Goal: Task Accomplishment & Management: Use online tool/utility

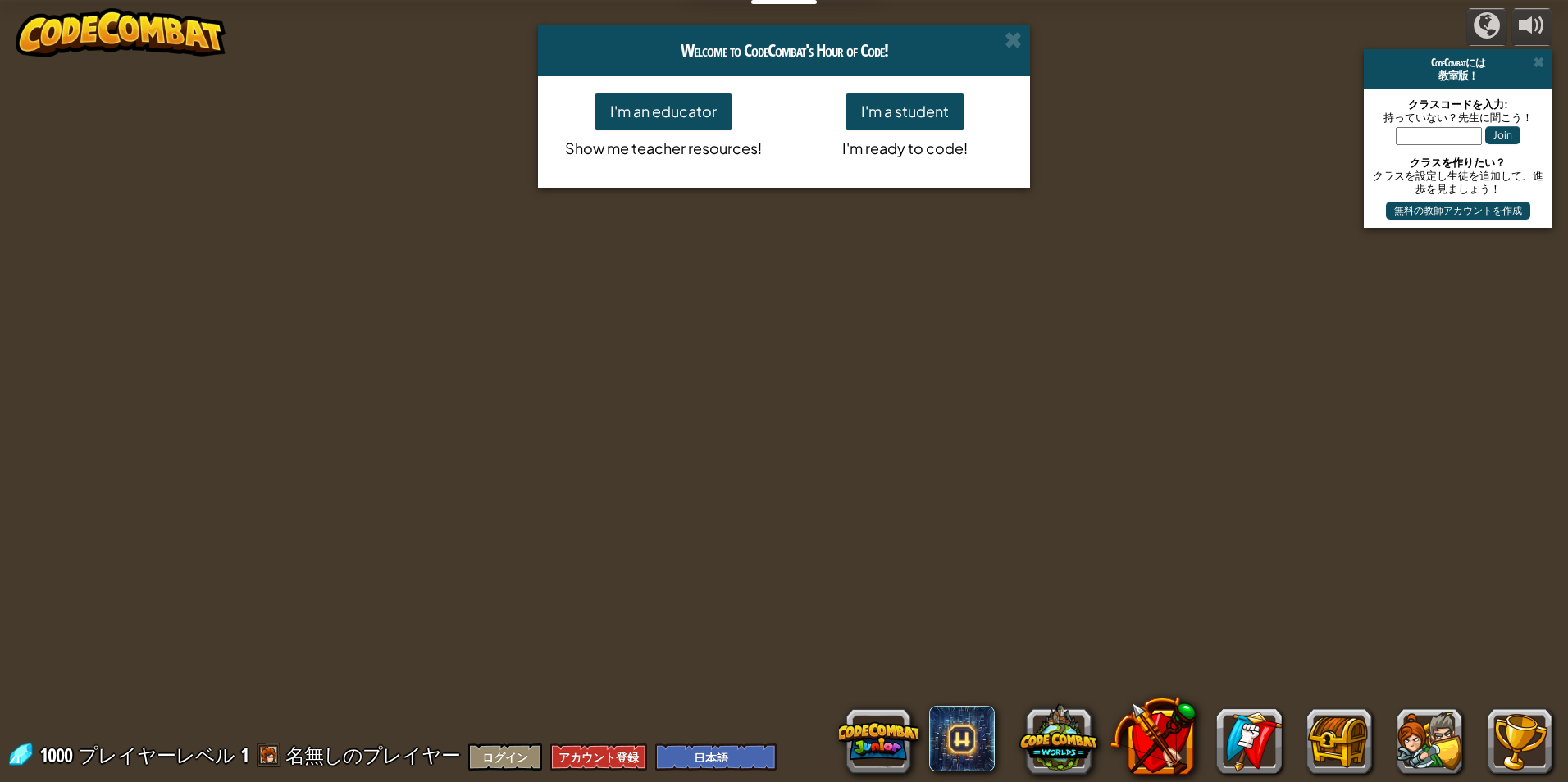
select select "ja"
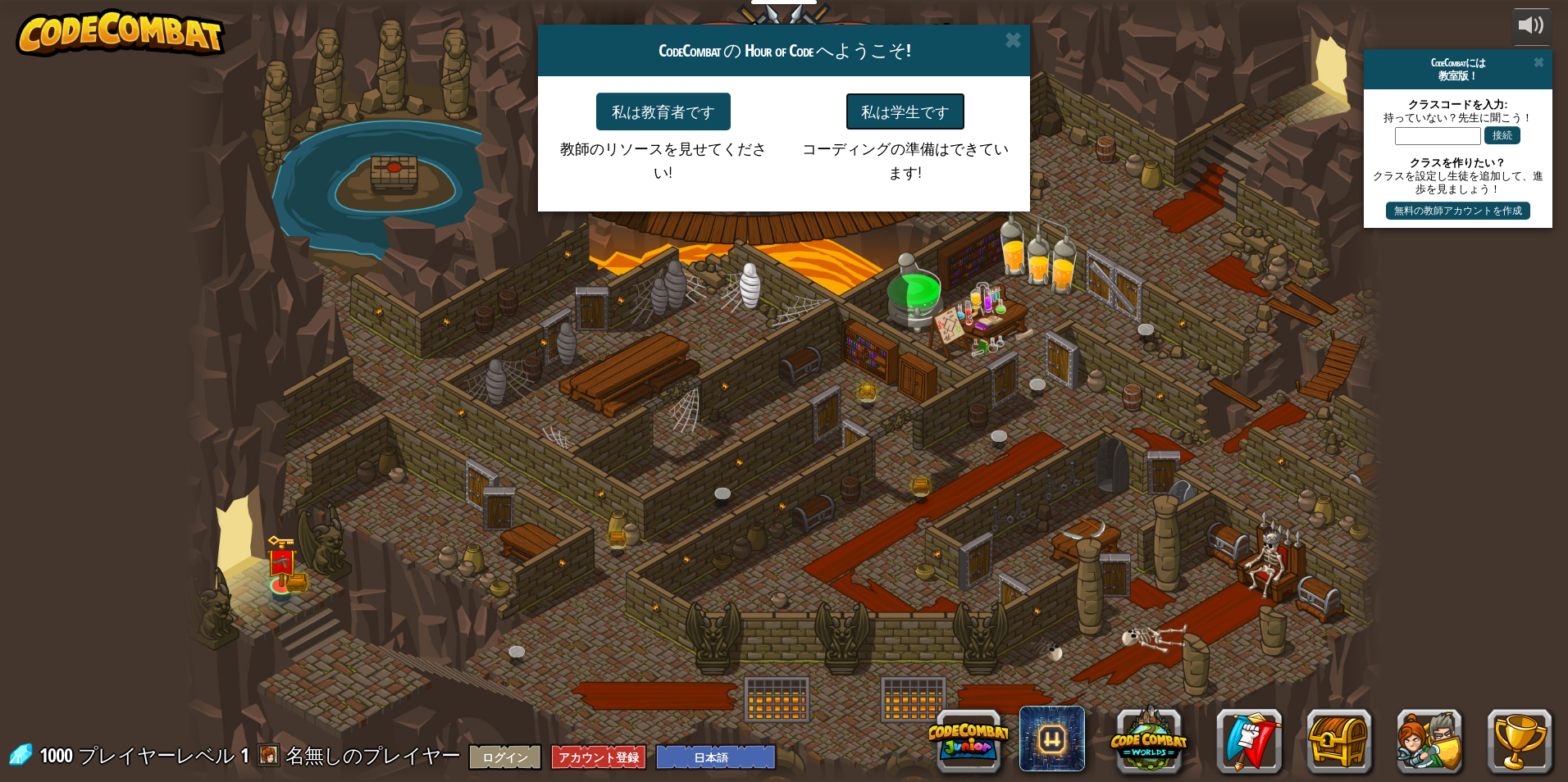
click at [944, 115] on button "私は学生です" at bounding box center [905, 112] width 120 height 38
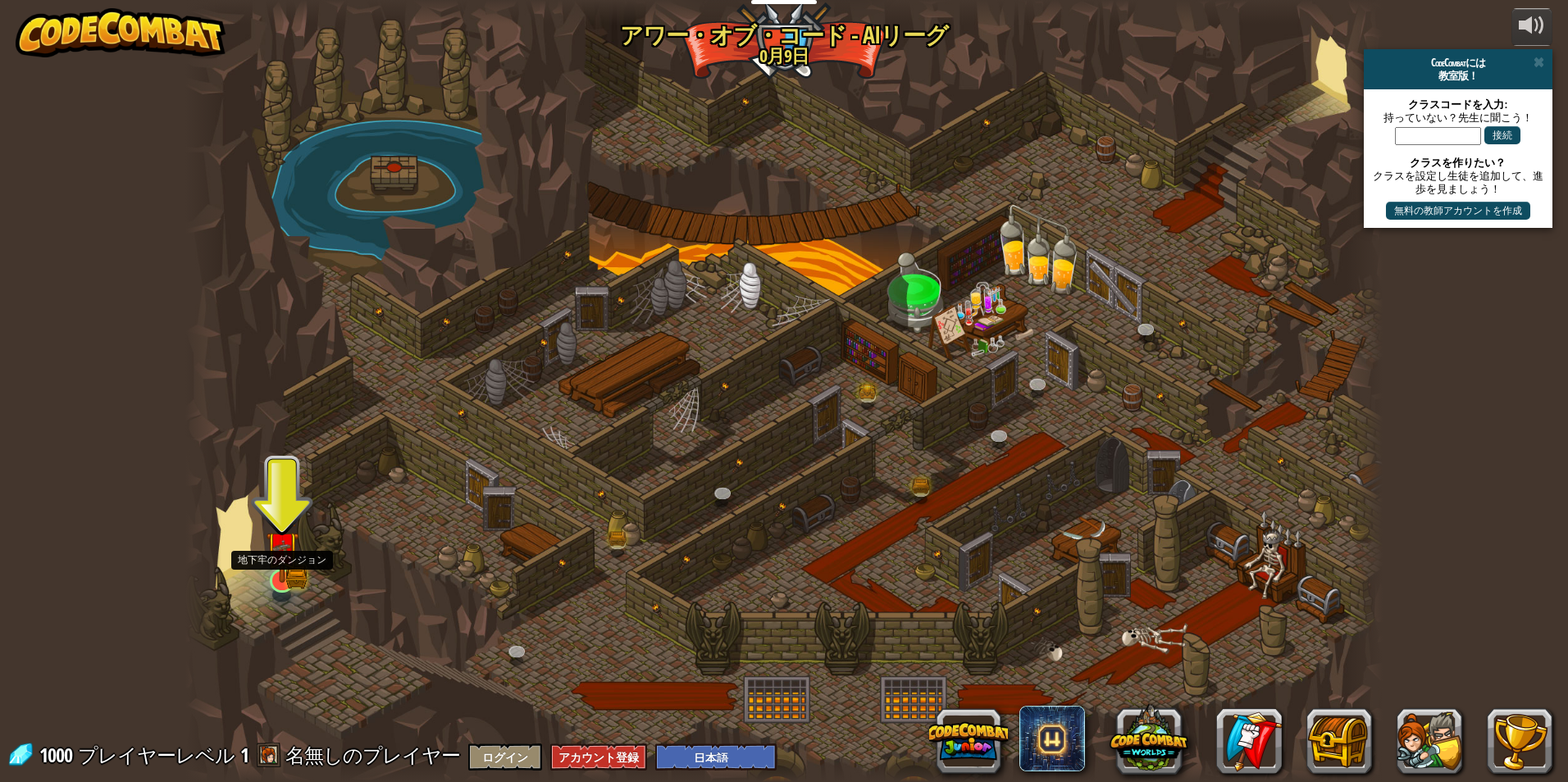
click at [291, 574] on img at bounding box center [282, 548] width 32 height 71
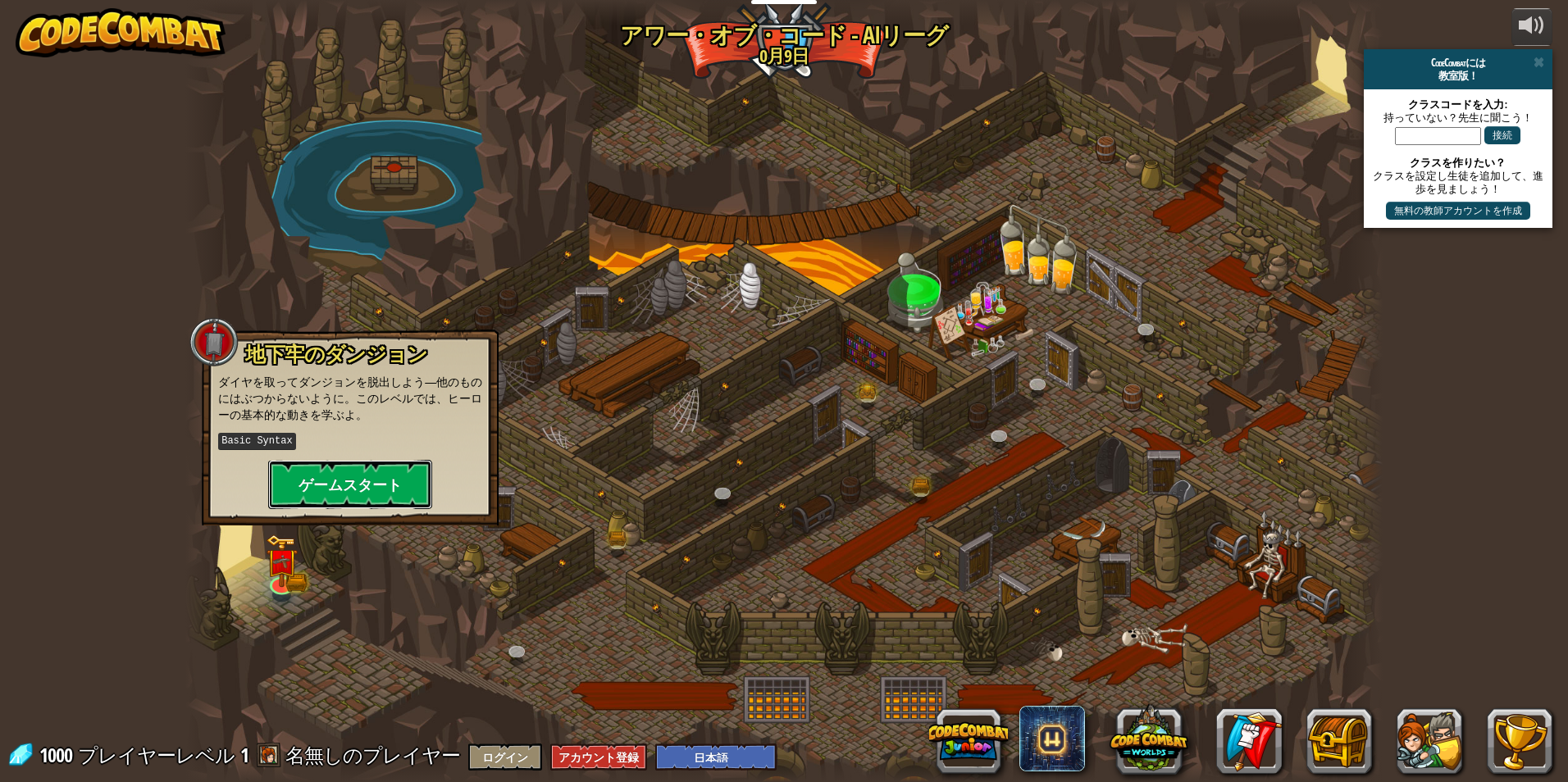
click at [387, 473] on button "ゲームスタート" at bounding box center [350, 485] width 164 height 49
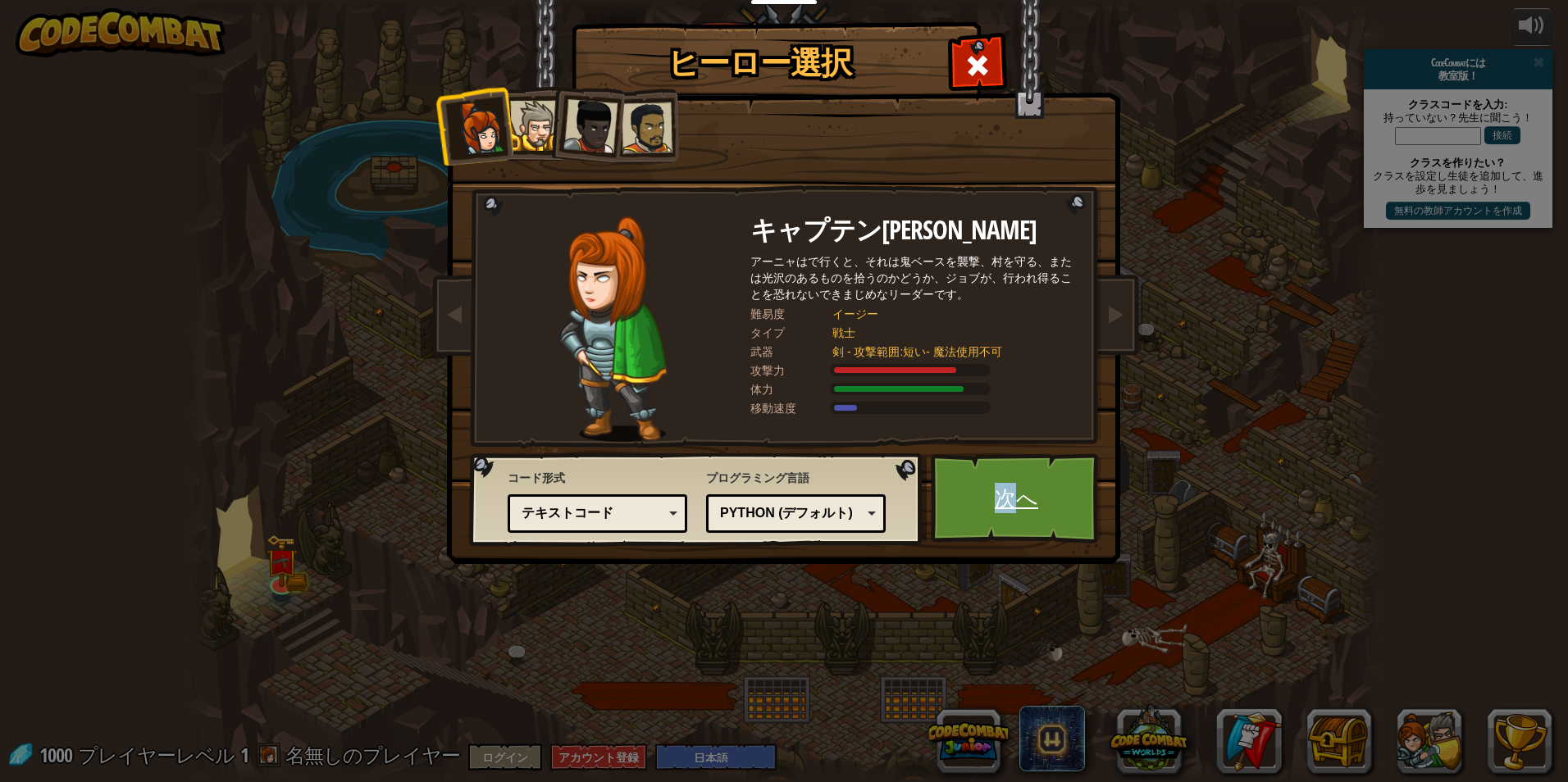
click at [1003, 496] on link "次へ" at bounding box center [1017, 498] width 172 height 90
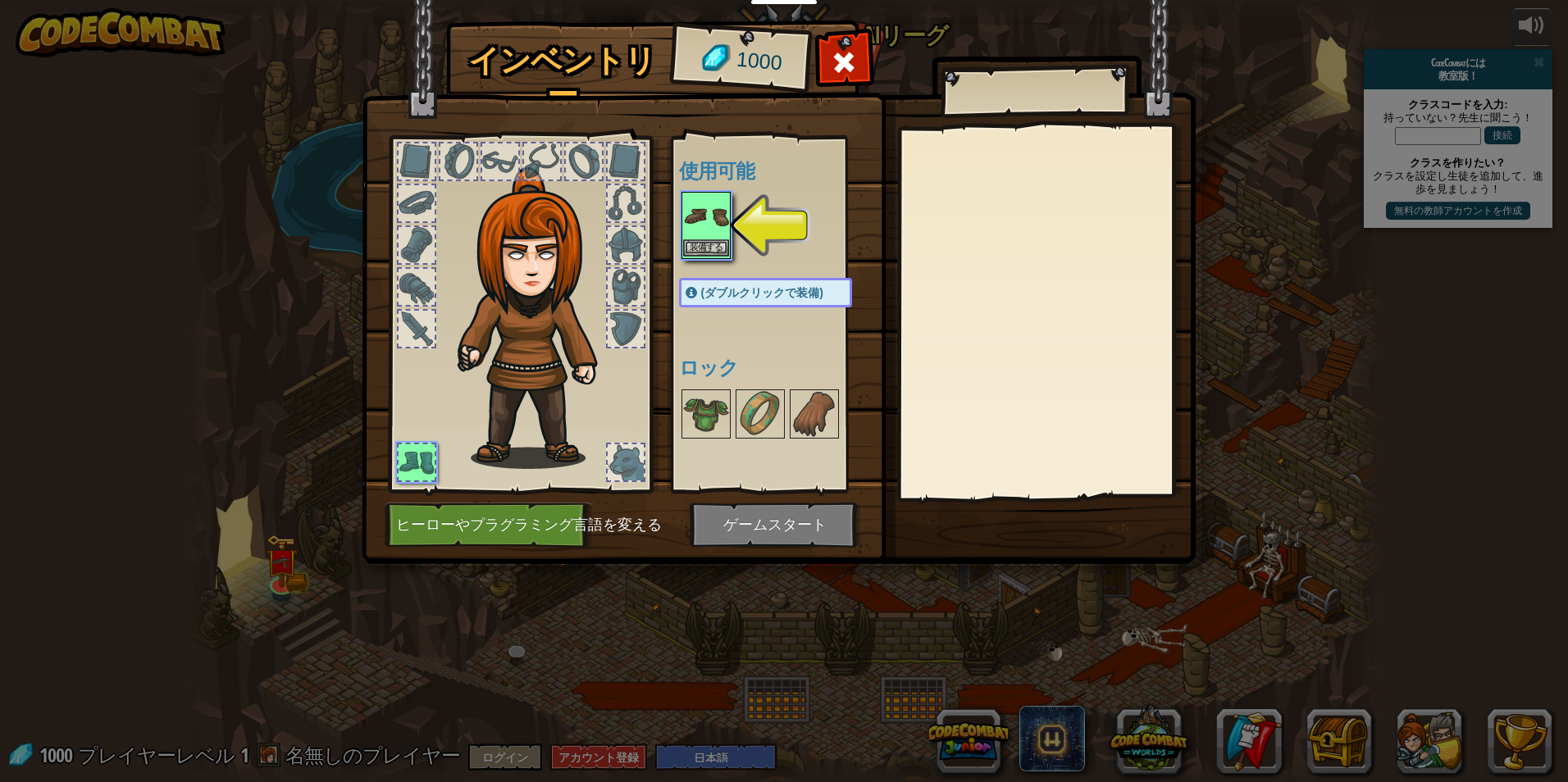
click at [698, 233] on img at bounding box center [706, 216] width 46 height 46
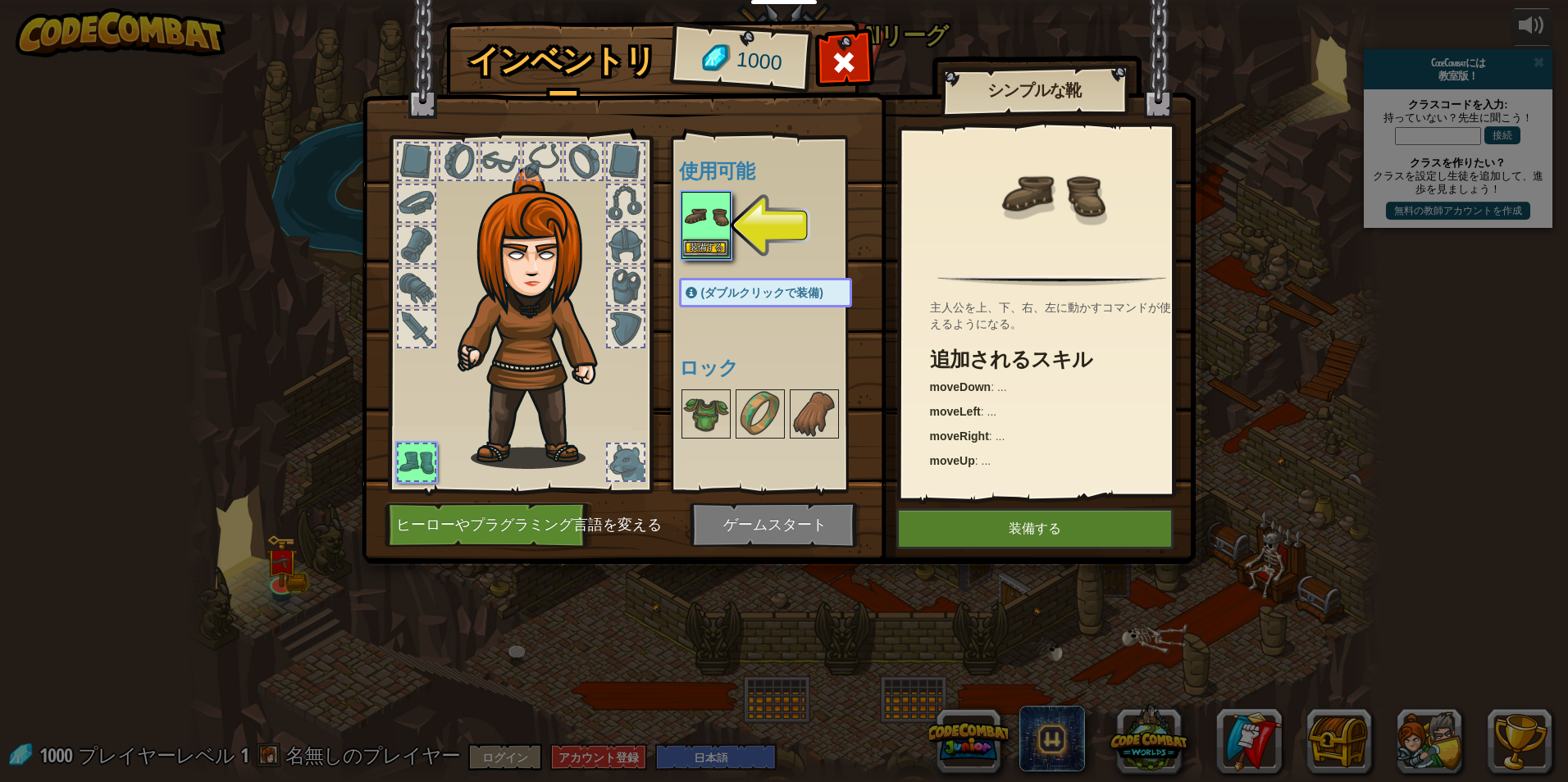
click at [698, 233] on img at bounding box center [706, 216] width 46 height 46
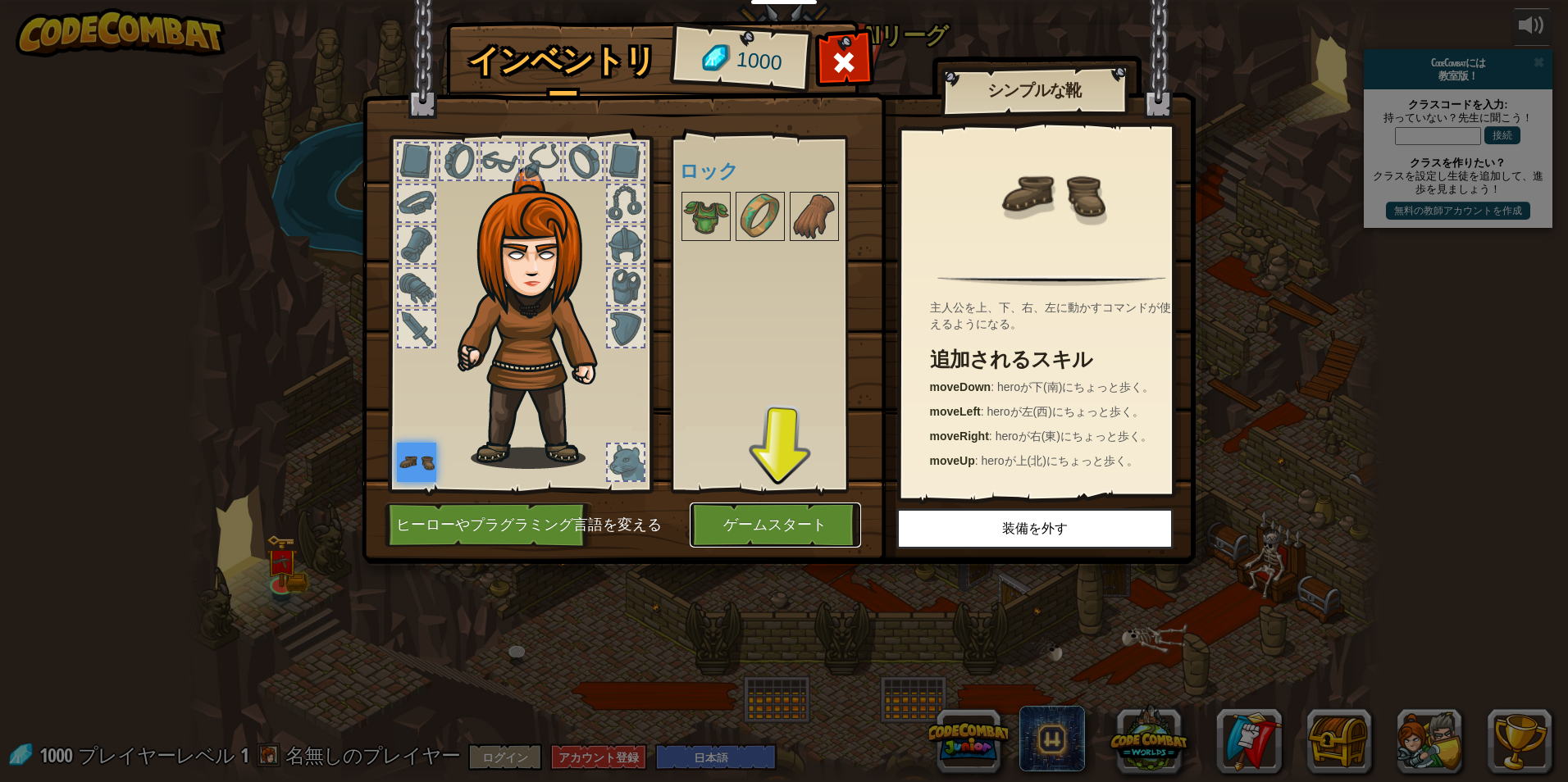
click at [785, 504] on button "ゲームスタート" at bounding box center [775, 526] width 172 height 46
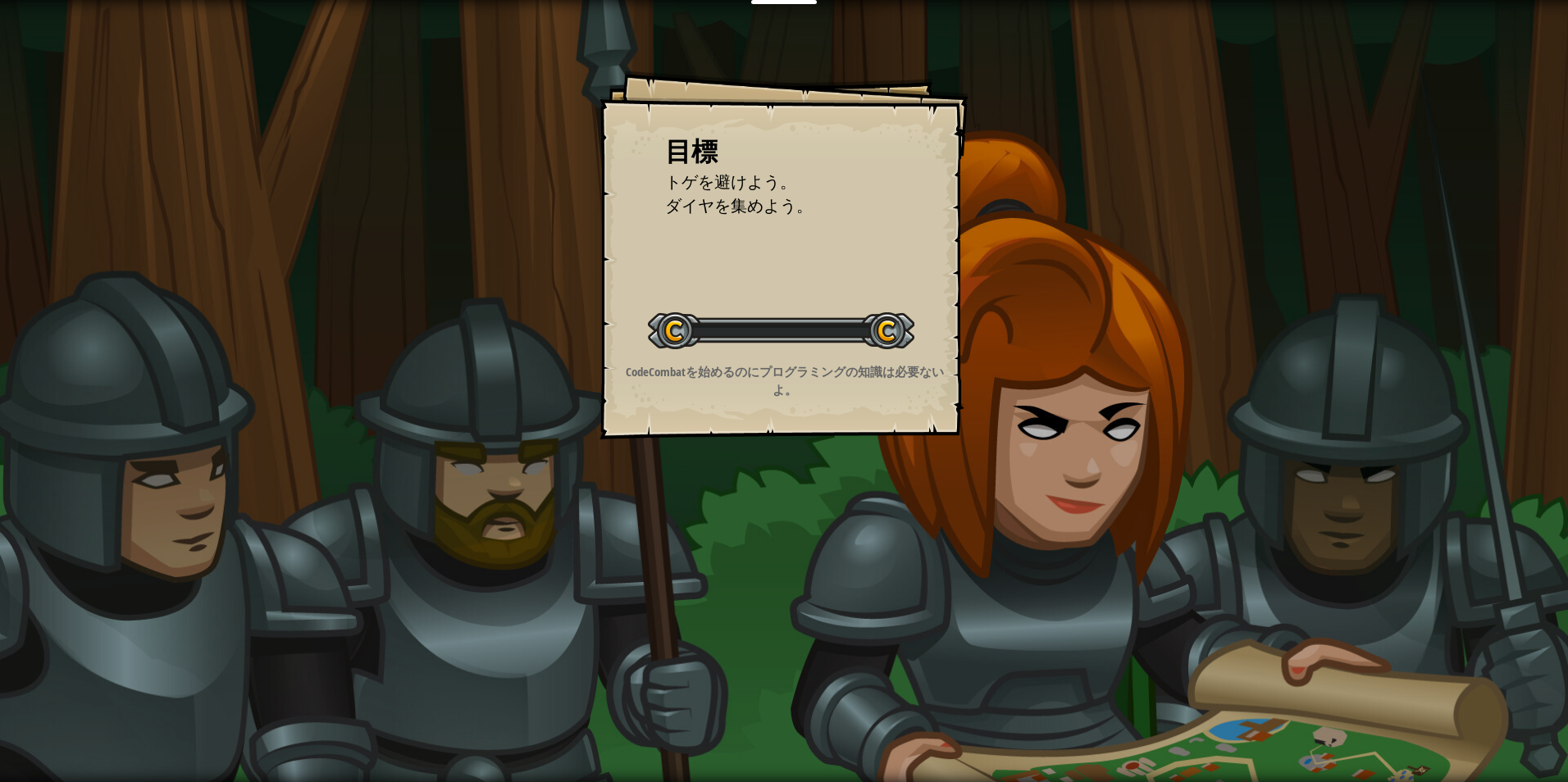
click at [790, 515] on div "目標 トゲを避けよう。 ダイヤを集めよう。 レベルスタート Error loading from server. Try refreshing the pag…" at bounding box center [784, 391] width 1568 height 782
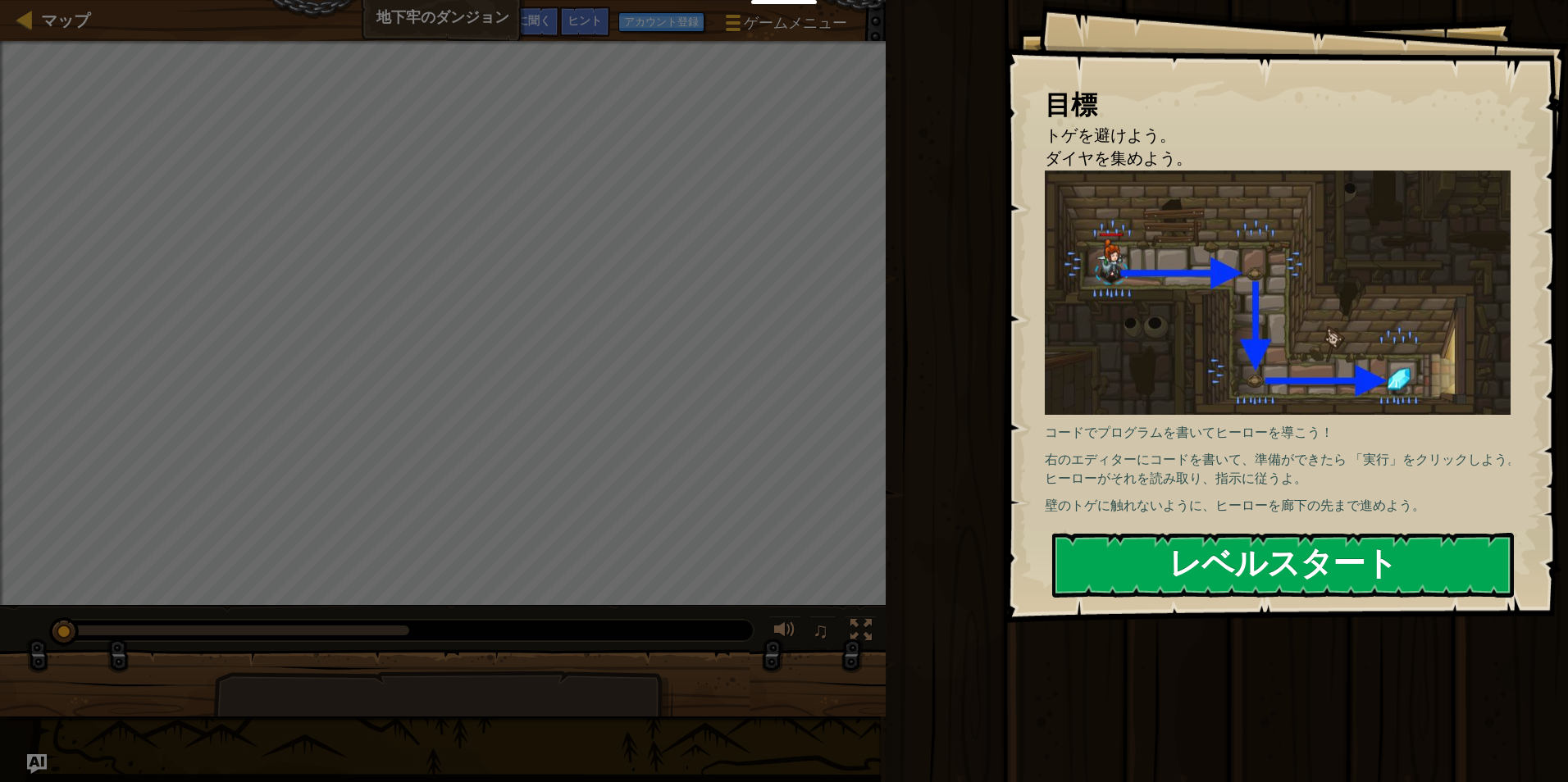
click at [1129, 583] on button "レベルスタート" at bounding box center [1283, 566] width 462 height 65
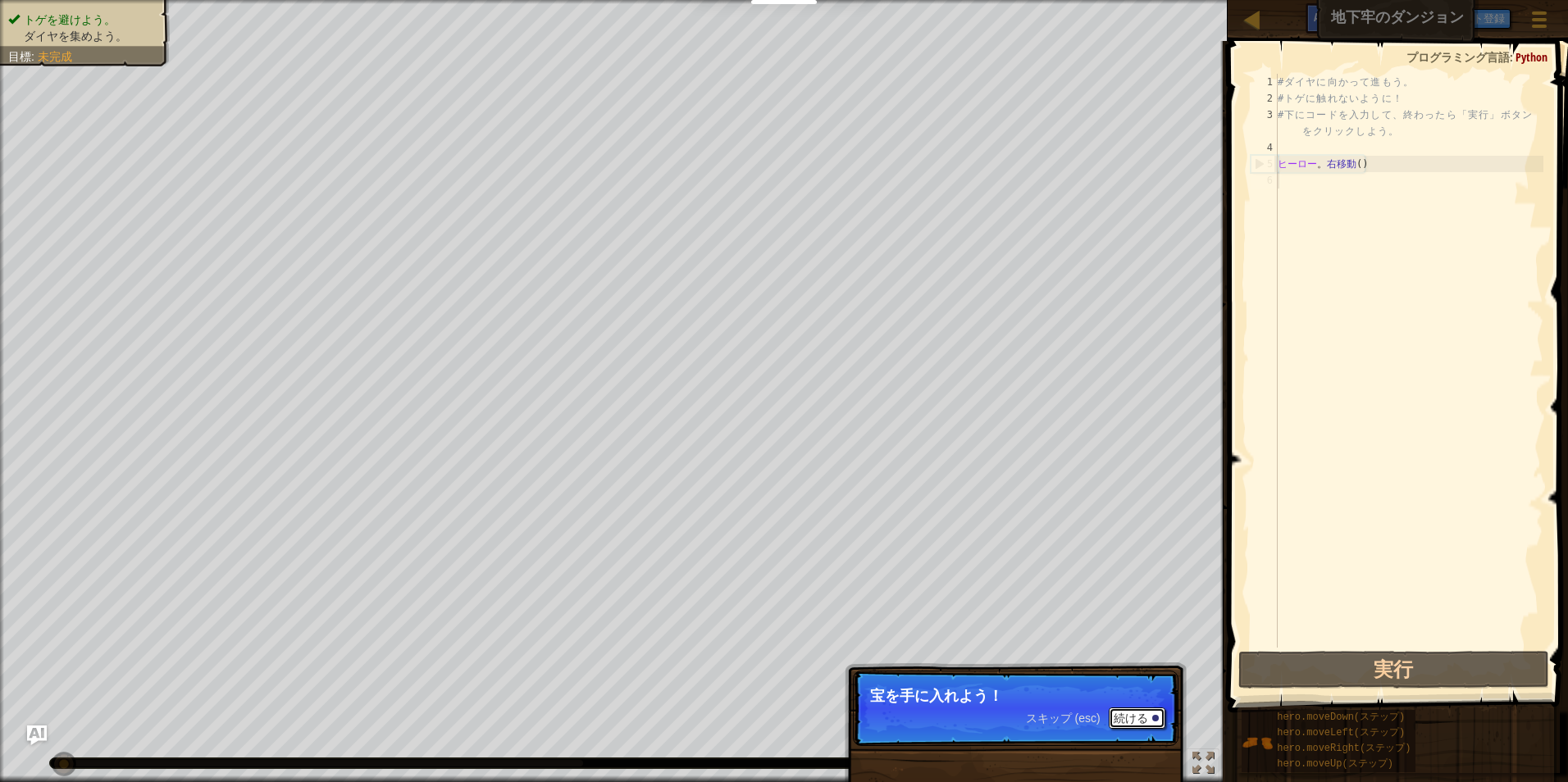
click at [1146, 721] on font "続ける" at bounding box center [1131, 718] width 34 height 13
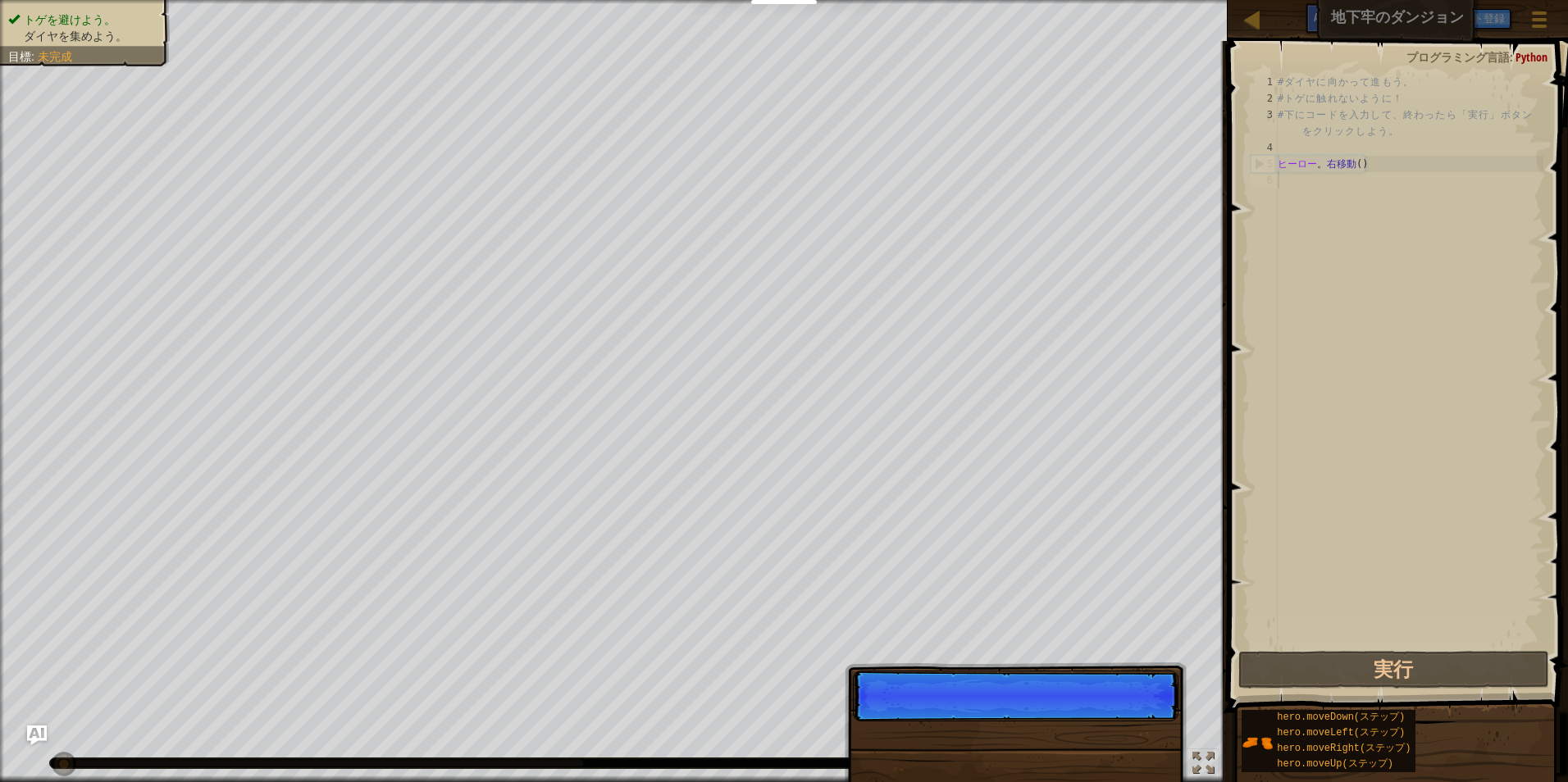
scroll to position [8, 0]
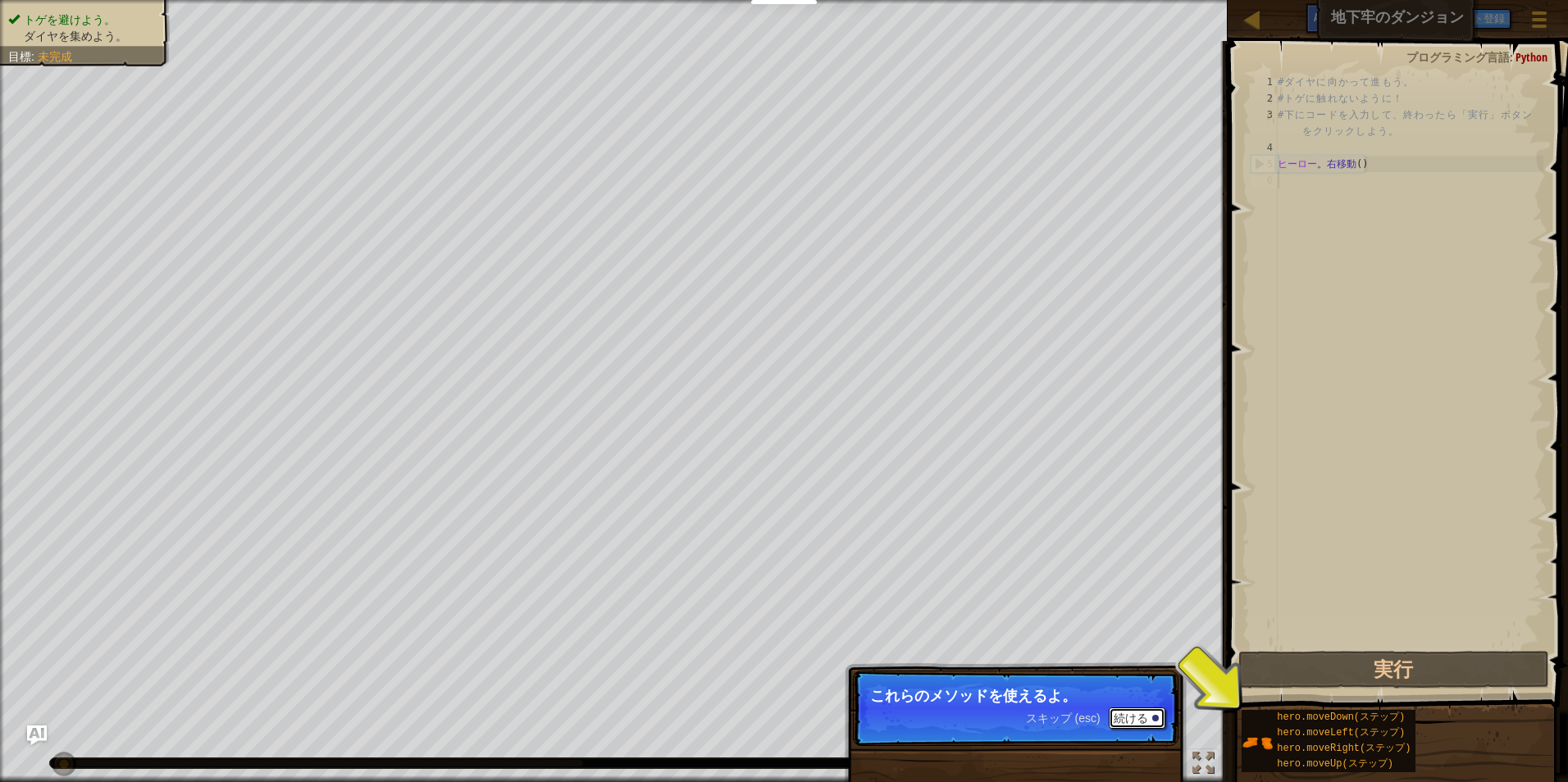
click at [1157, 724] on button "続ける" at bounding box center [1137, 718] width 57 height 21
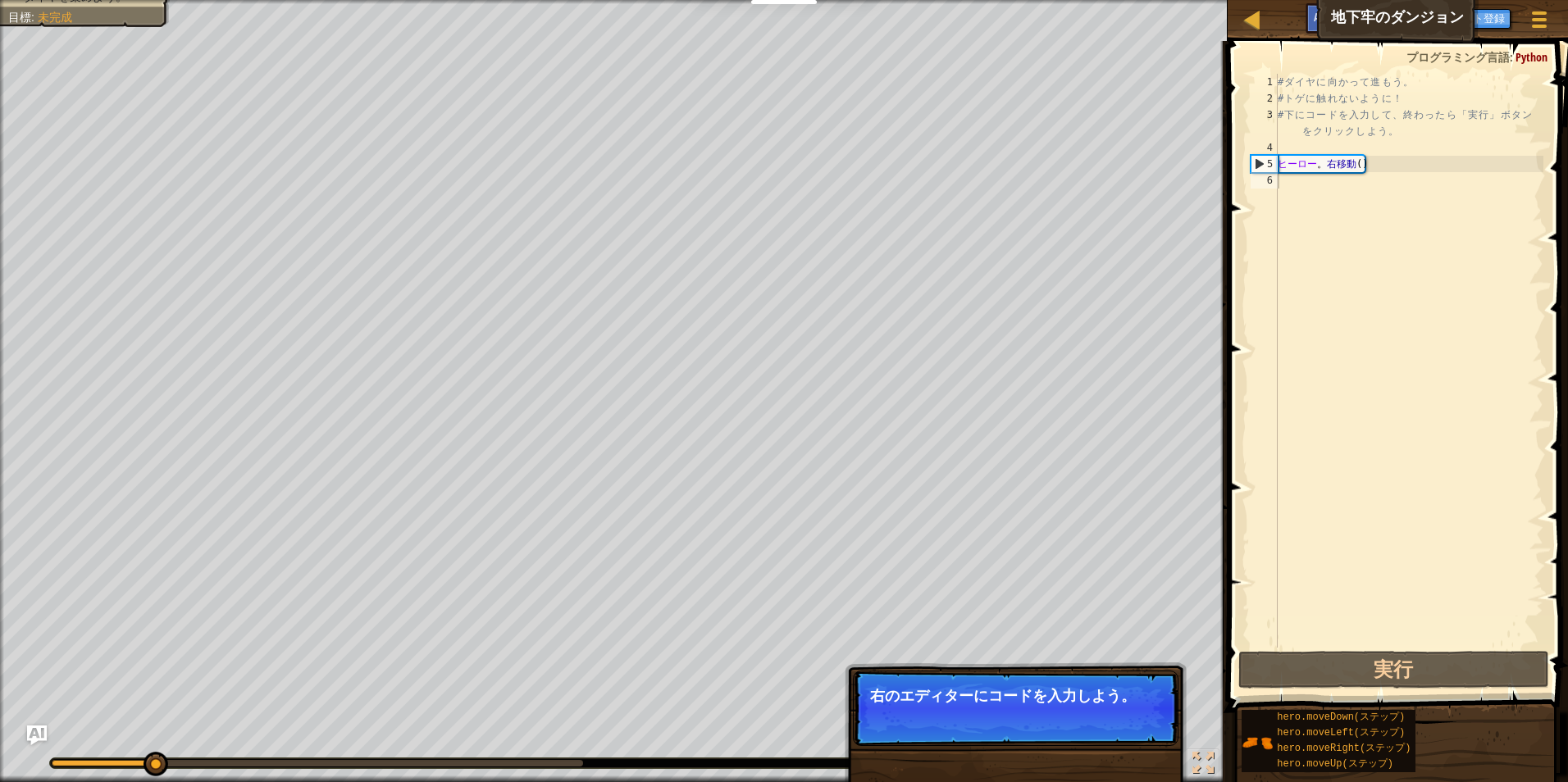
click at [1150, 725] on p "スキップ (esc) 続ける 右のエディターにコードを入力しよう。" at bounding box center [1016, 709] width 326 height 76
click at [1150, 725] on button "続ける" at bounding box center [1137, 718] width 57 height 21
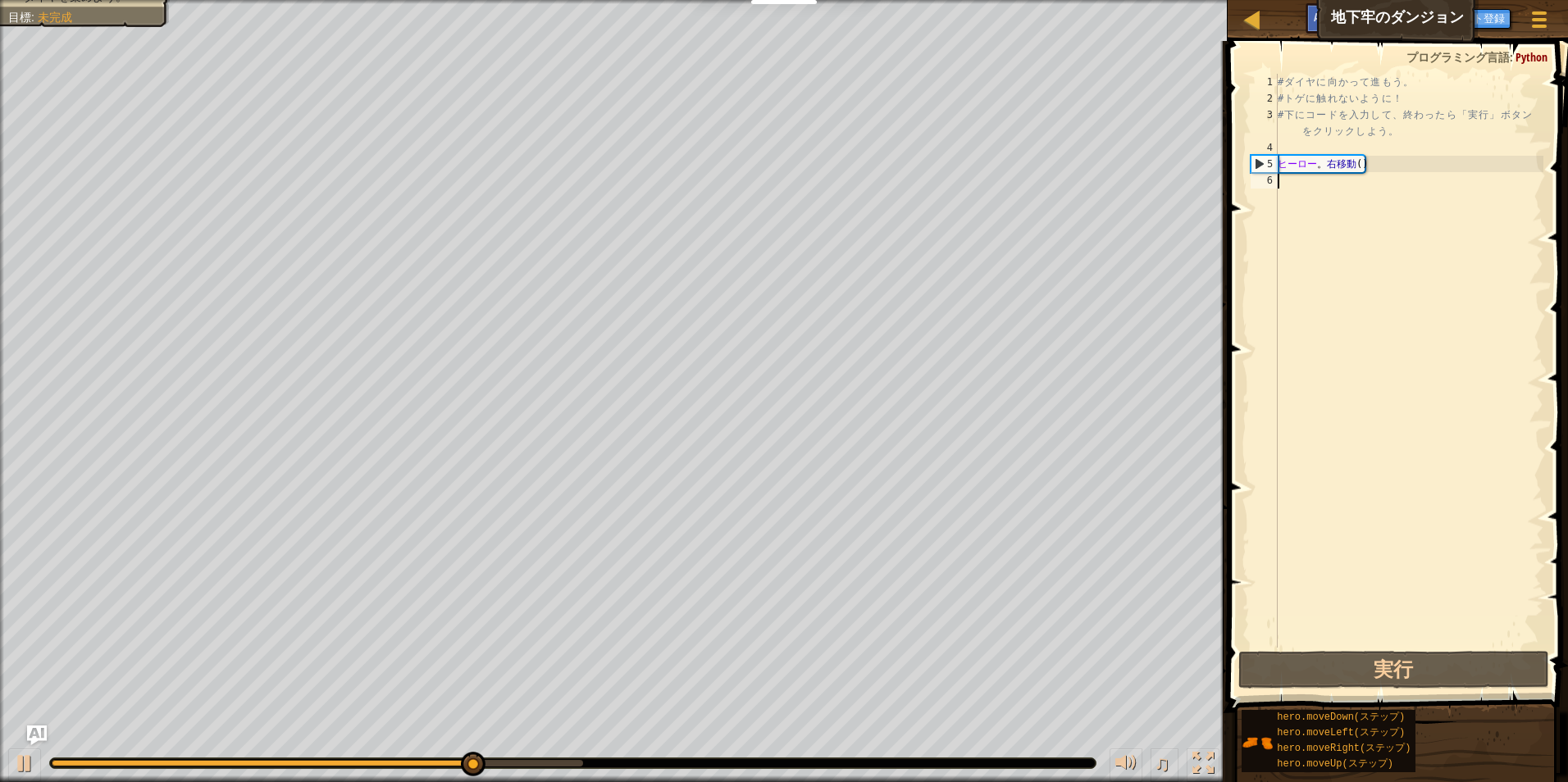
type textarea "m"
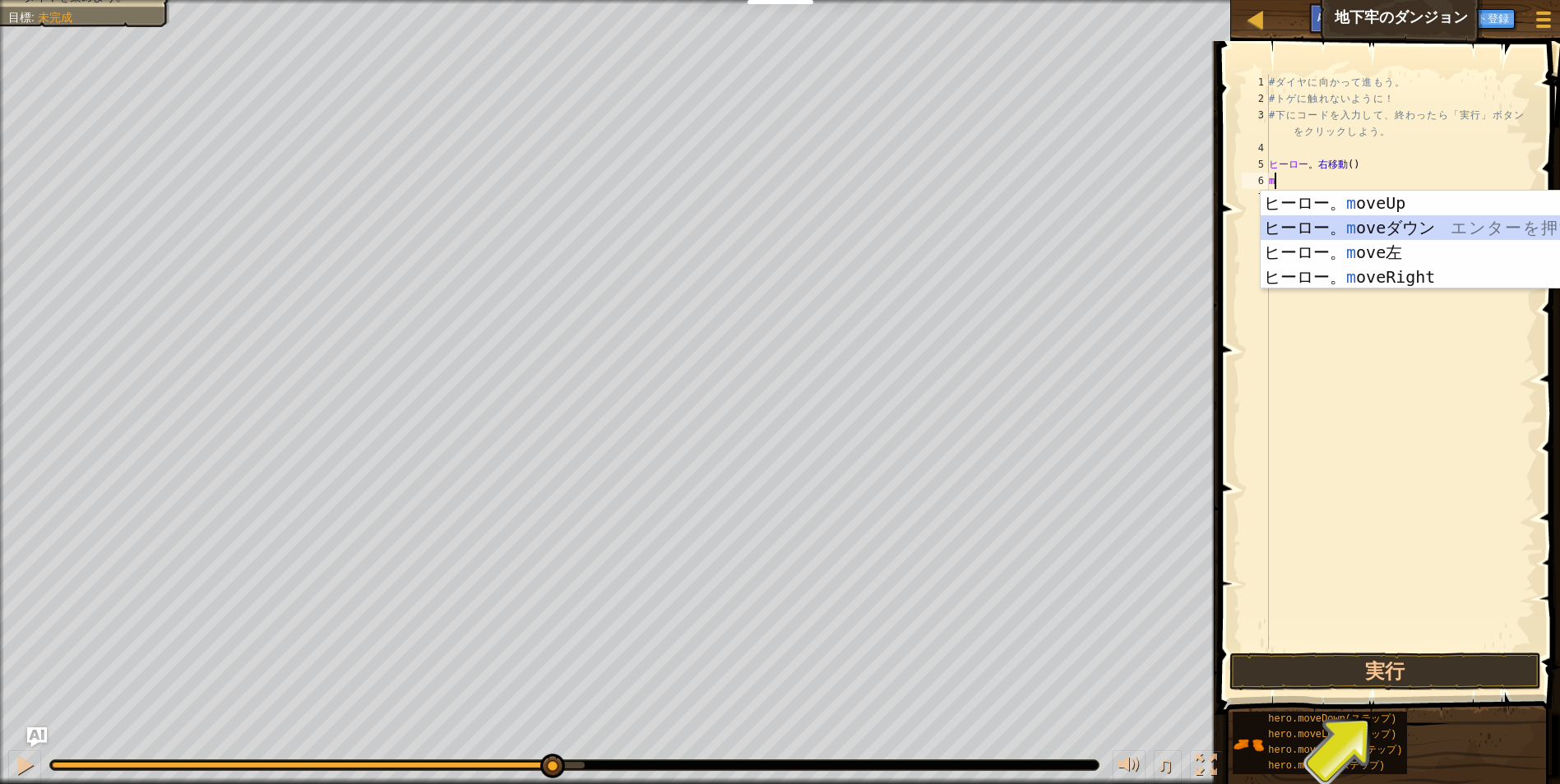
click at [1422, 218] on div "ヒーロー。 m oveUp エ ン タ ー を 押 す ヒーロー。 m oveダウン エ ン タ ー を 押 す ヒーロー。 m ove左 エ ン タ ー を…" at bounding box center [1416, 265] width 311 height 148
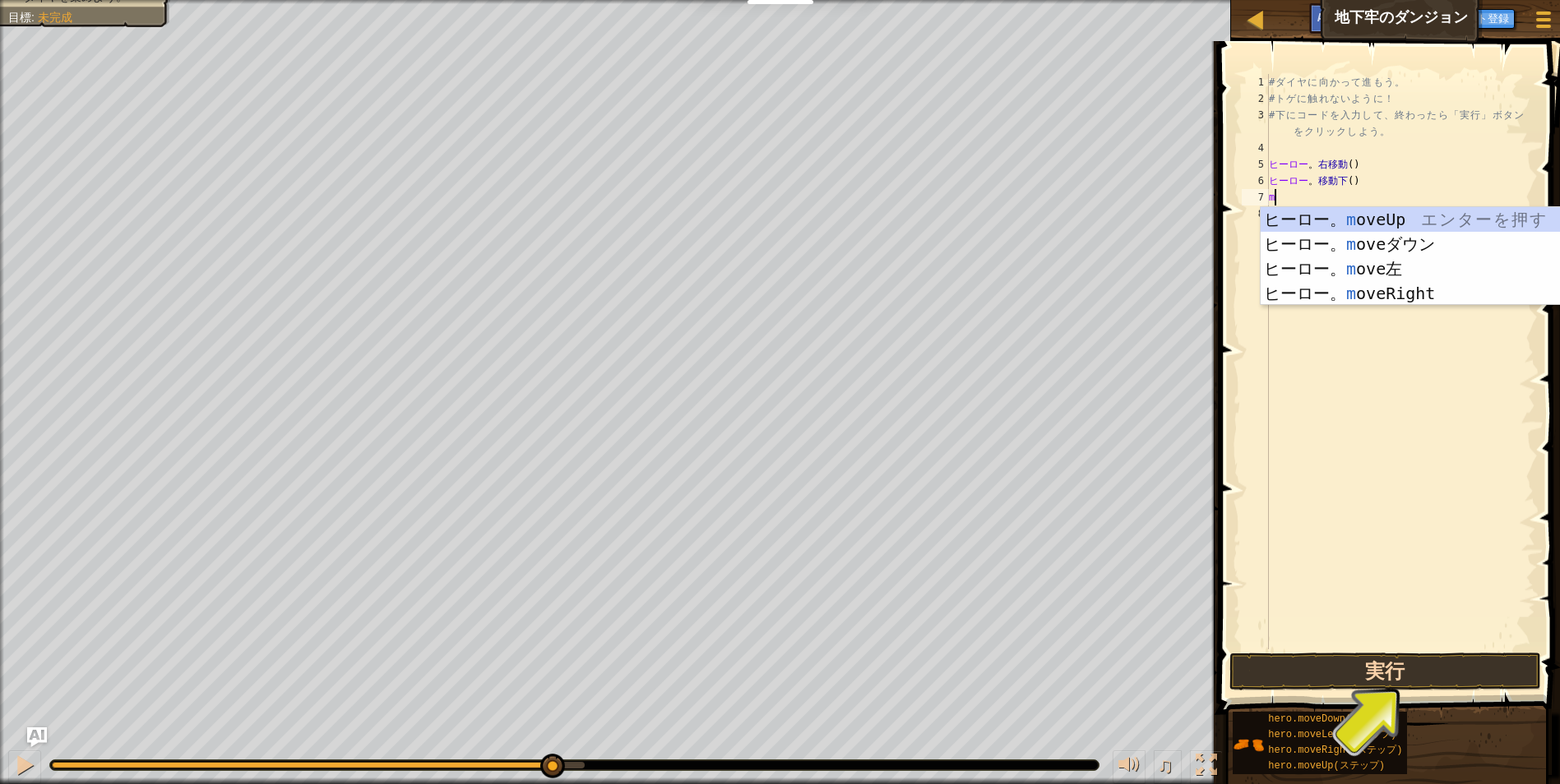
type textarea "m"
click at [1316, 668] on button "実行" at bounding box center [1386, 672] width 312 height 38
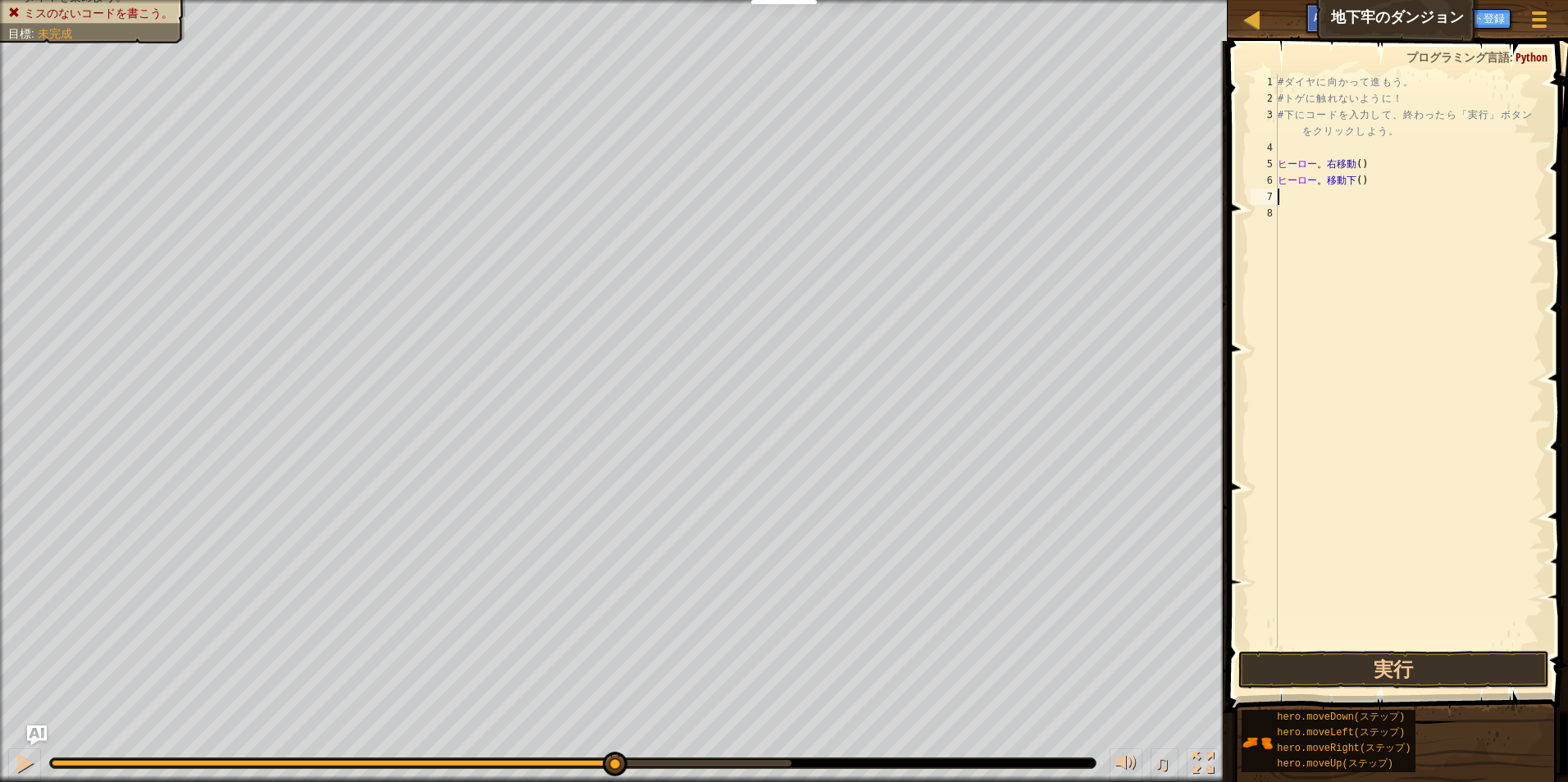
type textarea "m"
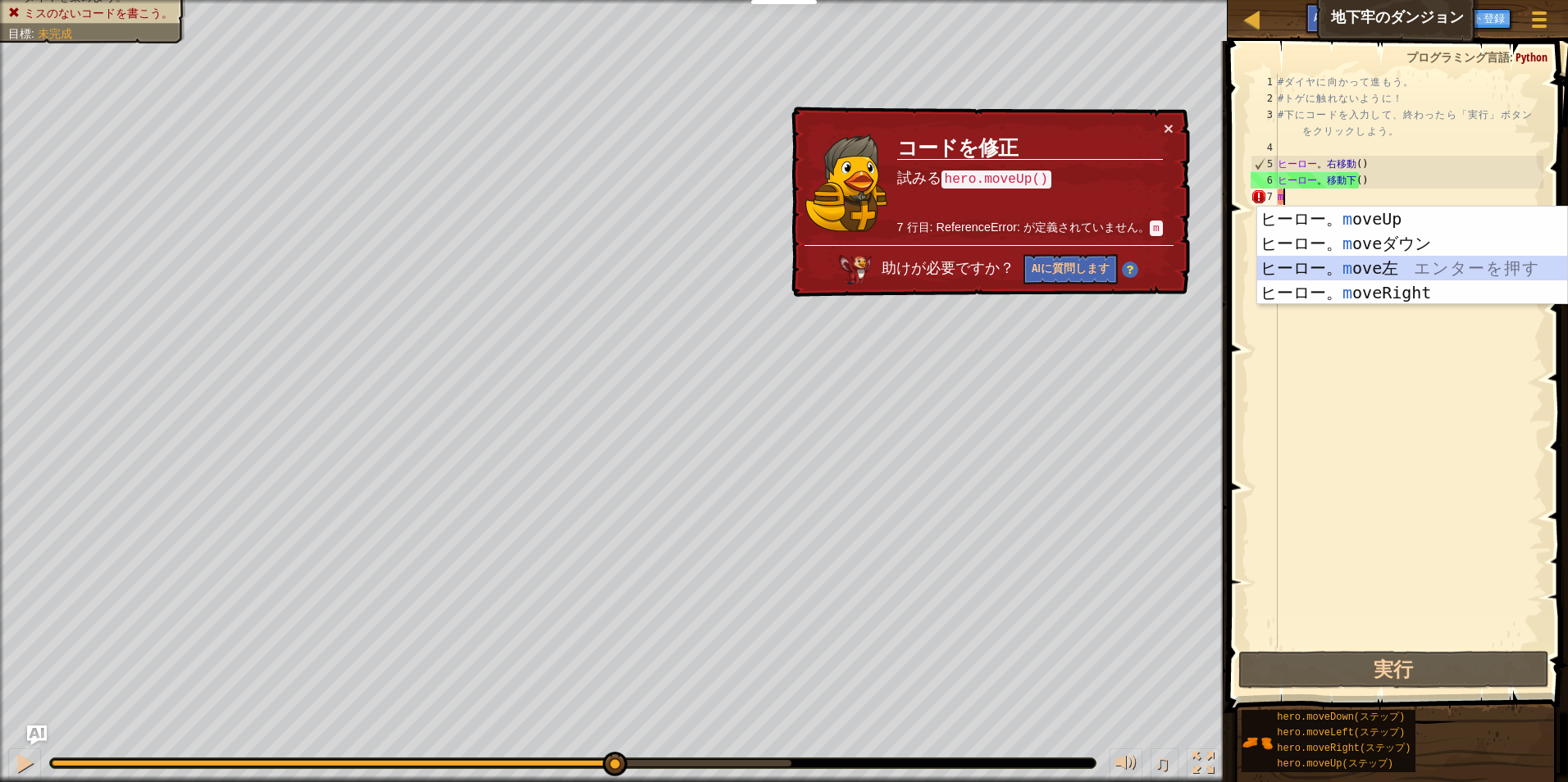
click at [1380, 263] on div "ヒーロー。 m oveUp エ ン タ ー を 押 す ヒーロー。 m oveダウン エ ン タ ー を 押 す ヒーロー。 m ove左 エ ン タ ー を…" at bounding box center [1412, 281] width 310 height 148
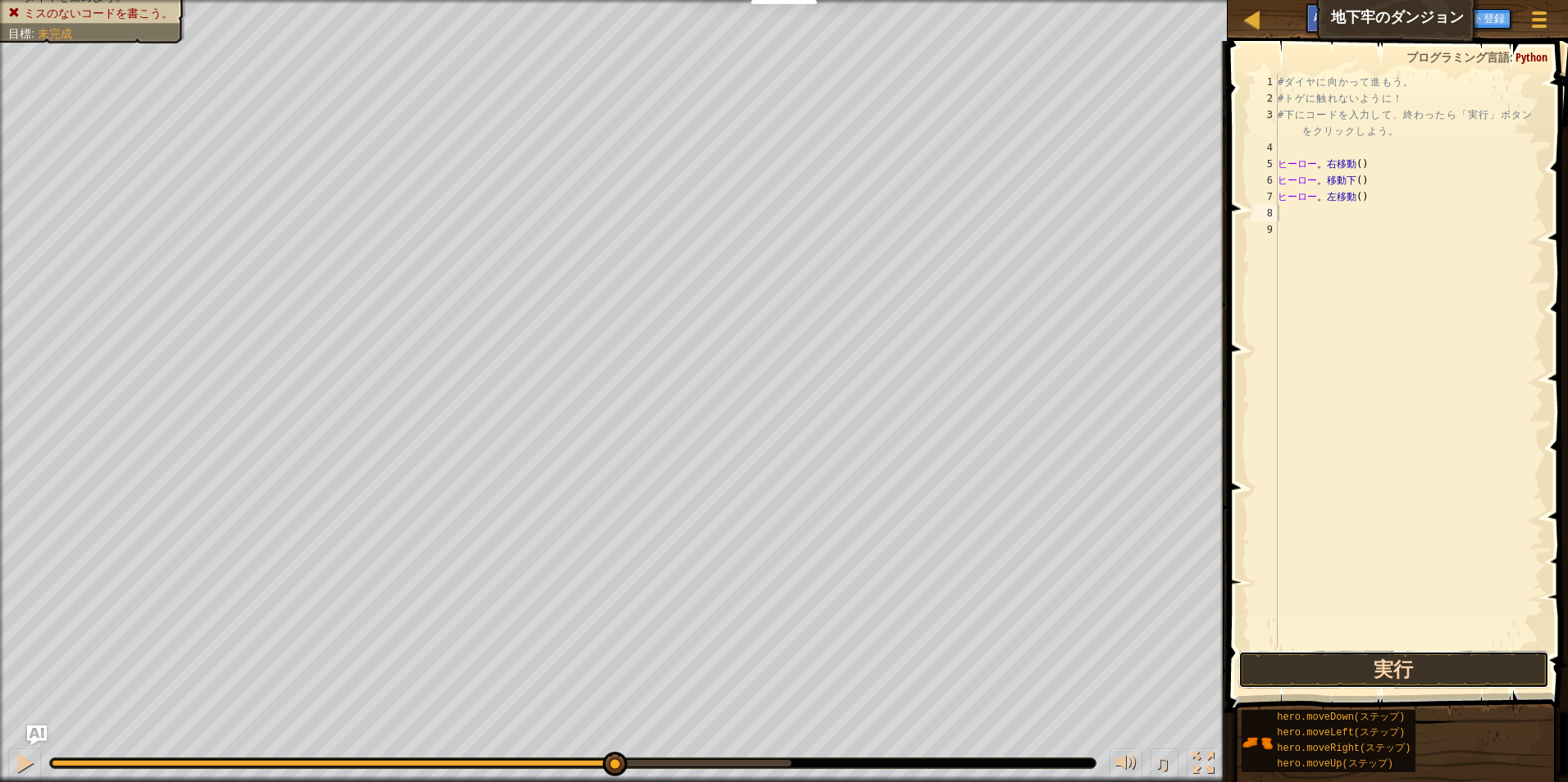
click at [1385, 669] on button "実行" at bounding box center [1394, 670] width 311 height 38
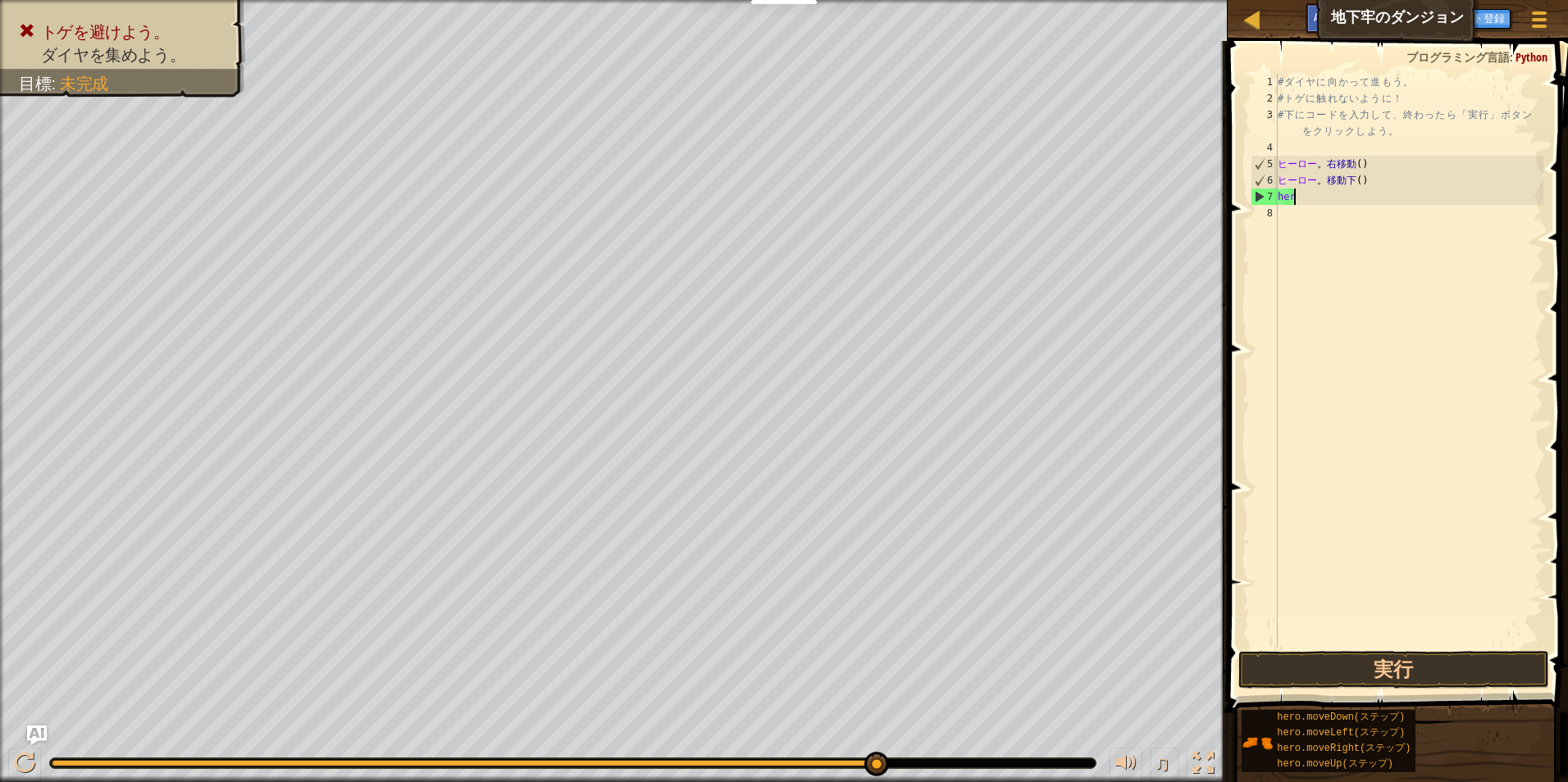
type textarea "h"
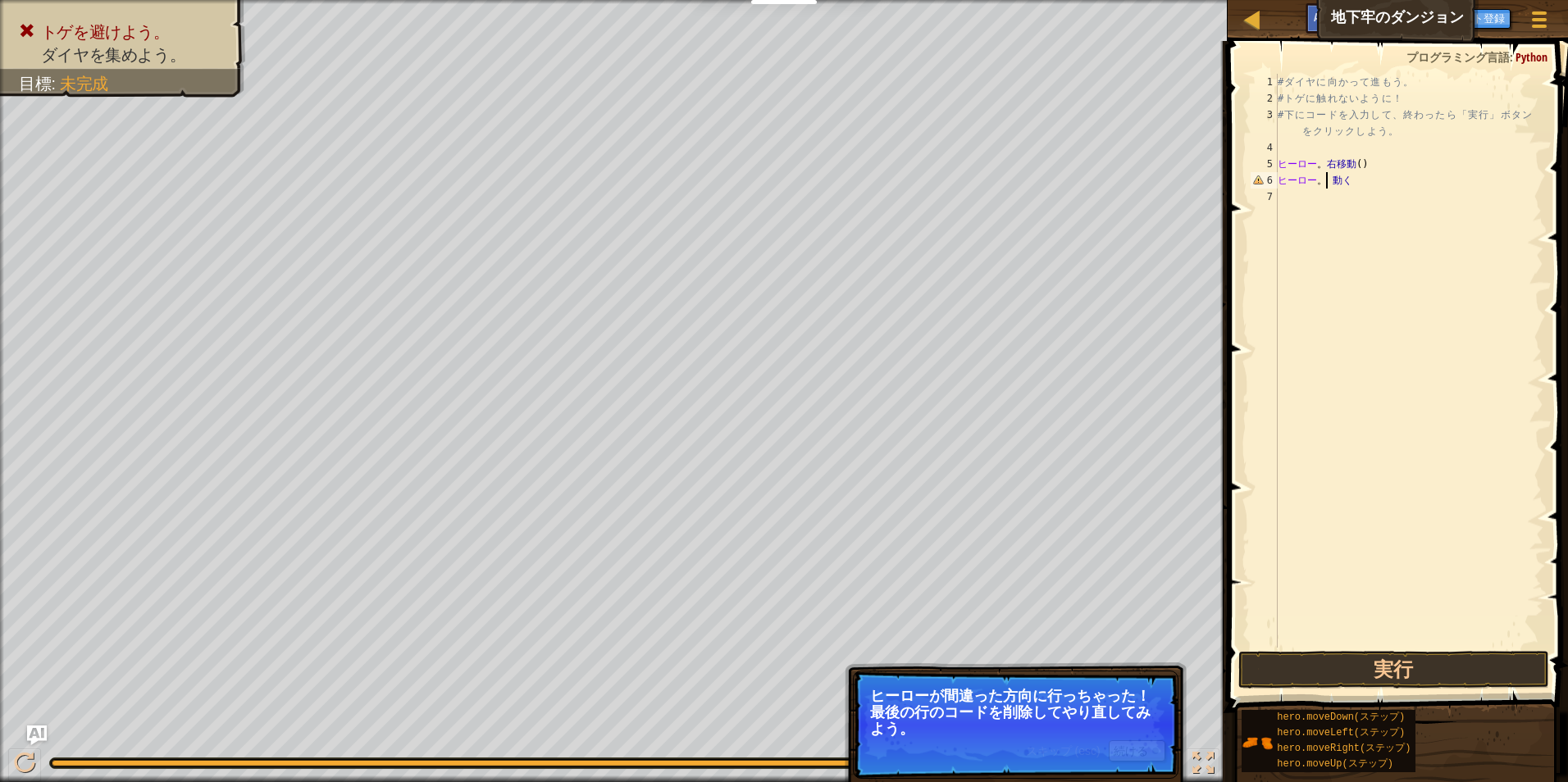
scroll to position [8, 1]
type textarea "h"
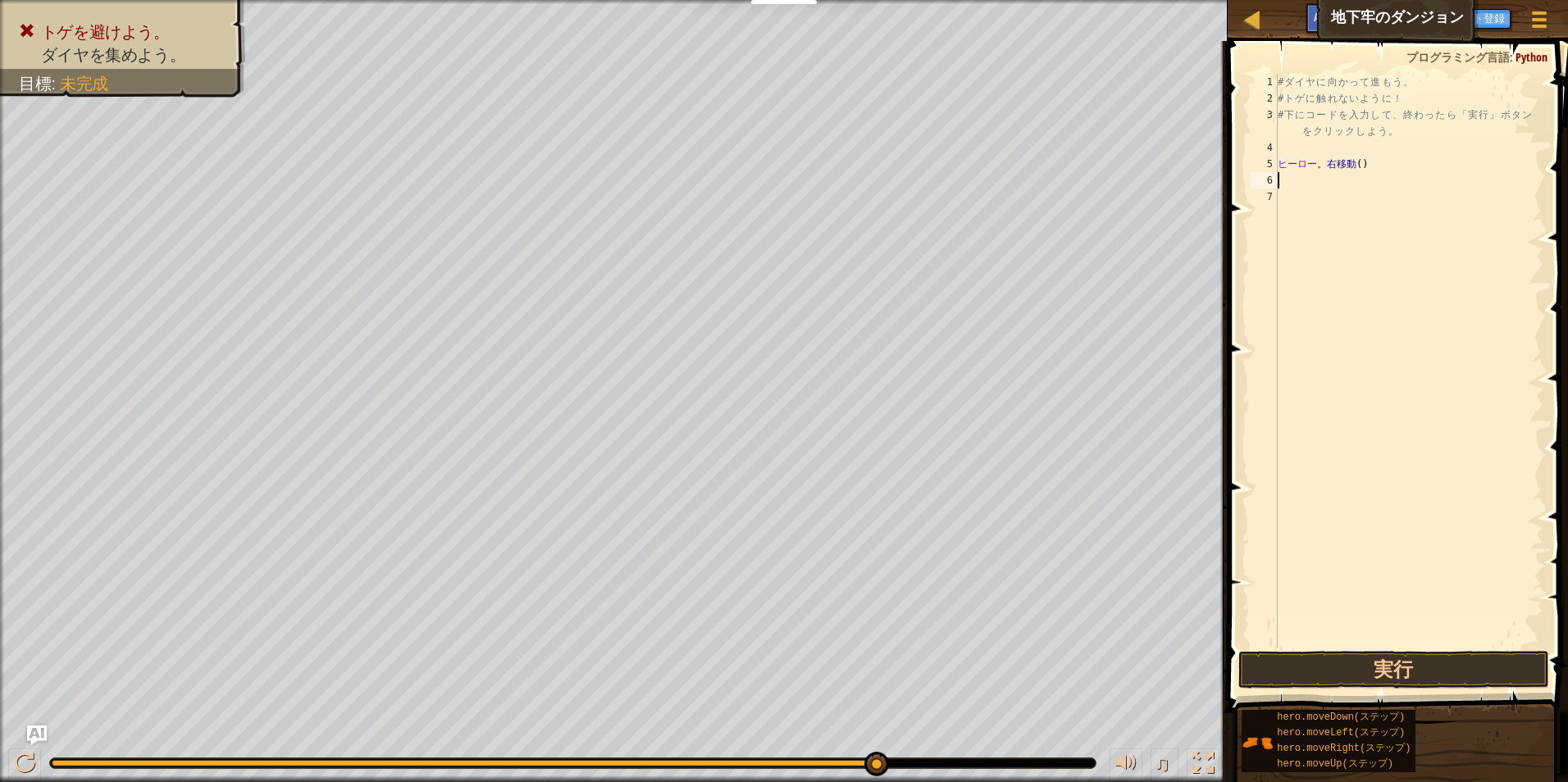
type textarea "m"
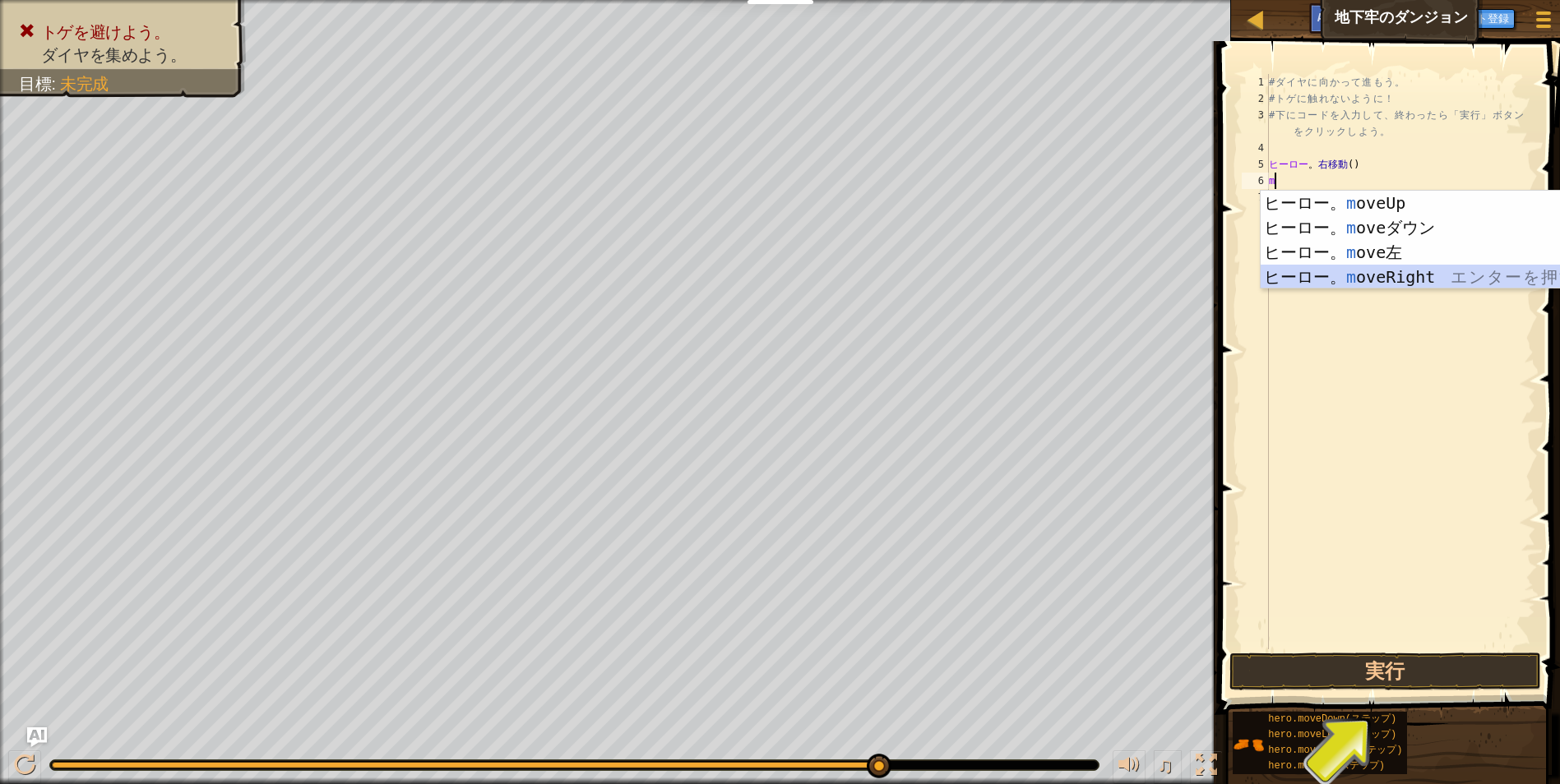
click at [1435, 277] on div "ヒーロー。 m oveUp エ ン タ ー を 押 す ヒーロー。 m oveダウン エ ン タ ー を 押 す ヒーロー。 m ove左 エ ン タ ー を…" at bounding box center [1416, 265] width 311 height 148
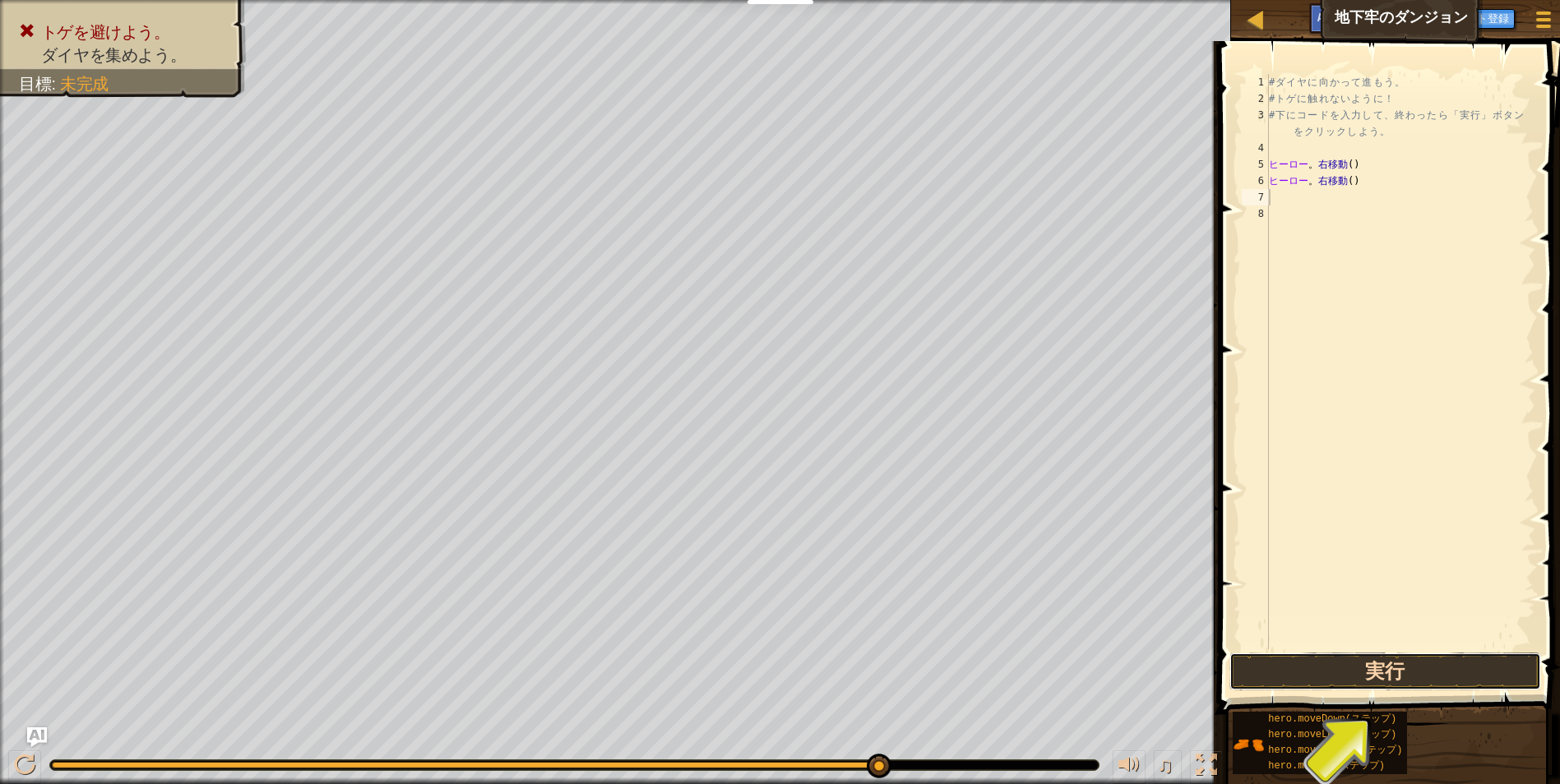
click at [1382, 665] on button "実行" at bounding box center [1386, 672] width 312 height 38
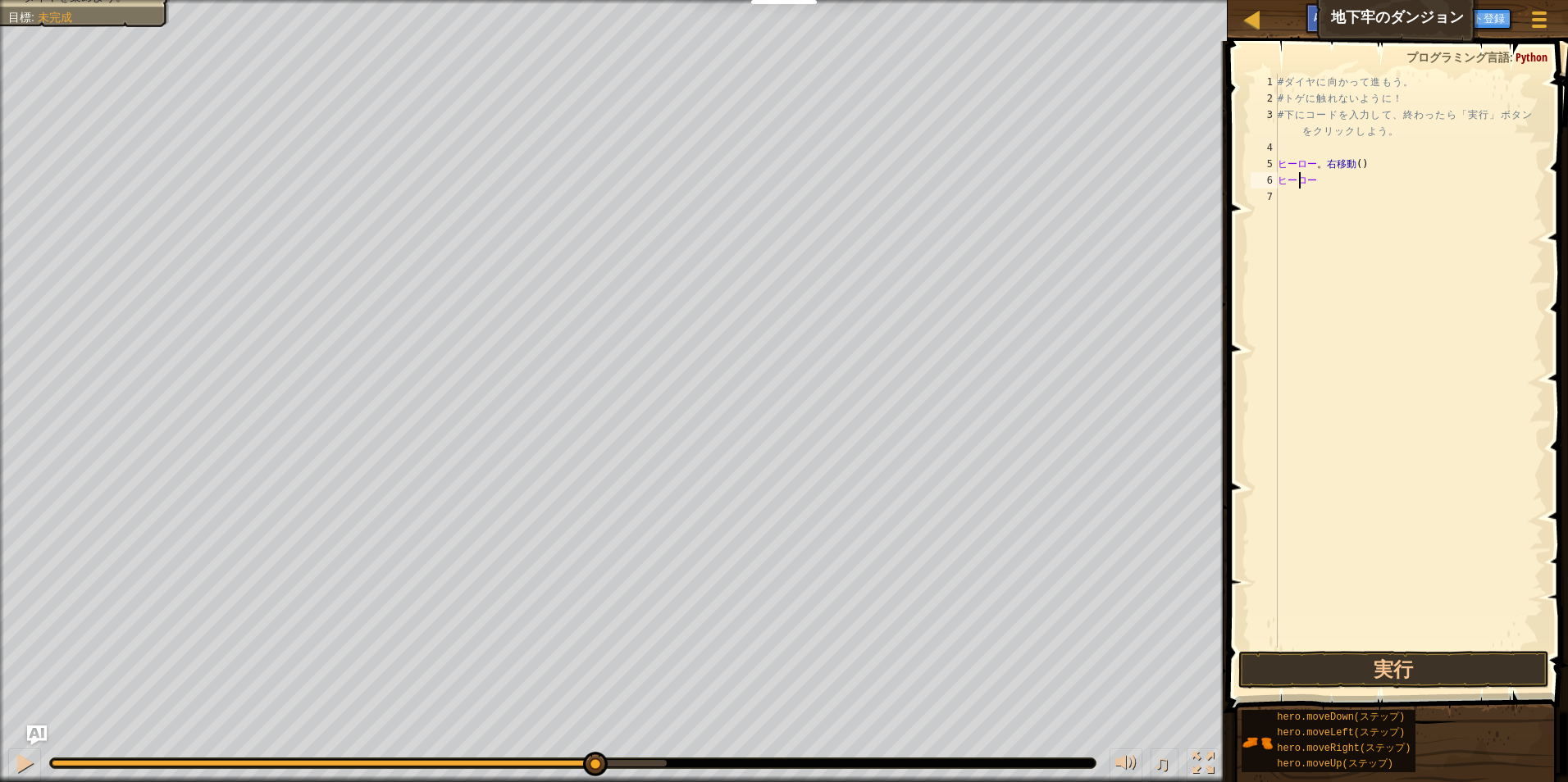
type textarea "h"
type textarea "m"
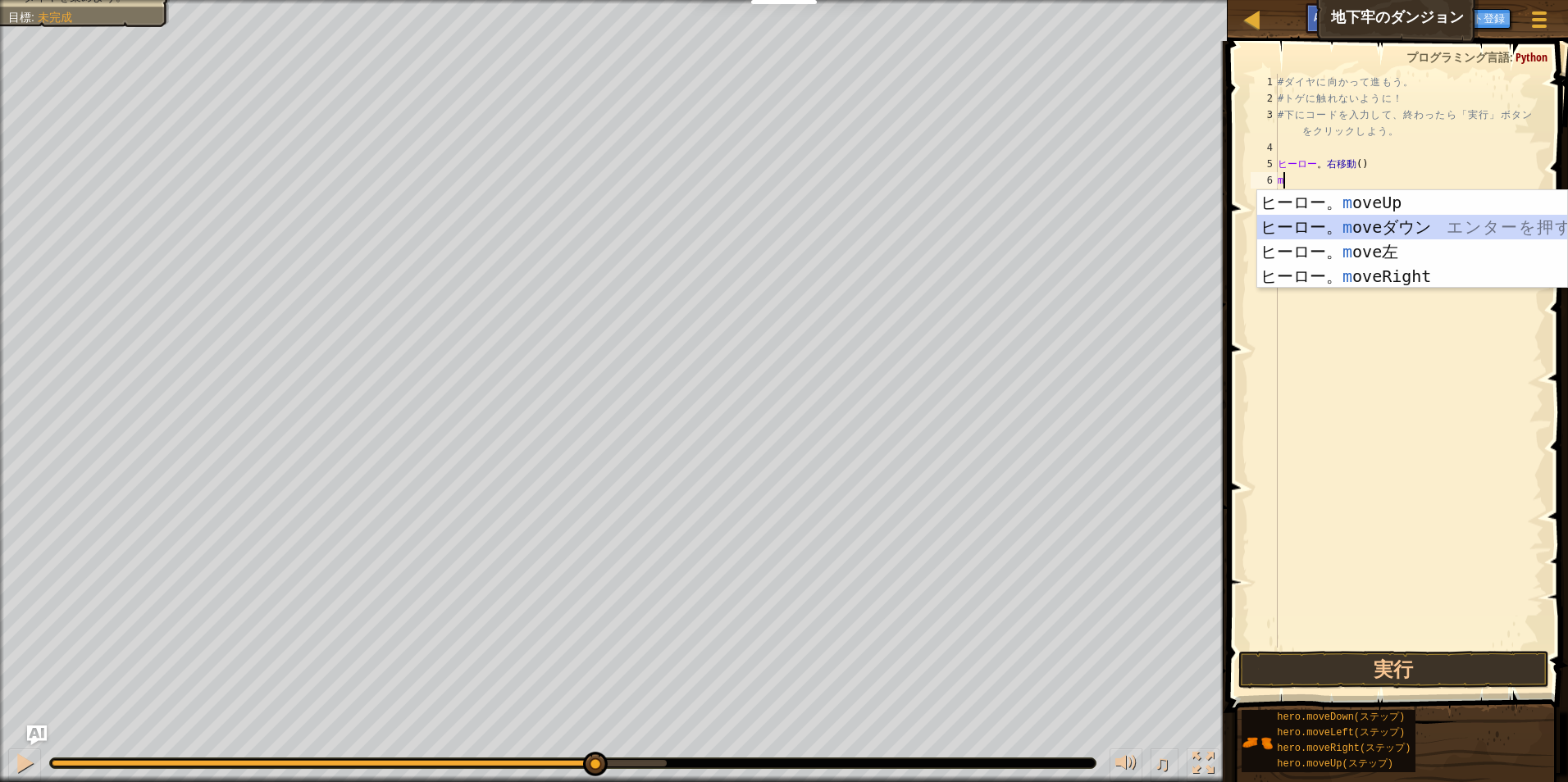
click at [1494, 233] on div "ヒーロー。 m oveUp エ ン タ ー を 押 す ヒーロー。 m oveダウン エ ン タ ー を 押 す ヒーロー。 m ove左 エ ン タ ー を…" at bounding box center [1412, 264] width 310 height 148
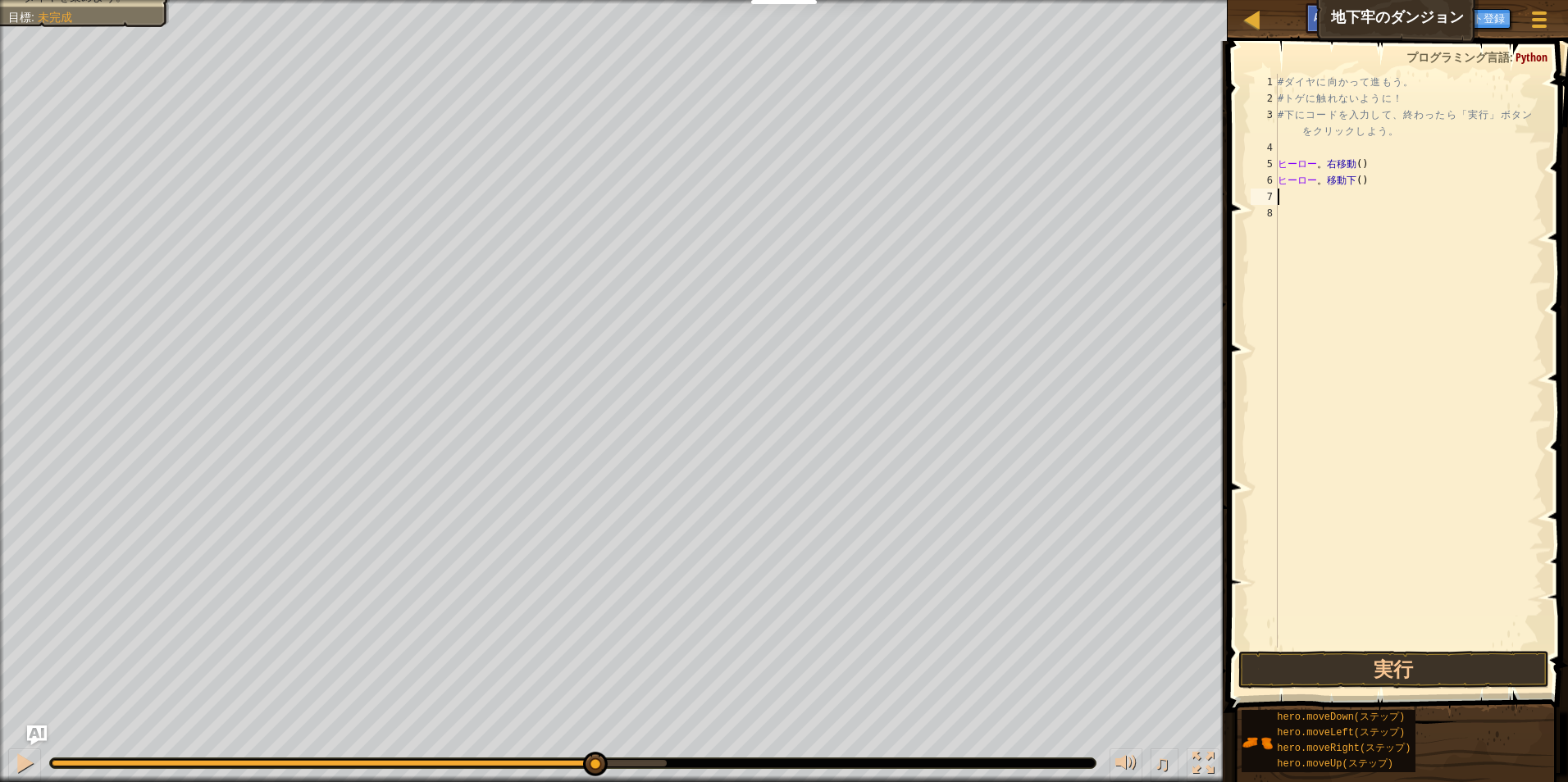
type textarea "m"
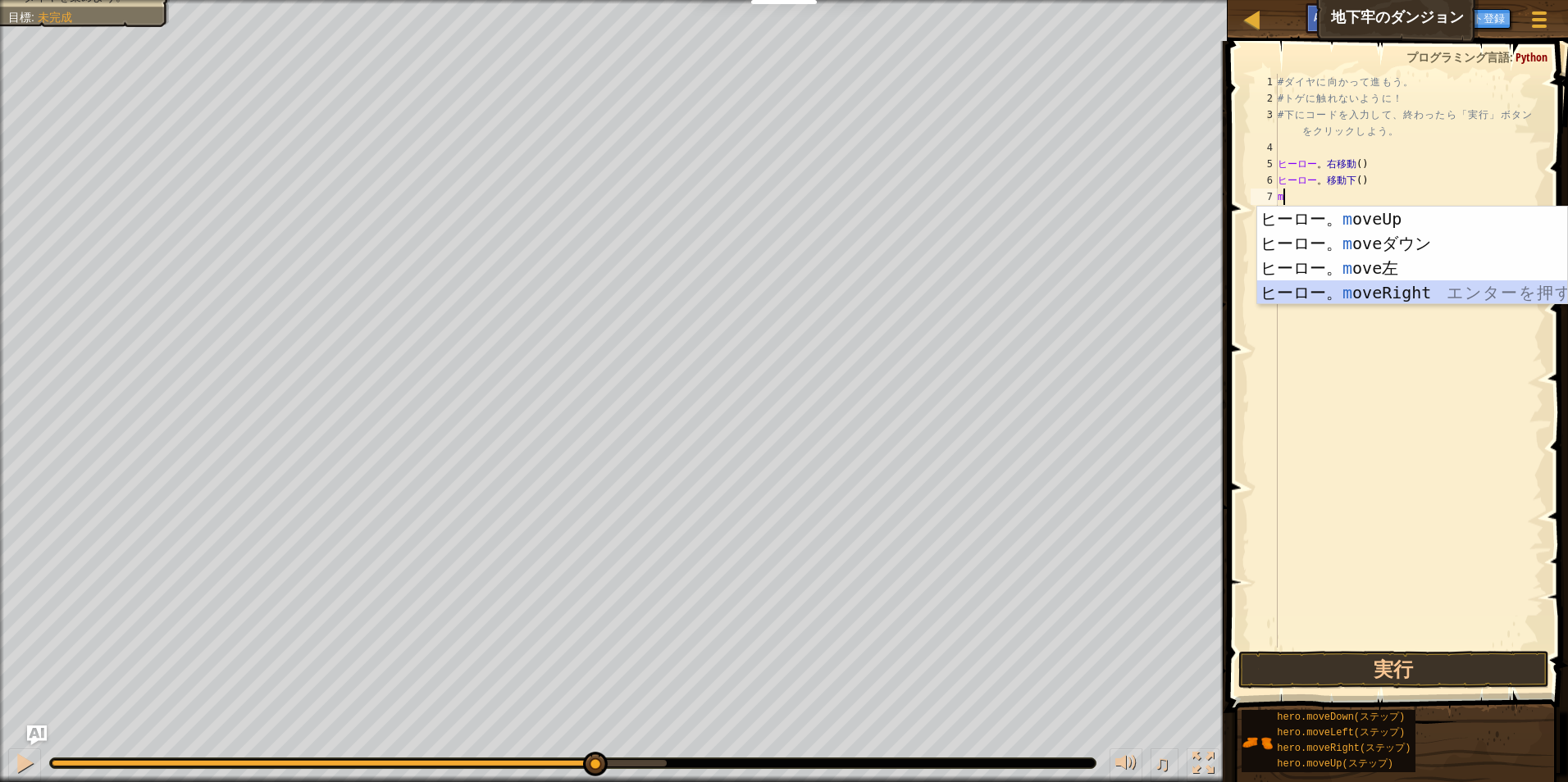
click at [1478, 300] on div "ヒーロー。 m oveUp エ ン タ ー を 押 す ヒーロー。 m oveダウン エ ン タ ー を 押 す ヒーロー。 m ove左 エ ン タ ー を…" at bounding box center [1412, 281] width 310 height 148
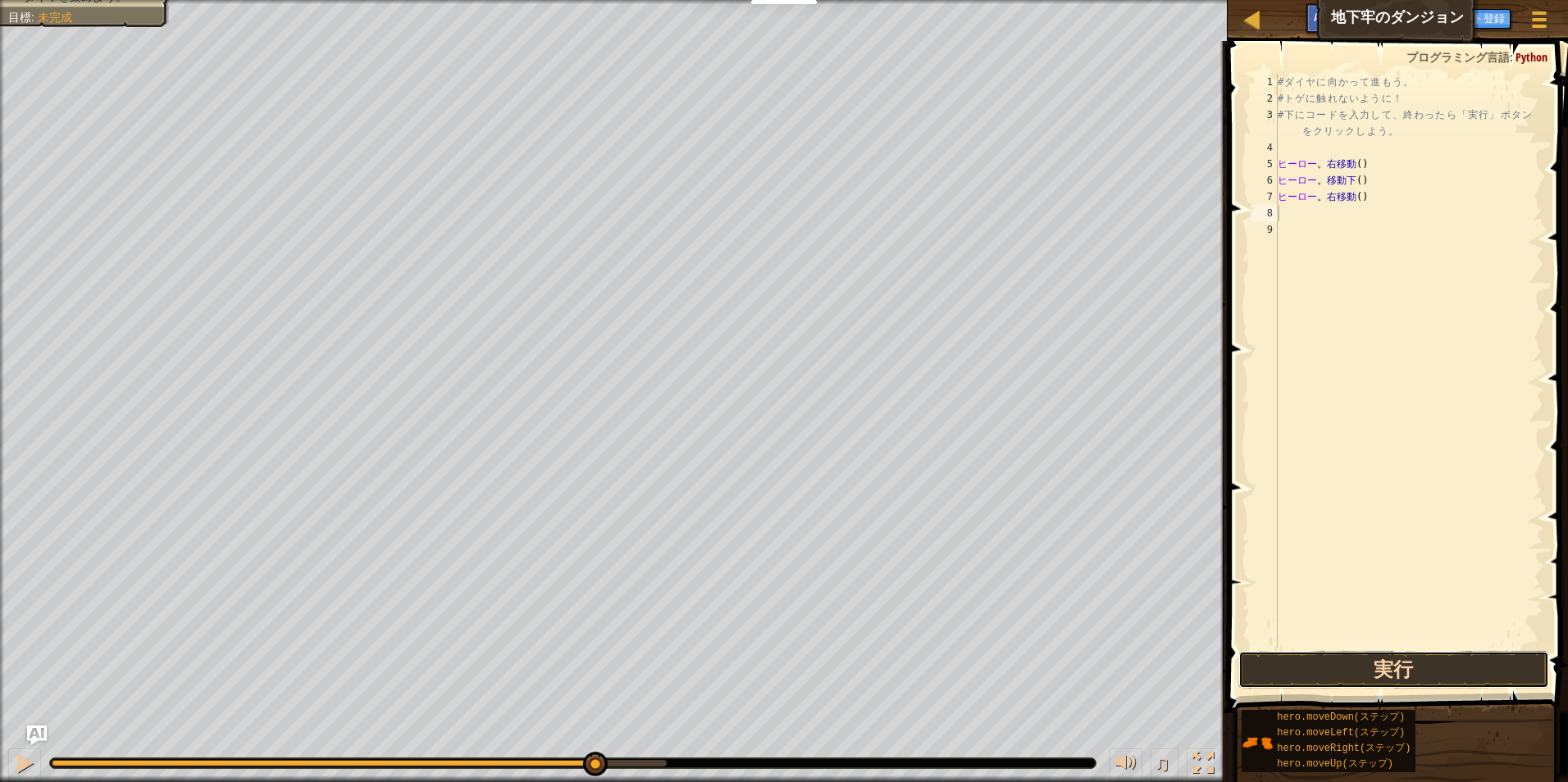
click at [1455, 668] on button "実行" at bounding box center [1394, 670] width 311 height 38
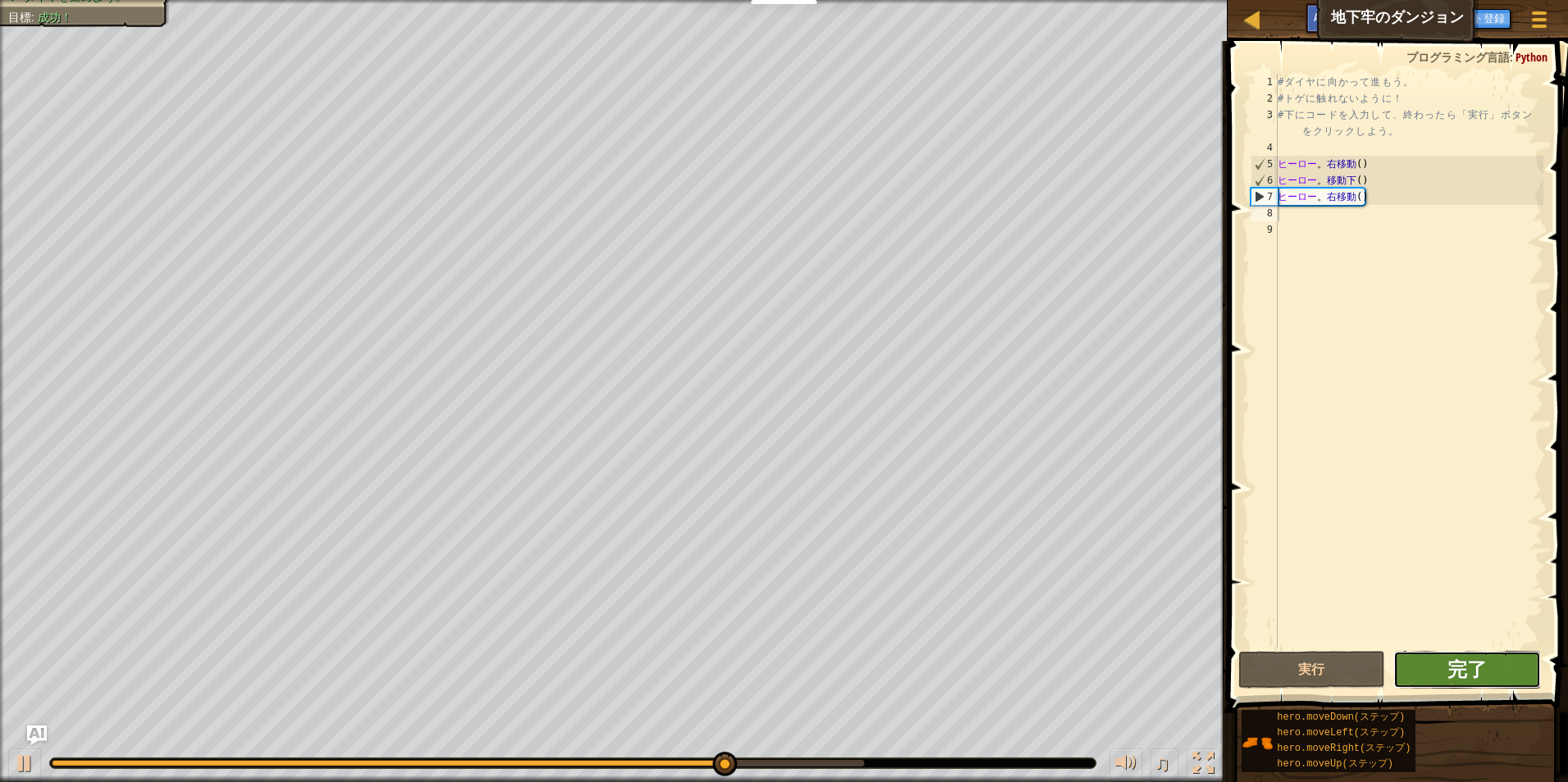
drag, startPoint x: 1451, startPoint y: 663, endPoint x: 1450, endPoint y: 673, distance: 10.0
click at [1450, 673] on span "完了" at bounding box center [1466, 669] width 39 height 27
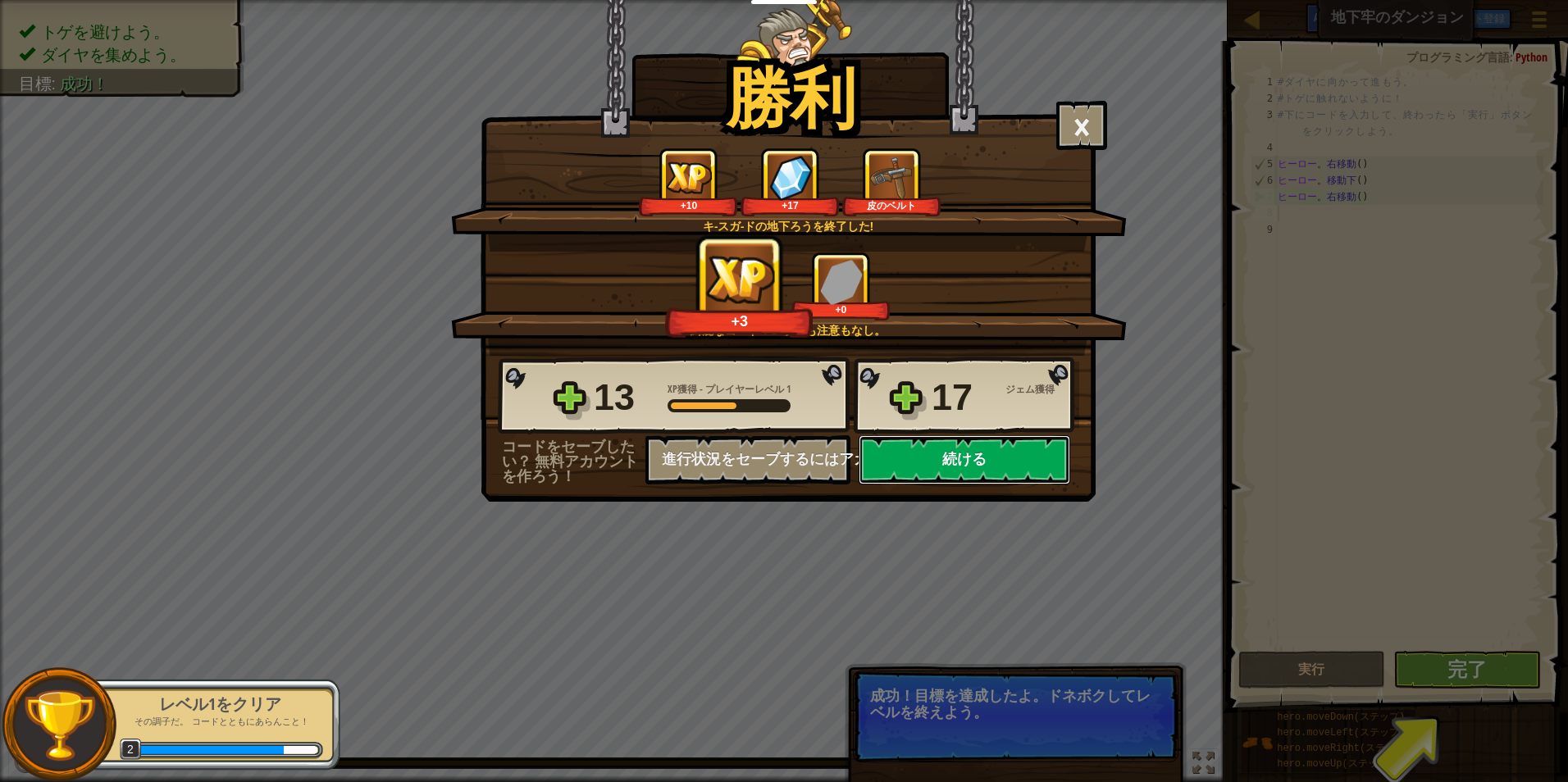
click at [998, 468] on button "続ける" at bounding box center [964, 460] width 212 height 49
select select "ja"
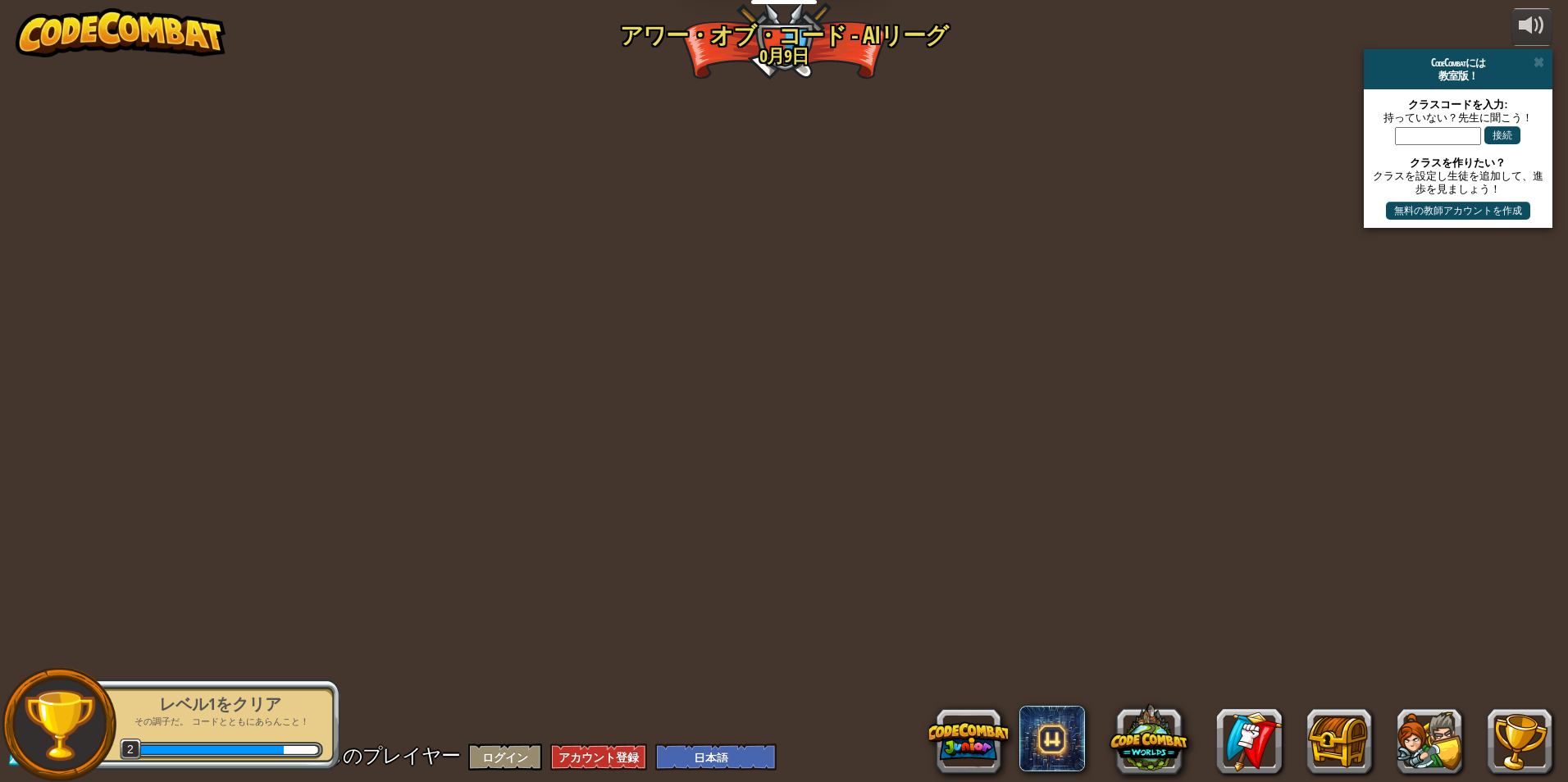
select select "ja"
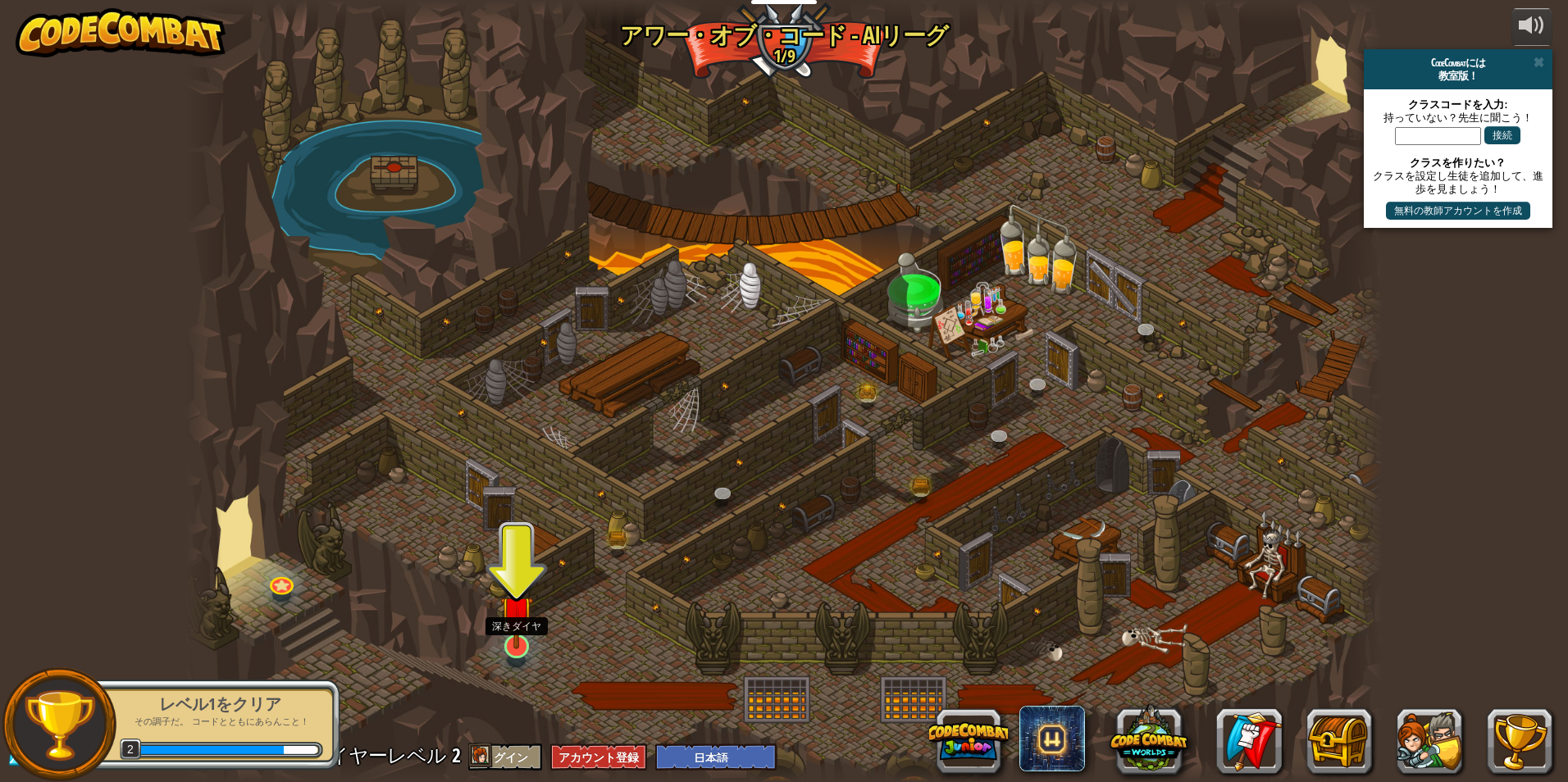
click at [523, 629] on img at bounding box center [516, 612] width 32 height 74
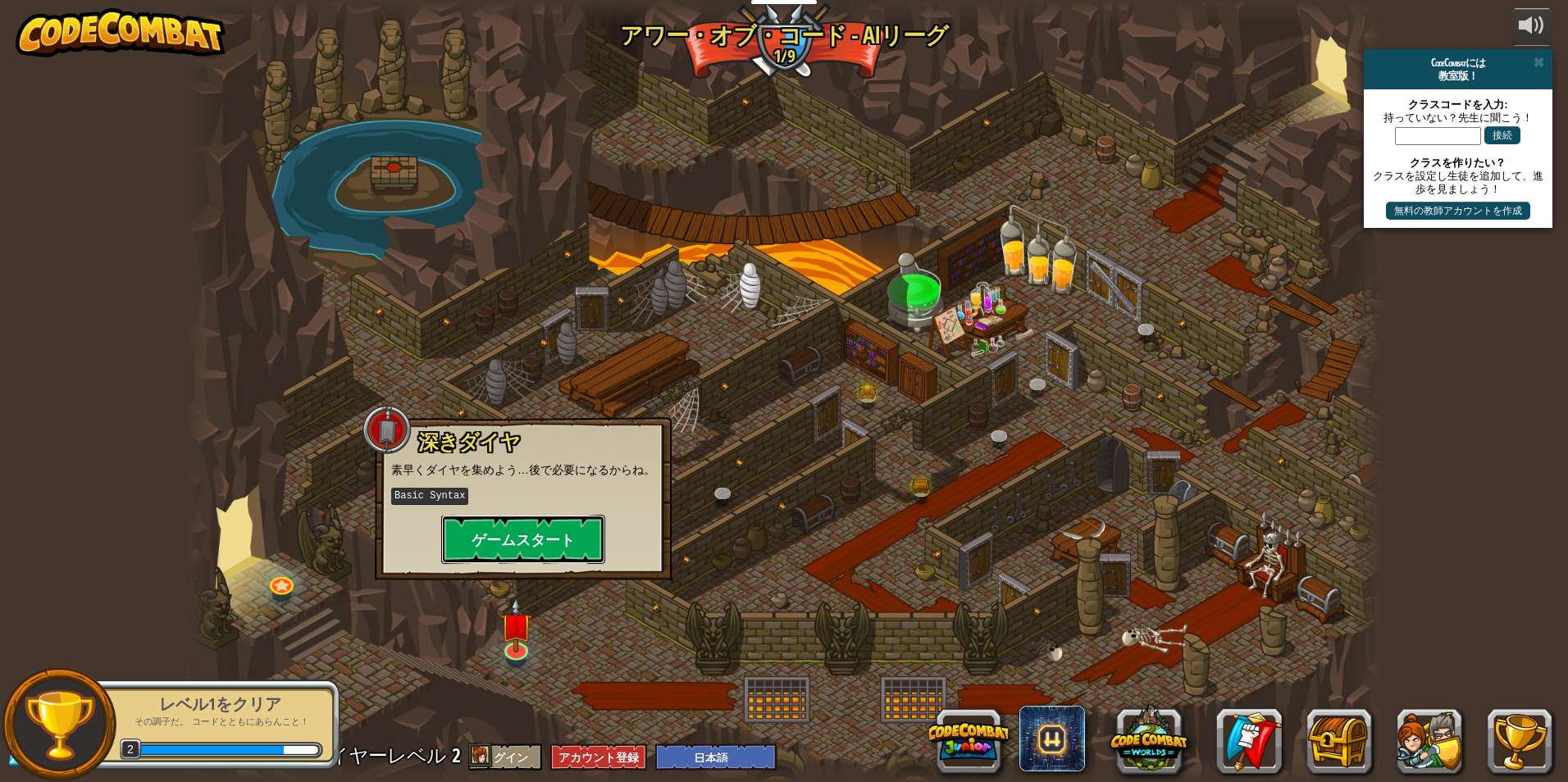
click at [518, 532] on button "ゲームスタート" at bounding box center [523, 540] width 164 height 49
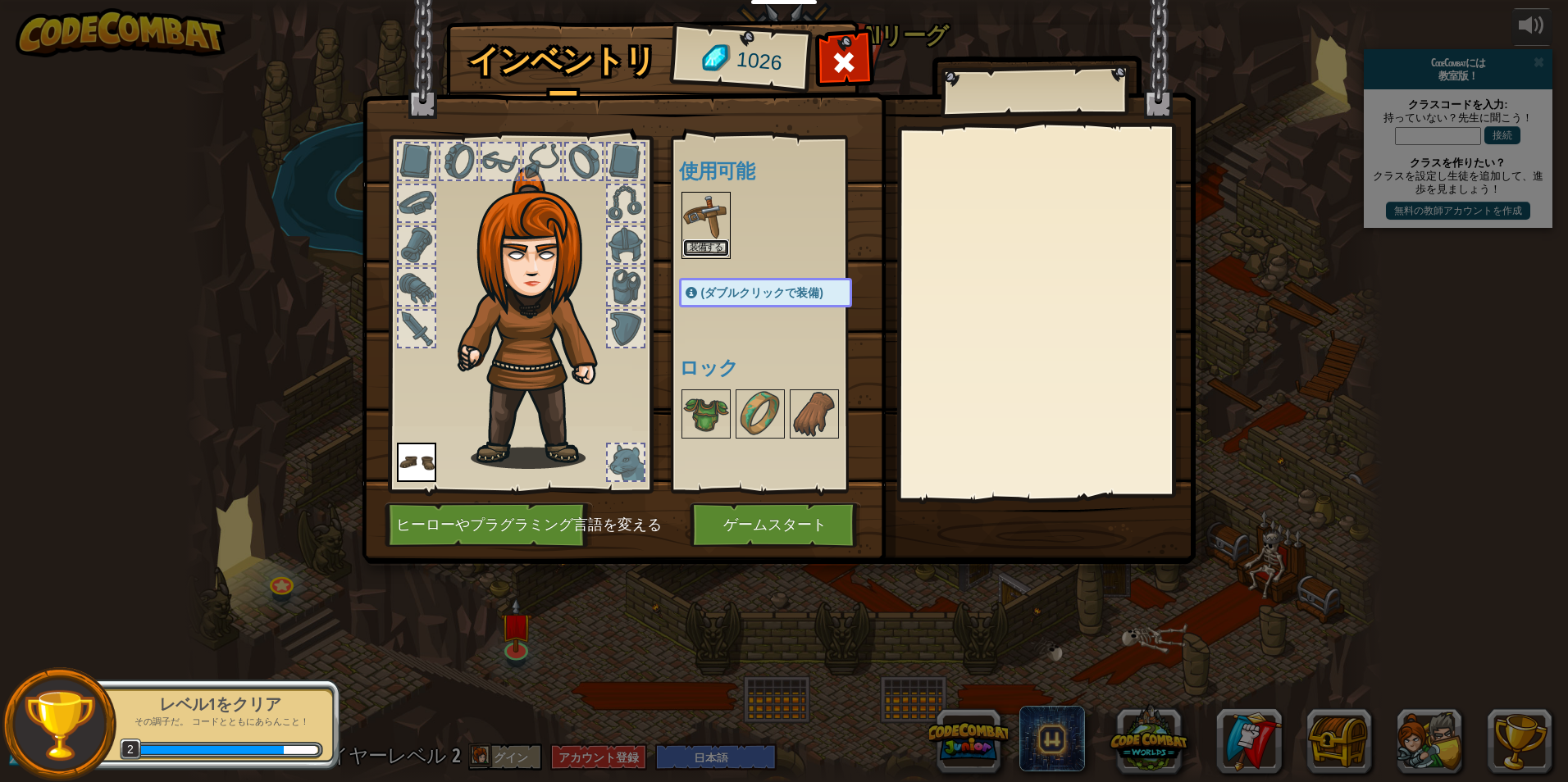
click at [712, 241] on button "装備する" at bounding box center [706, 248] width 46 height 17
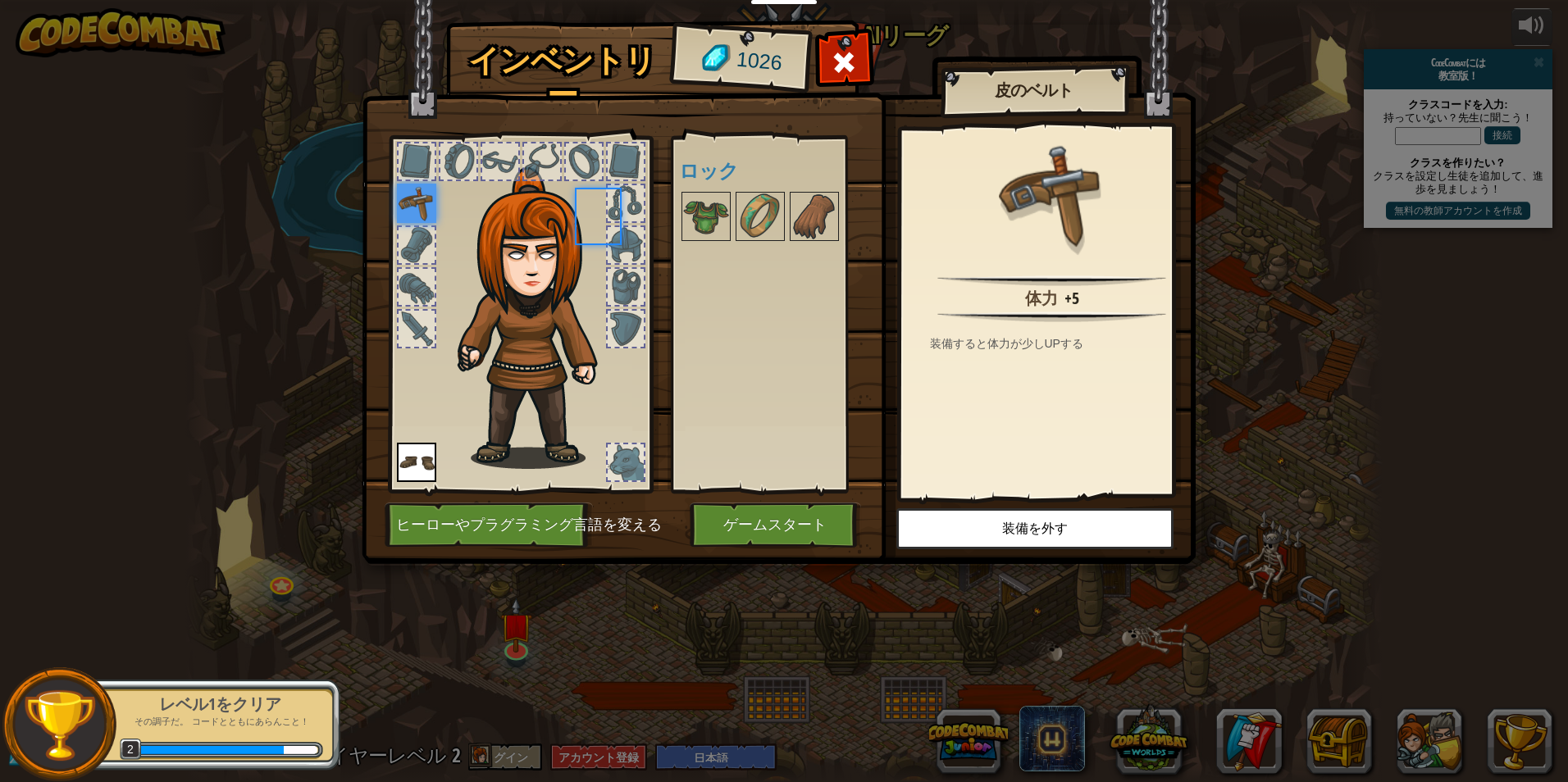
click at [712, 241] on div at bounding box center [706, 216] width 49 height 49
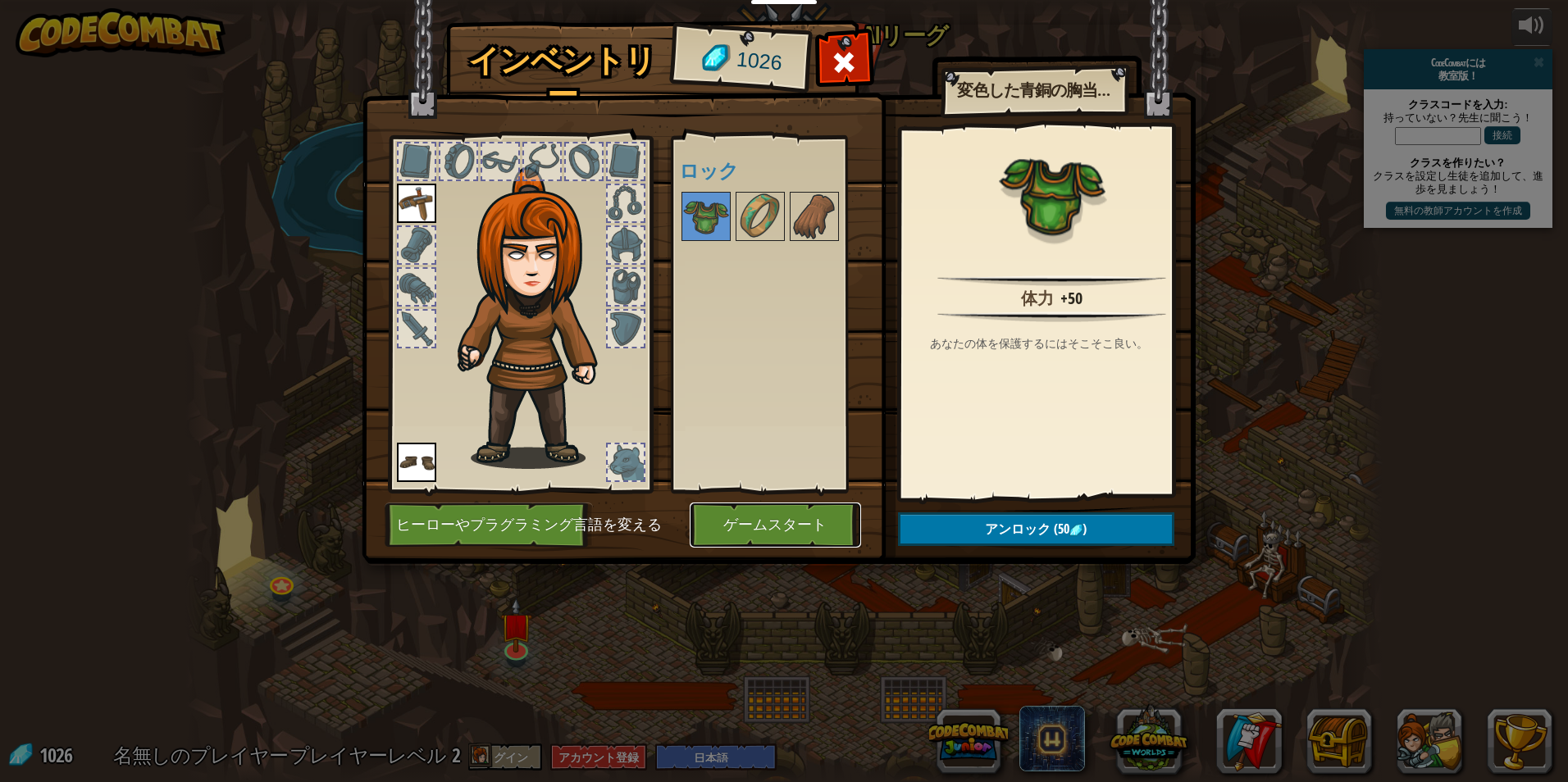
click at [816, 532] on button "ゲームスタート" at bounding box center [775, 526] width 172 height 46
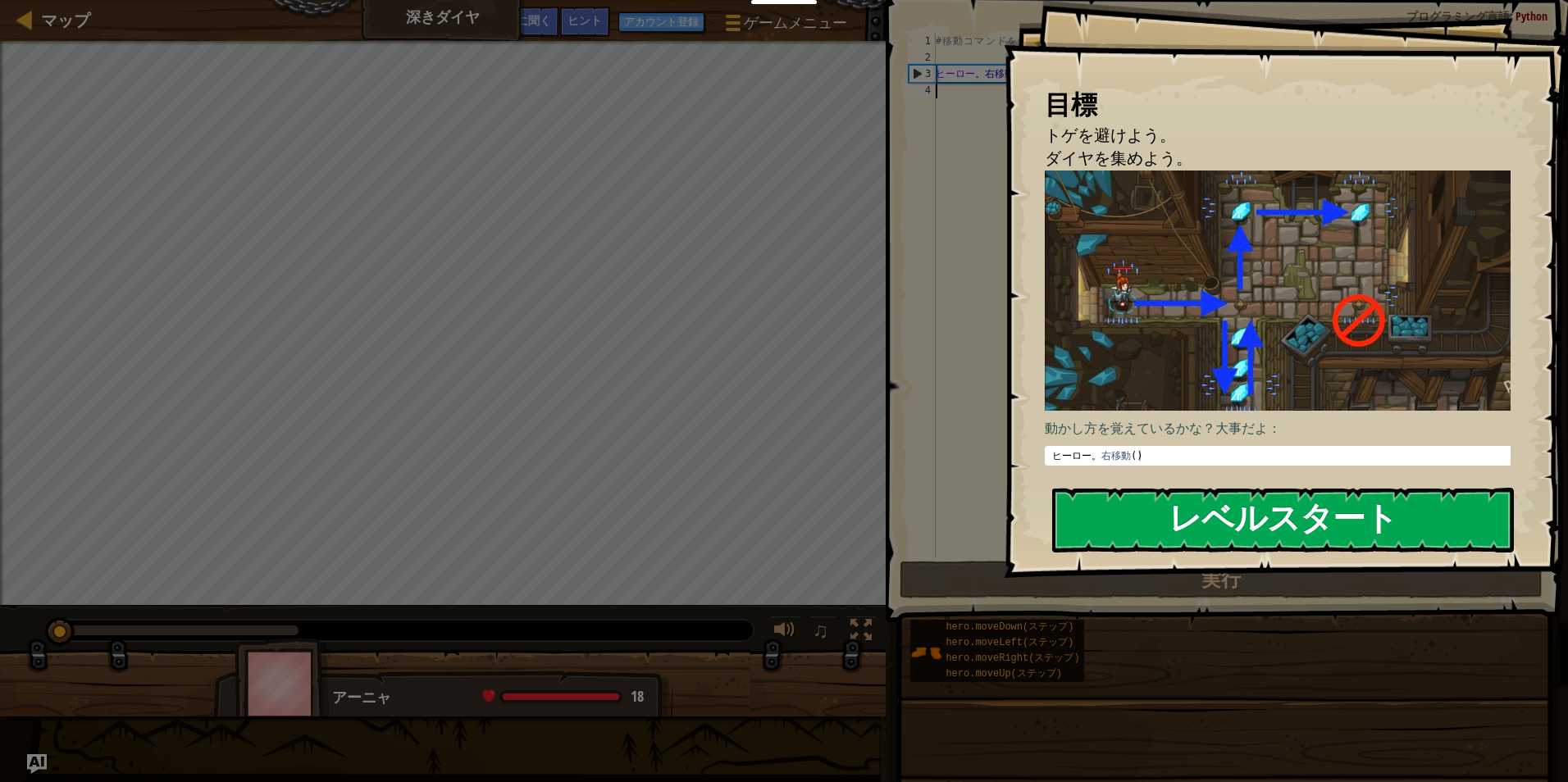
drag, startPoint x: 1265, startPoint y: 527, endPoint x: 1269, endPoint y: 502, distance: 25.3
click at [1269, 504] on button "レベルスタート" at bounding box center [1283, 520] width 462 height 65
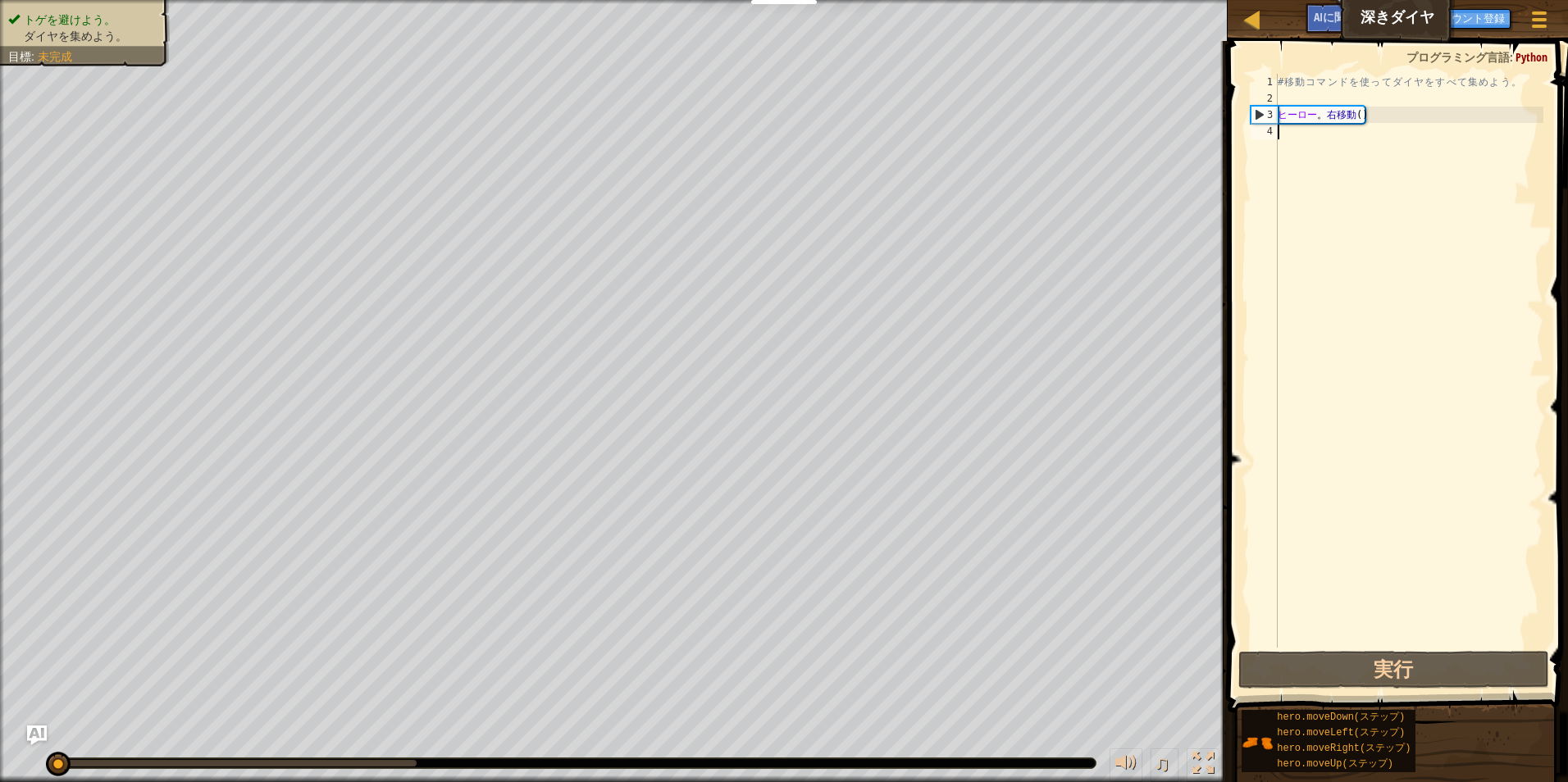
type textarea "m"
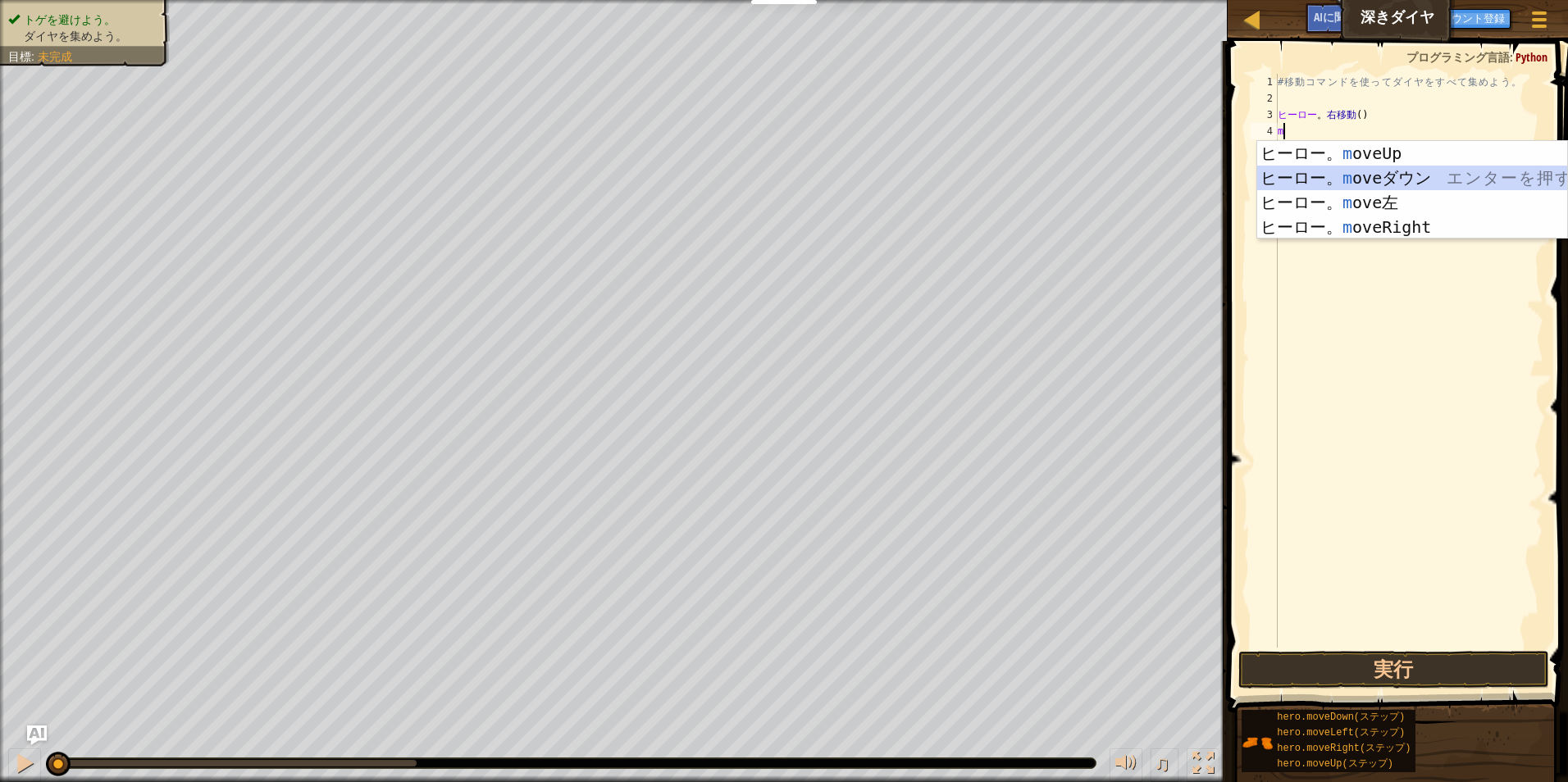
click at [1447, 173] on div "ヒーロー。 m oveUp エ ン タ ー を 押 す ヒーロー。 m oveダウン エ ン タ ー を 押 す ヒーロー。 m ove左 エ ン タ ー を…" at bounding box center [1412, 215] width 310 height 148
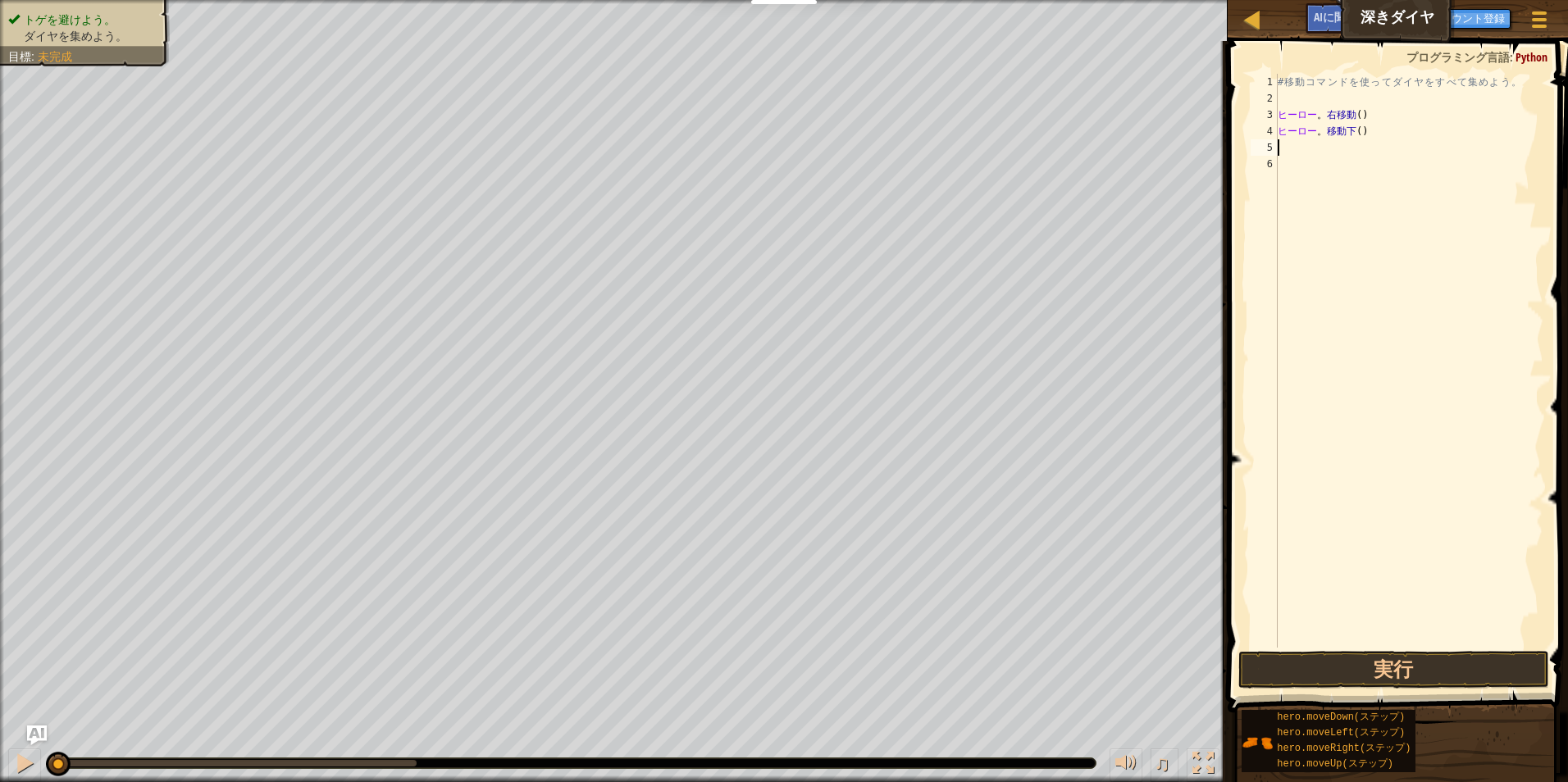
type textarea "m"
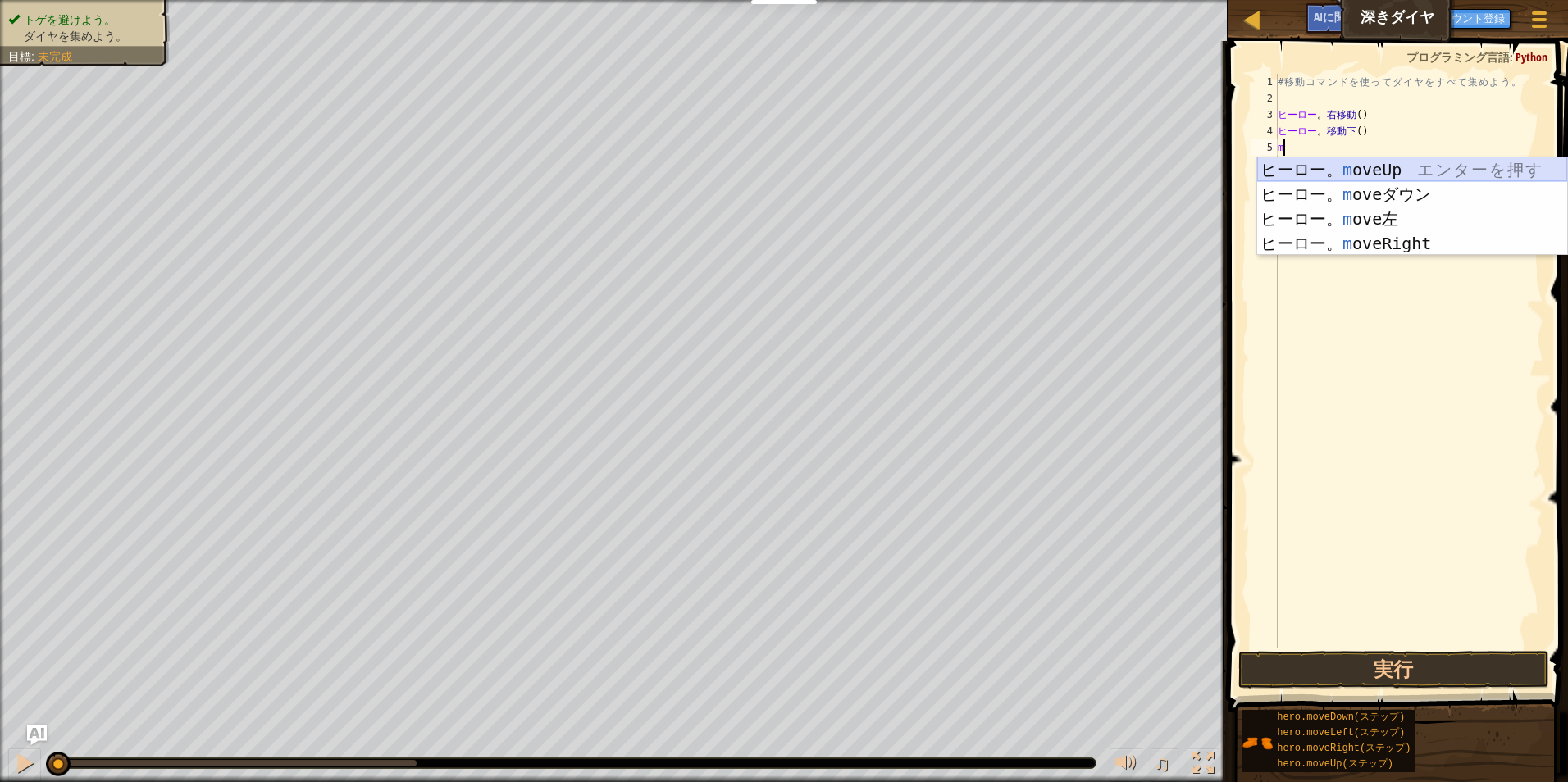
click at [1446, 170] on div "ヒーロー。 m oveUp エ ン タ ー を 押 す ヒーロー。 m oveダウン エ ン タ ー を 押 す ヒーロー。 m ove左 エ ン タ ー を…" at bounding box center [1412, 232] width 310 height 148
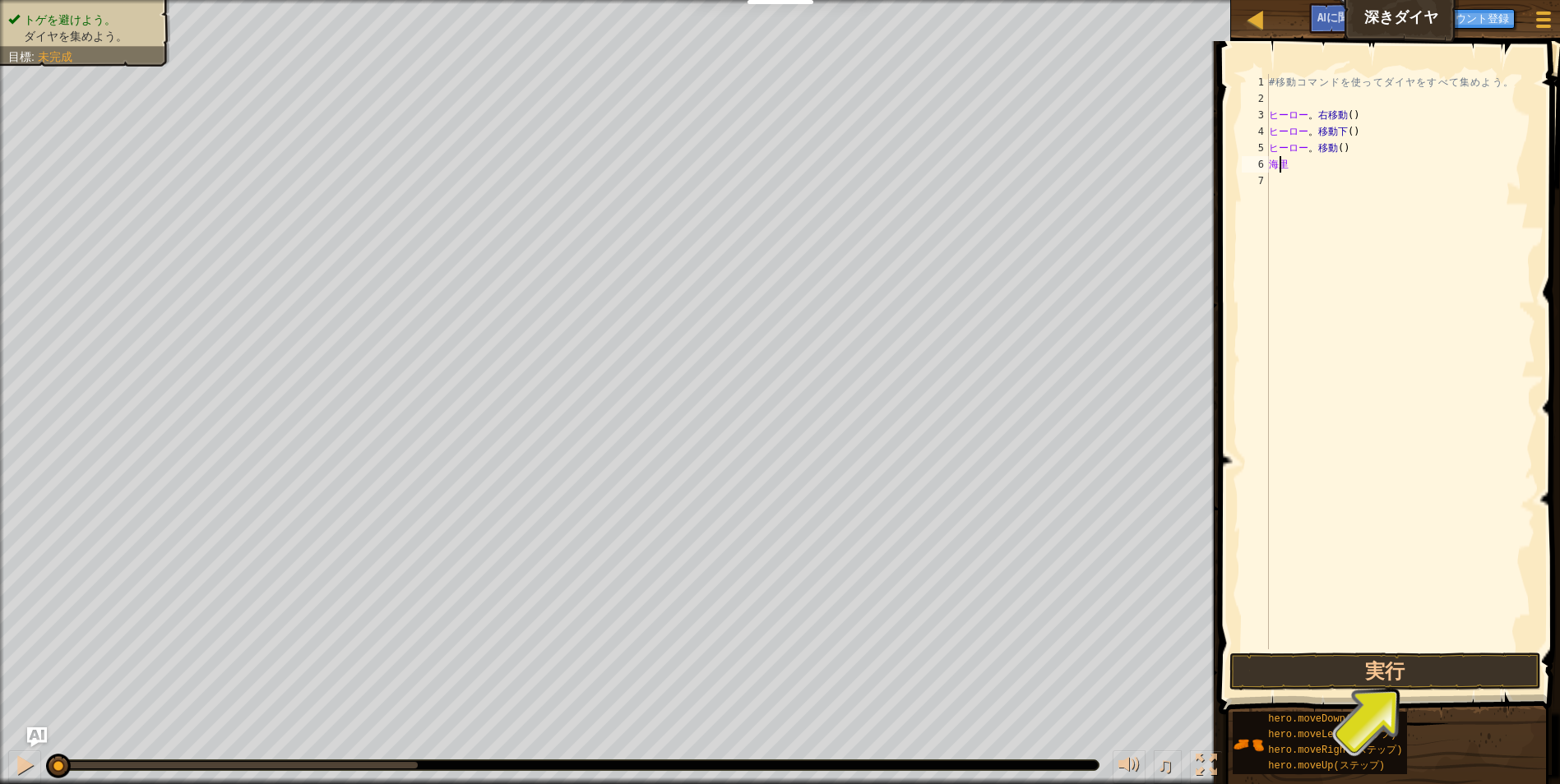
type textarea "n"
type textarea "m"
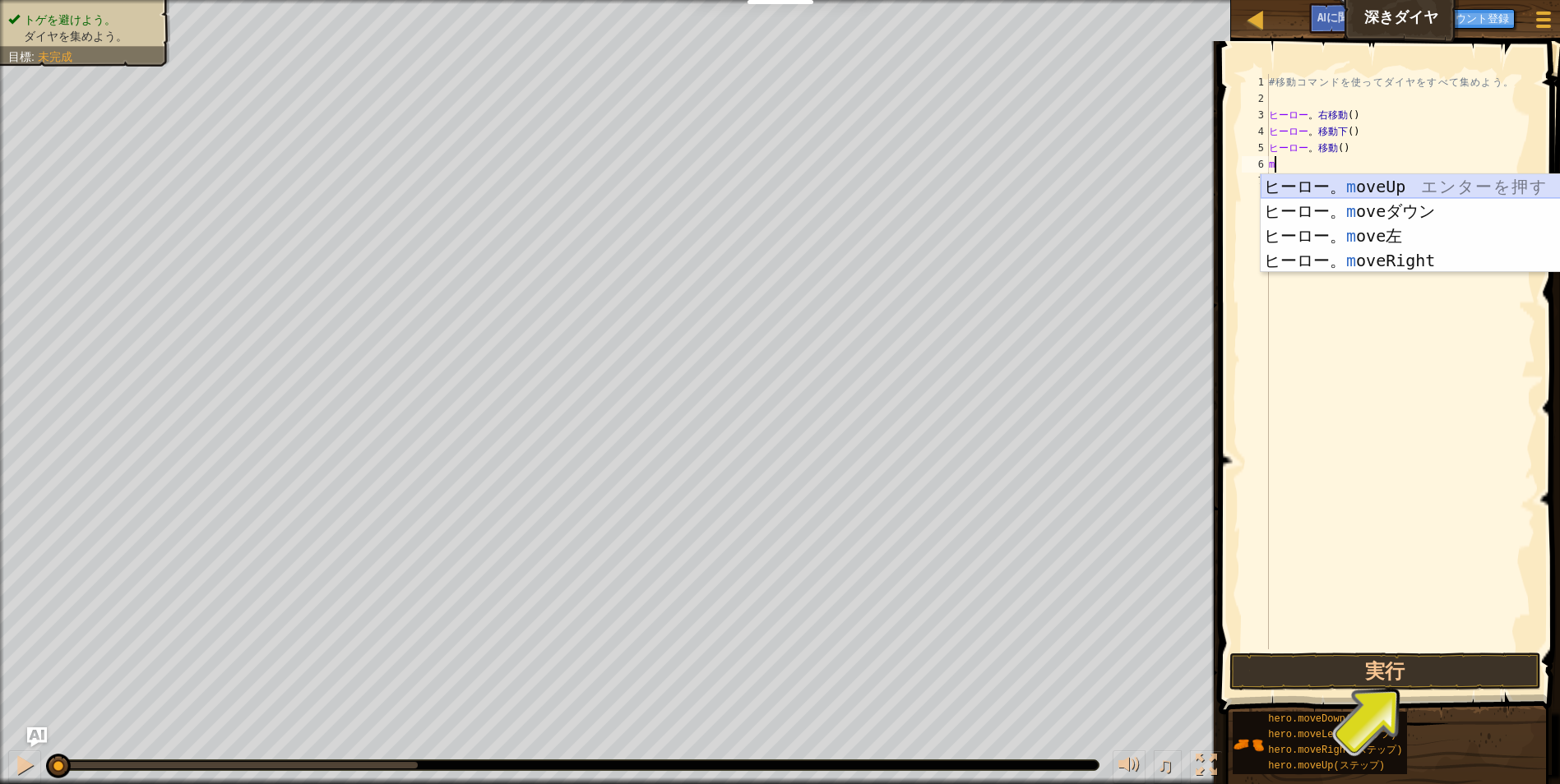
click at [1420, 188] on div "ヒーロー。 m oveUp エ ン タ ー を 押 す ヒーロー。 m oveダウン エ ン タ ー を 押 す ヒーロー。 m ove左 エ ン タ ー を…" at bounding box center [1416, 248] width 311 height 148
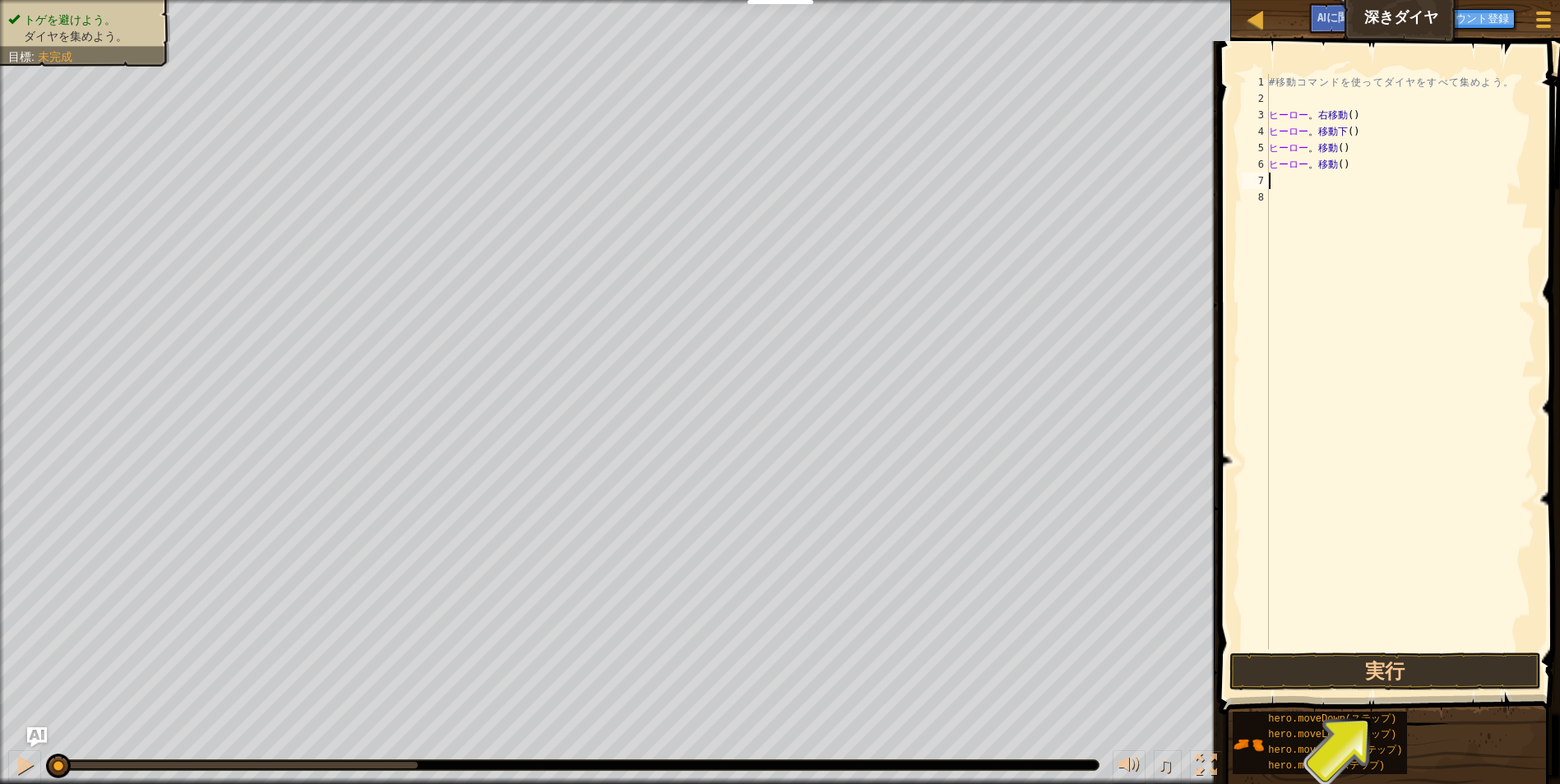
type textarea "m"
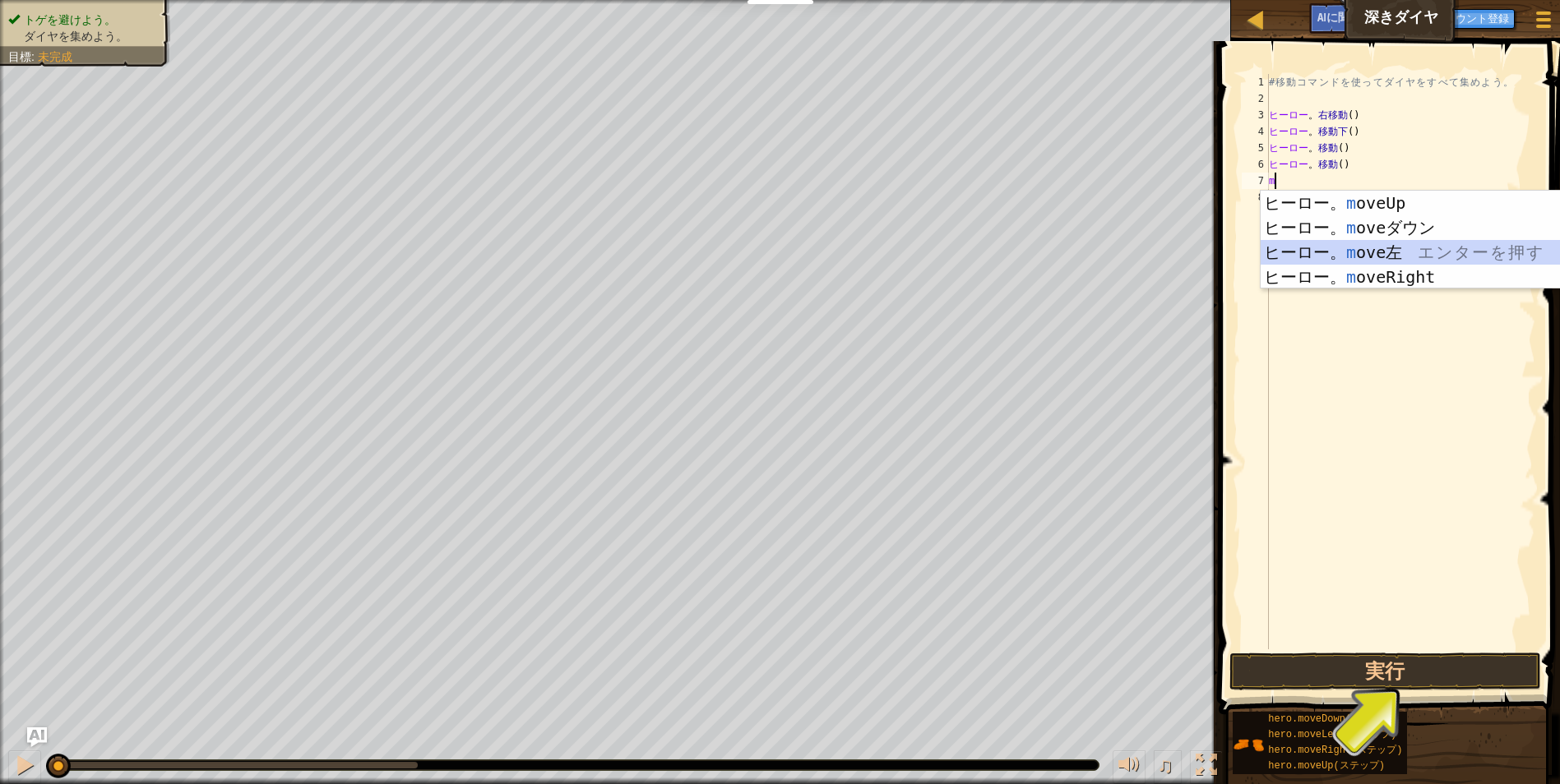
click at [1343, 253] on div "ヒーロー。 m oveUp エ ン タ ー を 押 す ヒーロー。 m oveダウン エ ン タ ー を 押 す ヒーロー。 m ove左 エ ン タ ー を…" at bounding box center [1416, 265] width 311 height 148
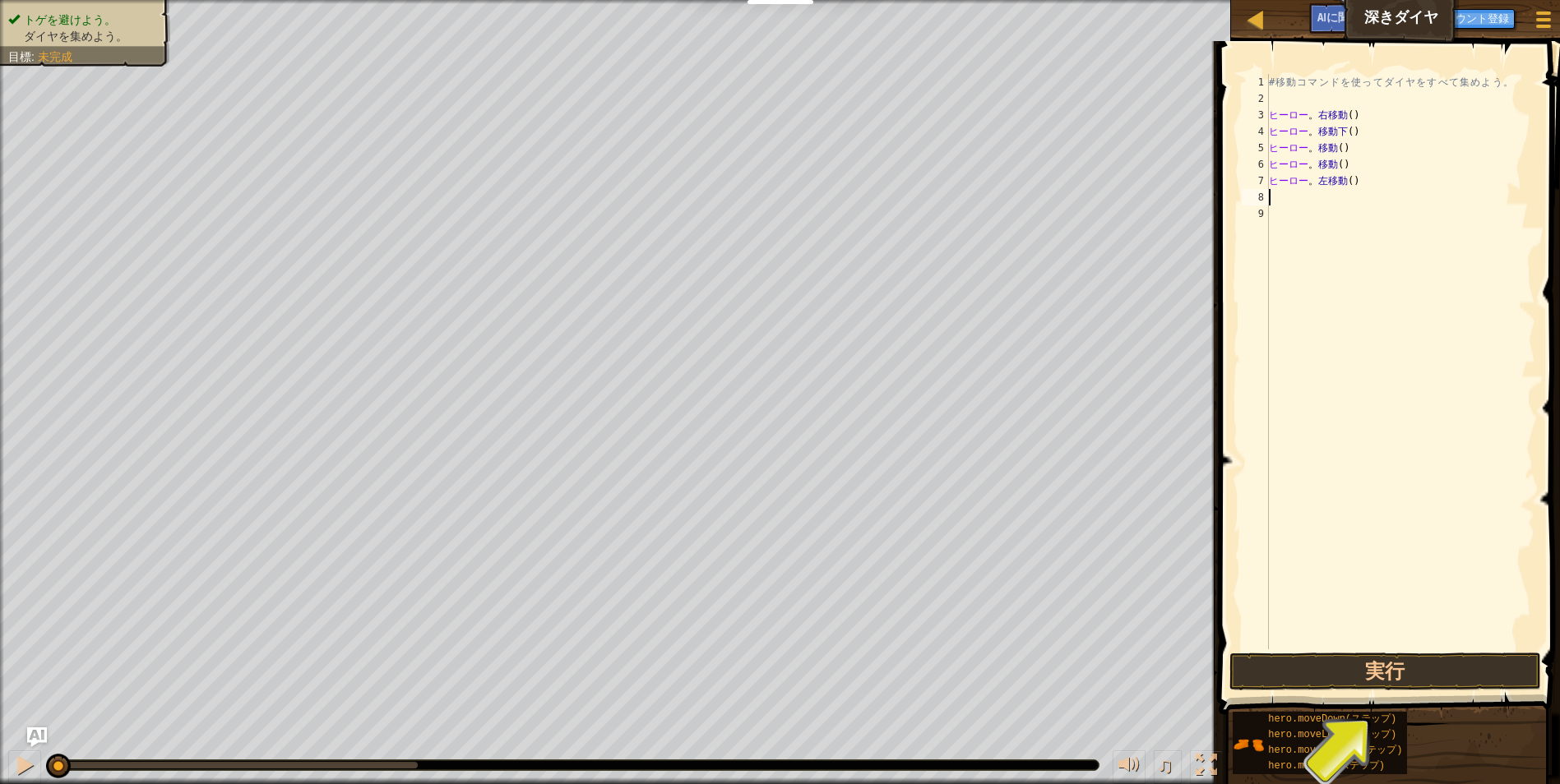
type textarea "m"
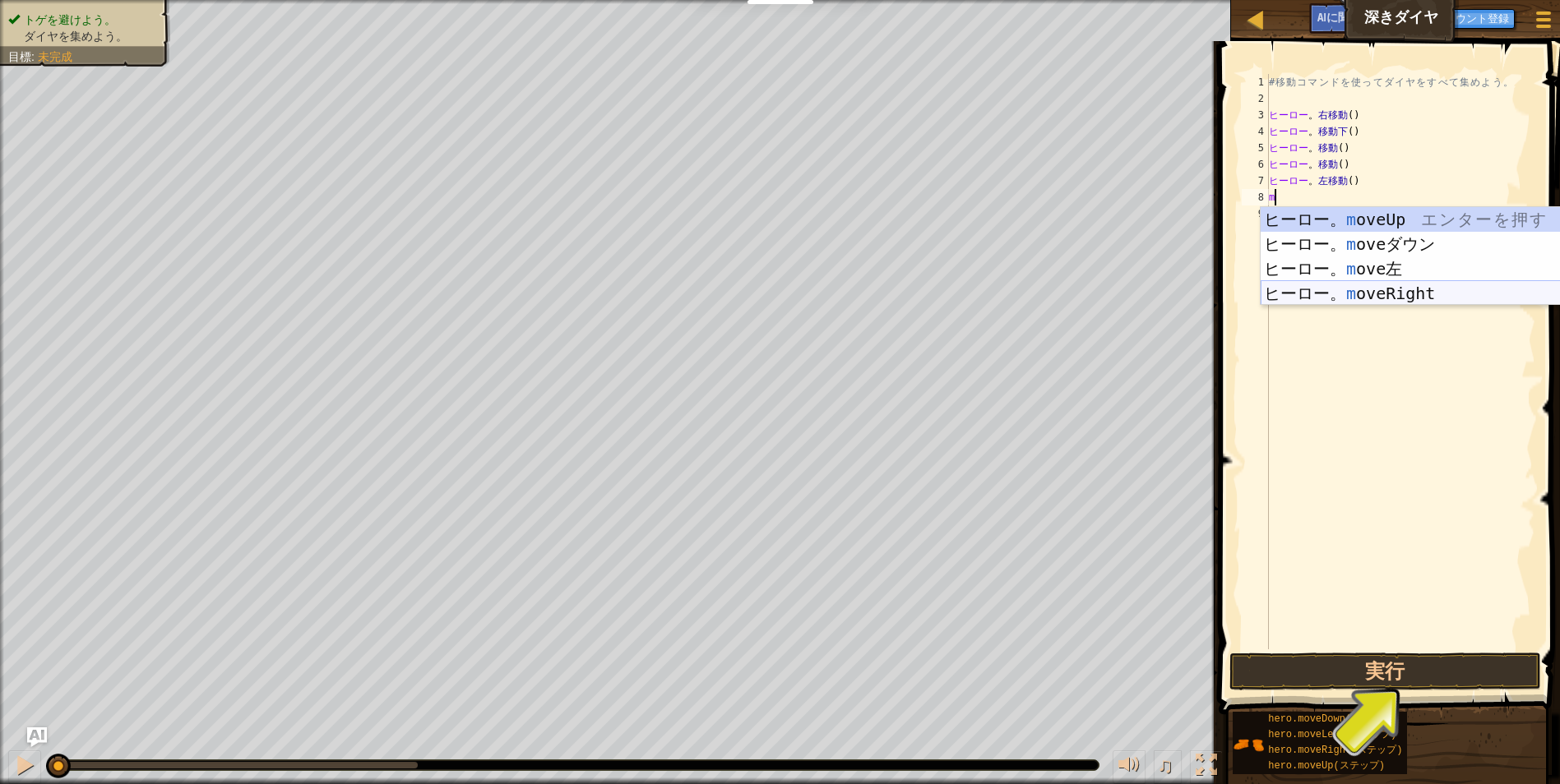
click at [1323, 286] on div "ヒーロー。 m oveUp エ ン タ ー を 押 す ヒーロー。 m oveダウン エ ン タ ー を 押 す ヒーロー。 m ove左 エ ン タ ー を…" at bounding box center [1416, 282] width 311 height 148
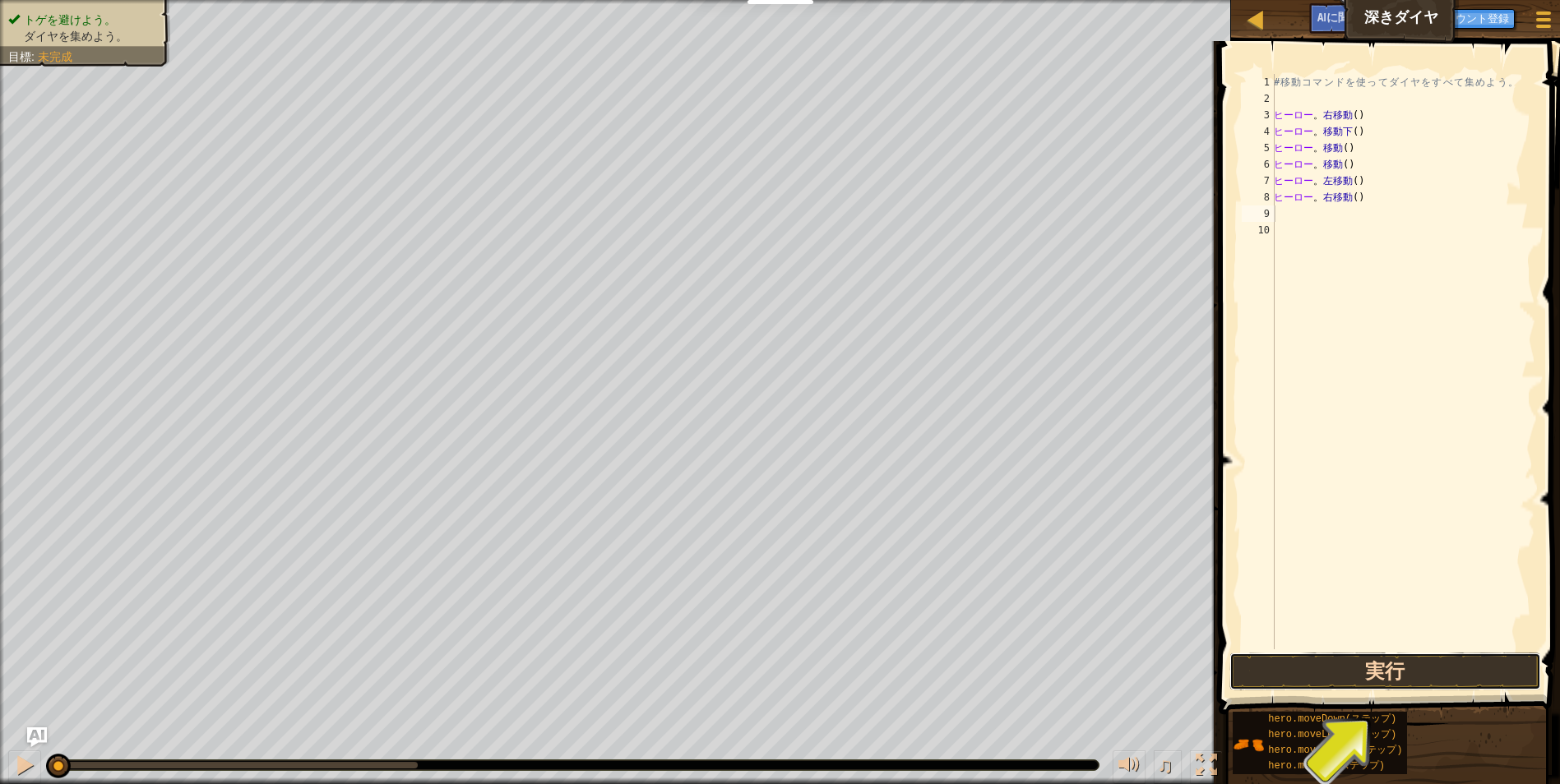
drag, startPoint x: 1344, startPoint y: 671, endPoint x: 1333, endPoint y: 659, distance: 16.3
click at [1346, 669] on button "実行" at bounding box center [1386, 672] width 312 height 38
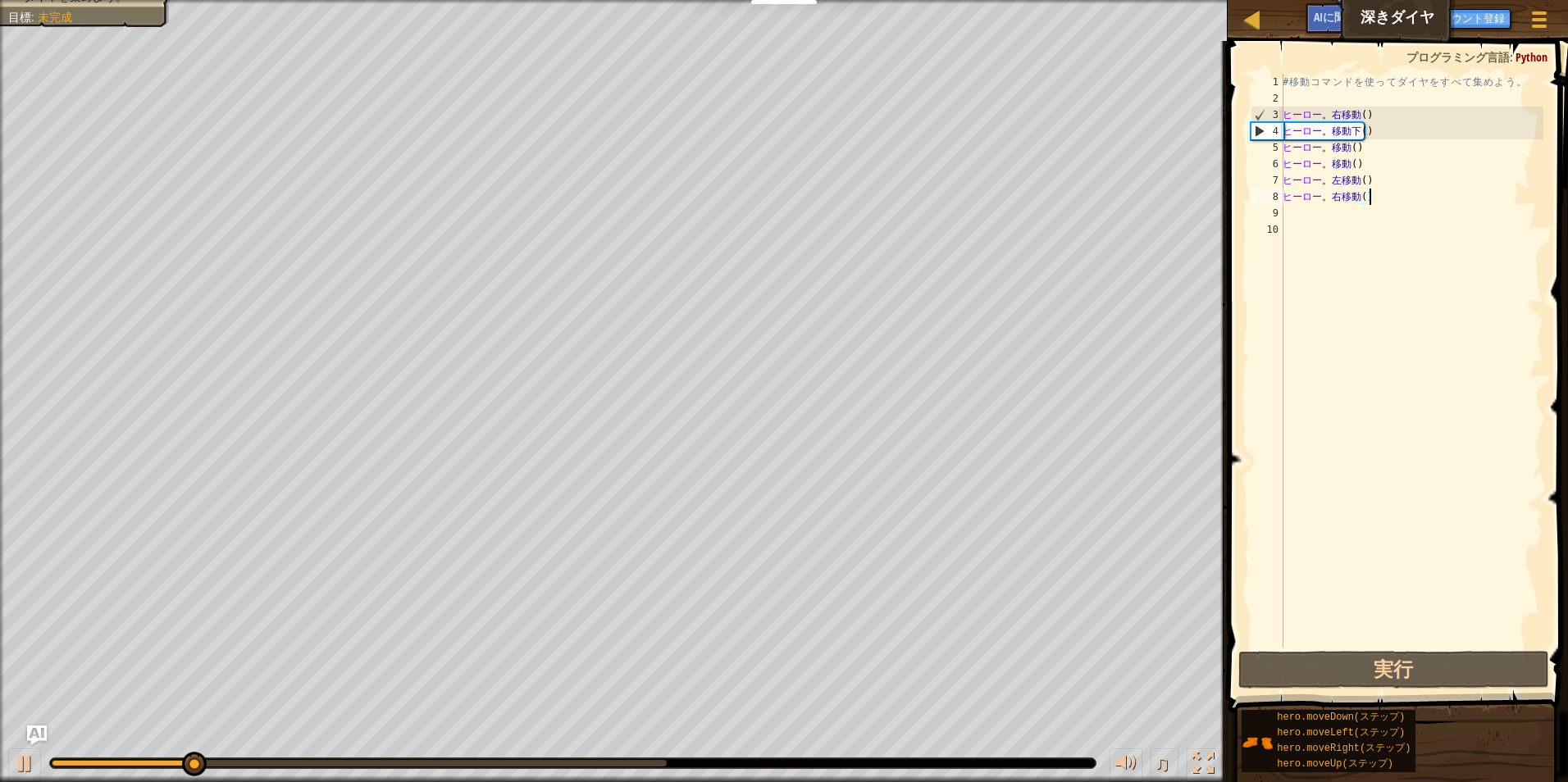
click at [1434, 198] on div "# 移 動 コ マ ン ド を 使 っ て ダ イ ヤ を す べ て 集 め よ う 。 ヒーロー 。 右移動 ( ) ヒーロー 。 移動下 ( ) ヒーロ…" at bounding box center [1411, 377] width 264 height 606
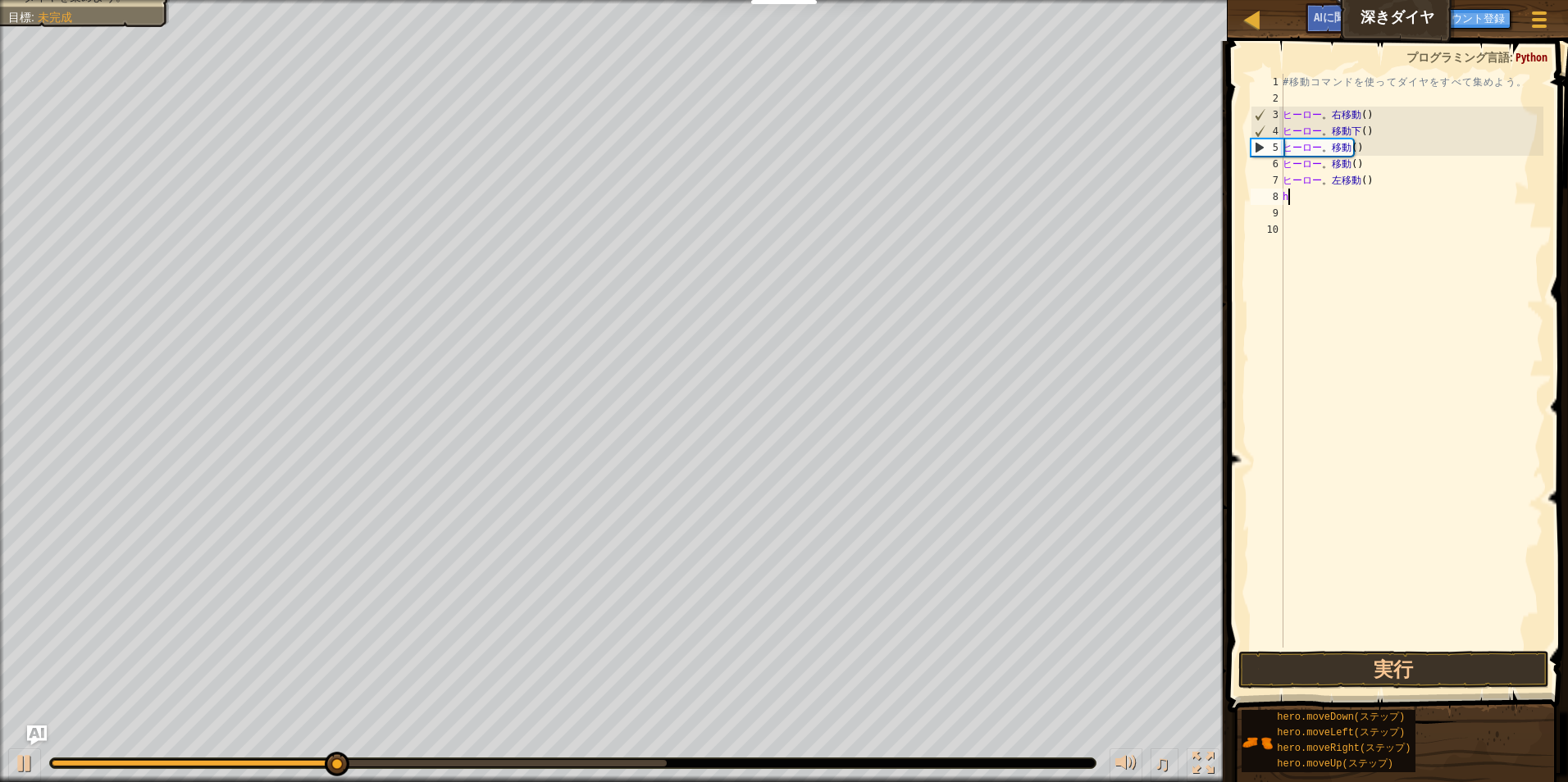
type textarea "hm"
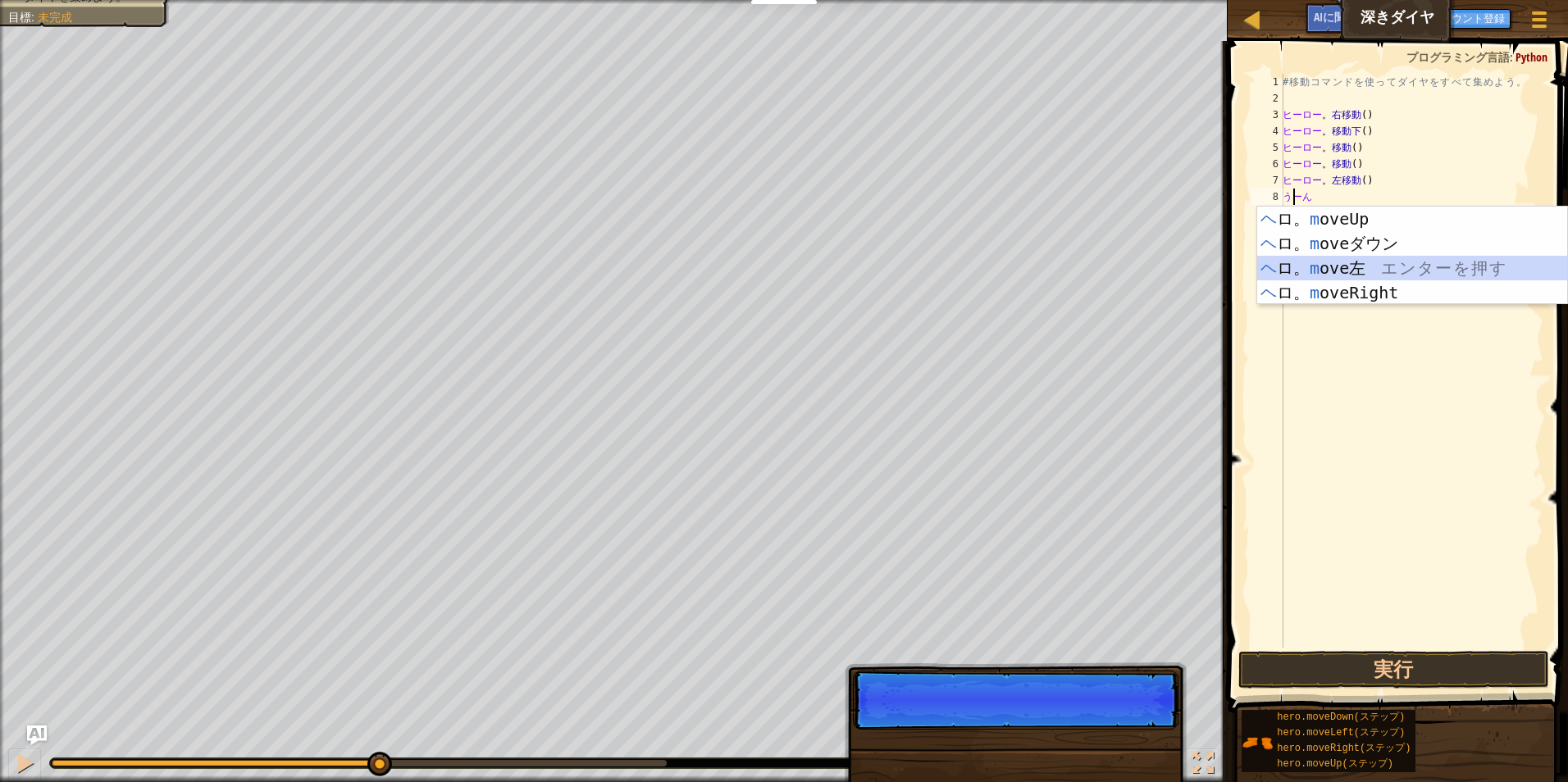
drag, startPoint x: 1409, startPoint y: 271, endPoint x: 1386, endPoint y: 487, distance: 217.2
click at [1409, 272] on div "ヘ ロ。 m oveUp エ ン タ ー を 押 す ヘ ロ。 m oveダウン エ ン タ ー を 押 す ヘ ロ。 m ove左 エ ン タ ー を 押 …" at bounding box center [1412, 281] width 310 height 148
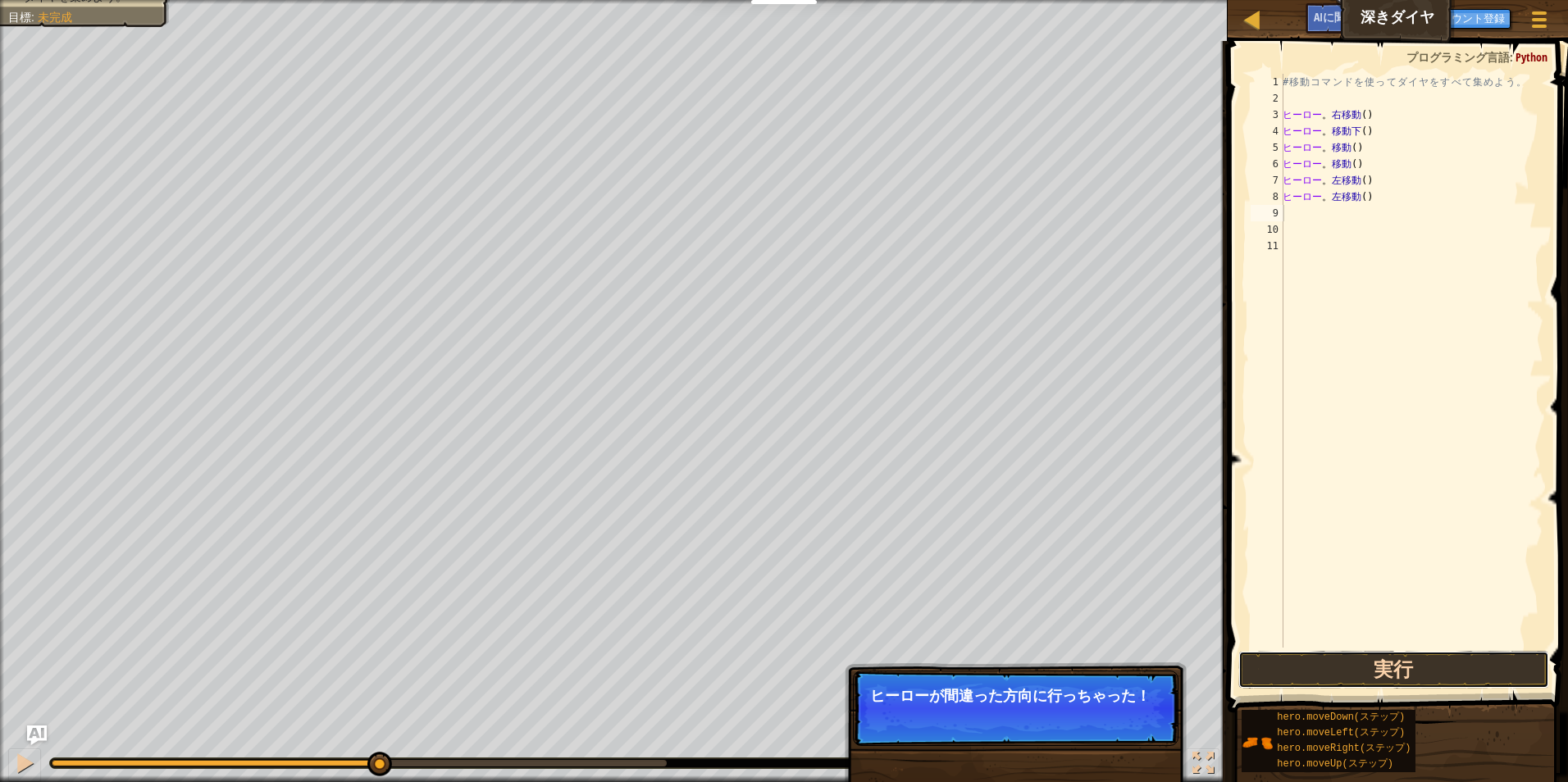
click at [1378, 668] on button "実行" at bounding box center [1394, 670] width 311 height 38
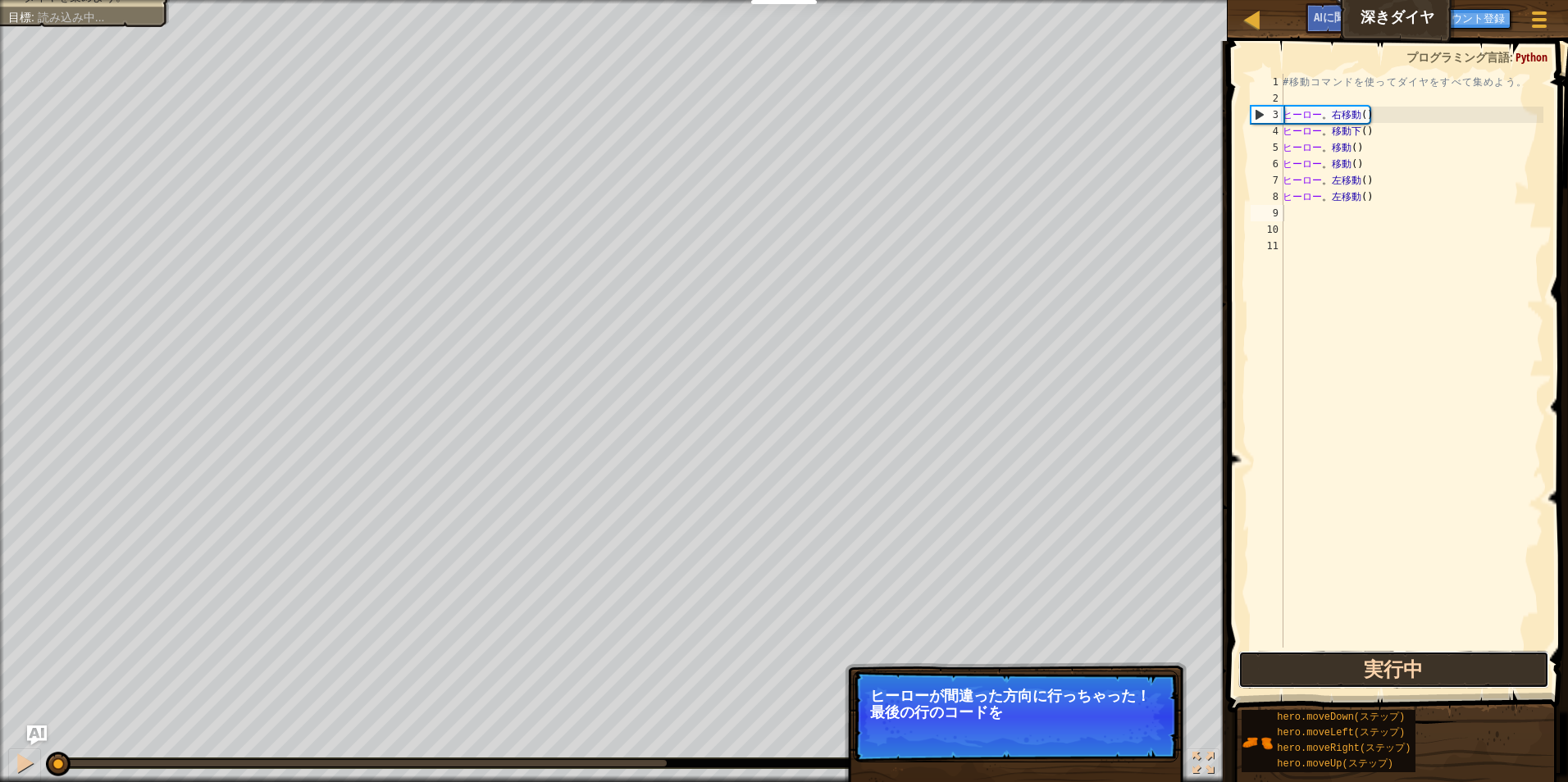
click at [1378, 668] on button "実行中" at bounding box center [1394, 670] width 311 height 38
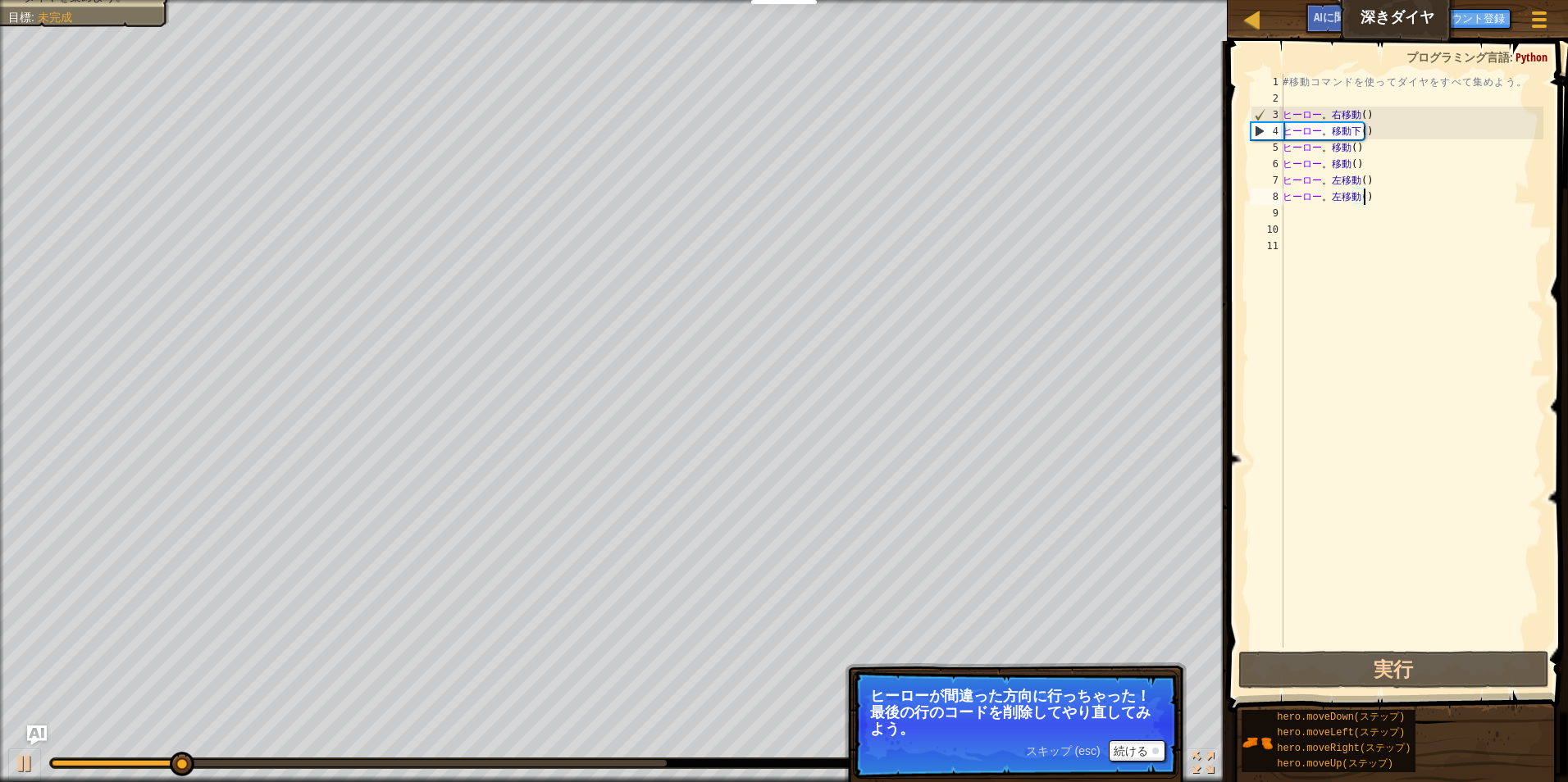
click at [1453, 189] on div "# 移 動 コ マ ン ド を 使 っ て ダ イ ヤ を す べ て 集 め よ う 。 ヒーロー 。 右移動 ( ) ヒーロー 。 移動下 ( ) ヒーロ…" at bounding box center [1411, 377] width 264 height 606
click at [1456, 178] on div "# 移 動 コ マ ン ド を 使 っ て ダ イ ヤ を す べ て 集 め よ う 。 ヒーロー 。 右移動 ( ) ヒーロー 。 移動下 ( ) ヒーロ…" at bounding box center [1411, 377] width 264 height 606
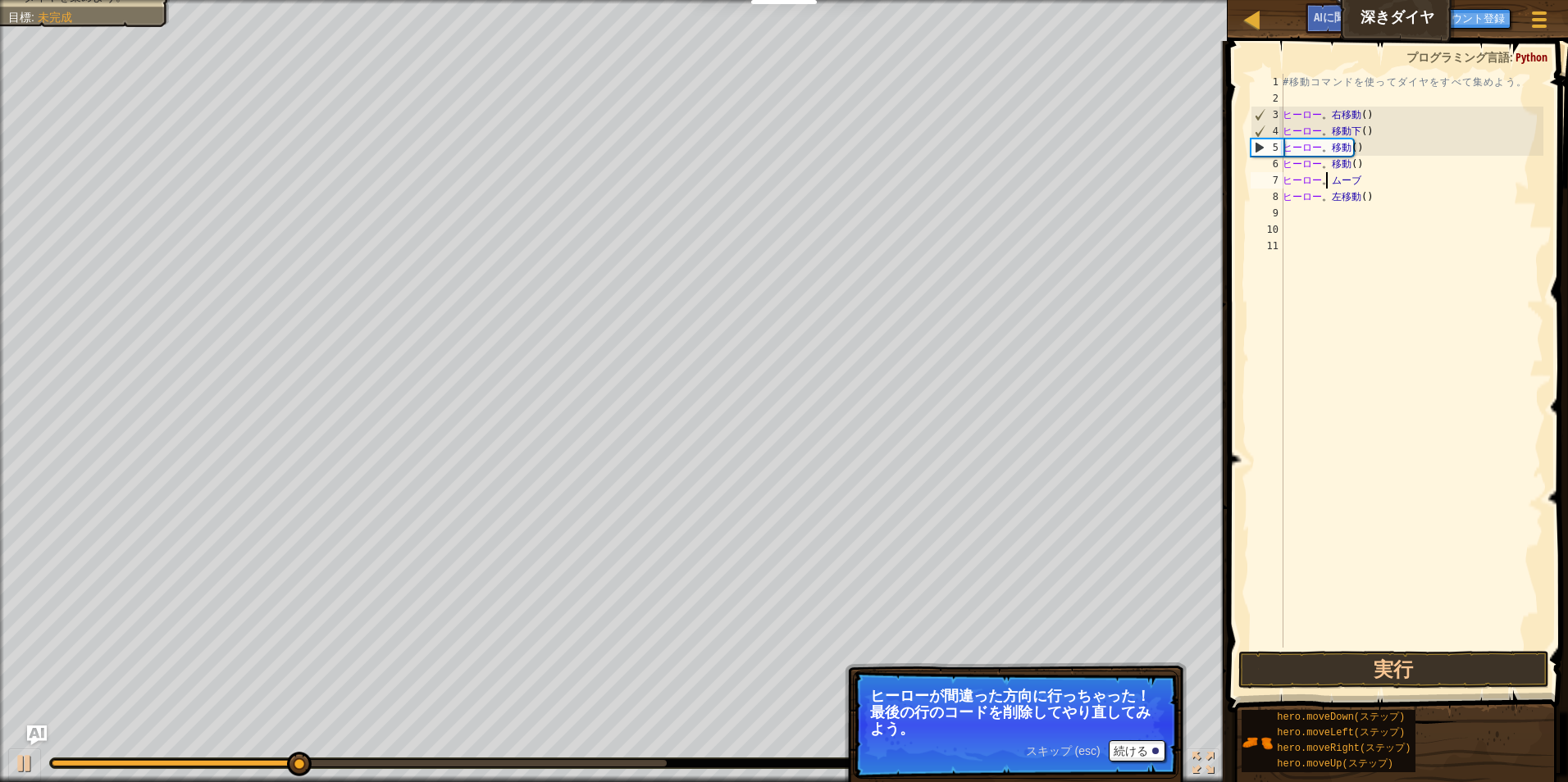
type textarea "h"
type textarea "m"
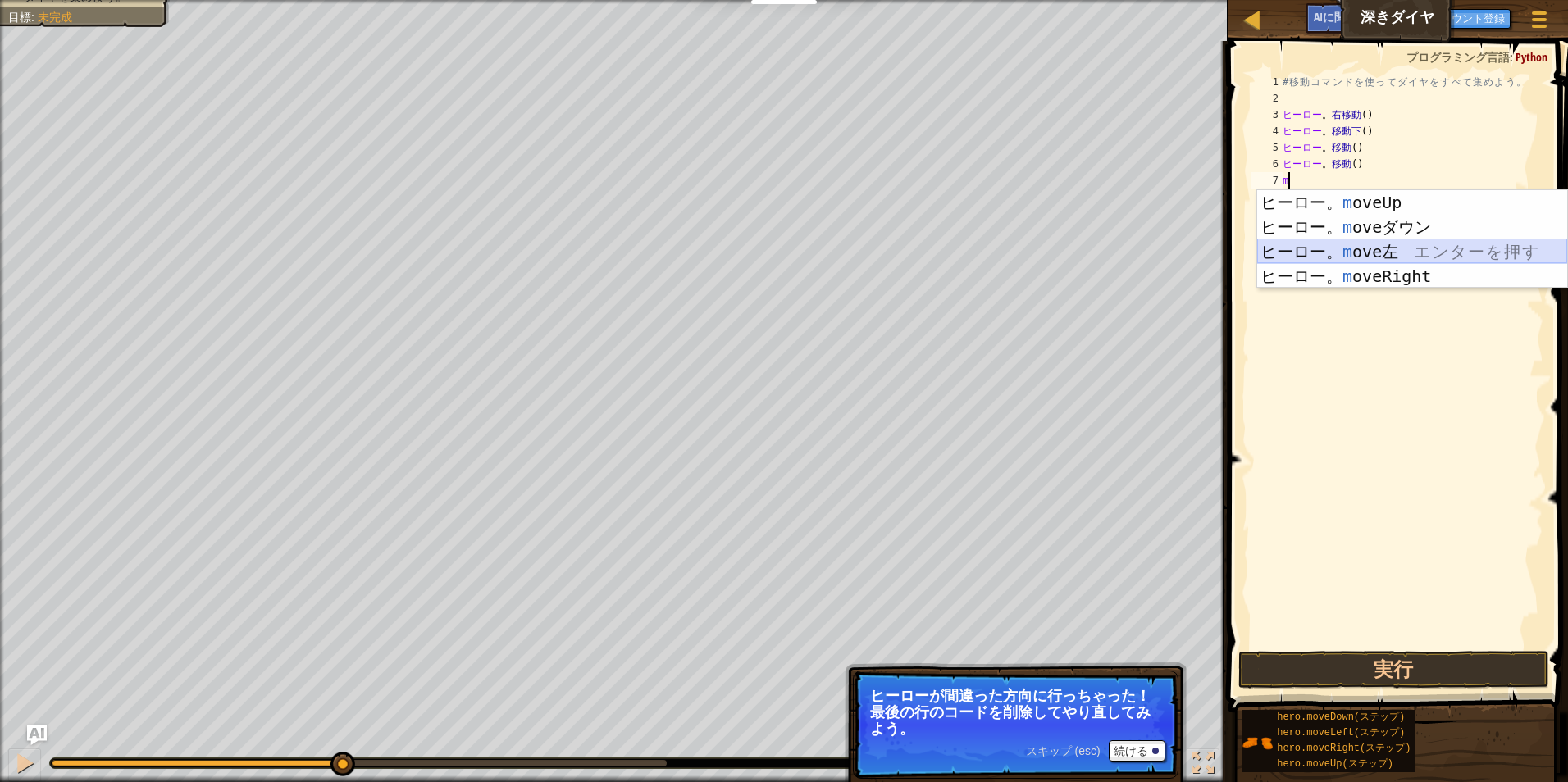
click at [1429, 254] on div "ヒーロー。 m oveUp エ ン タ ー を 押 す ヒーロー。 m oveダウン エ ン タ ー を 押 す ヒーロー。 m ove左 エ ン タ ー を…" at bounding box center [1412, 264] width 310 height 148
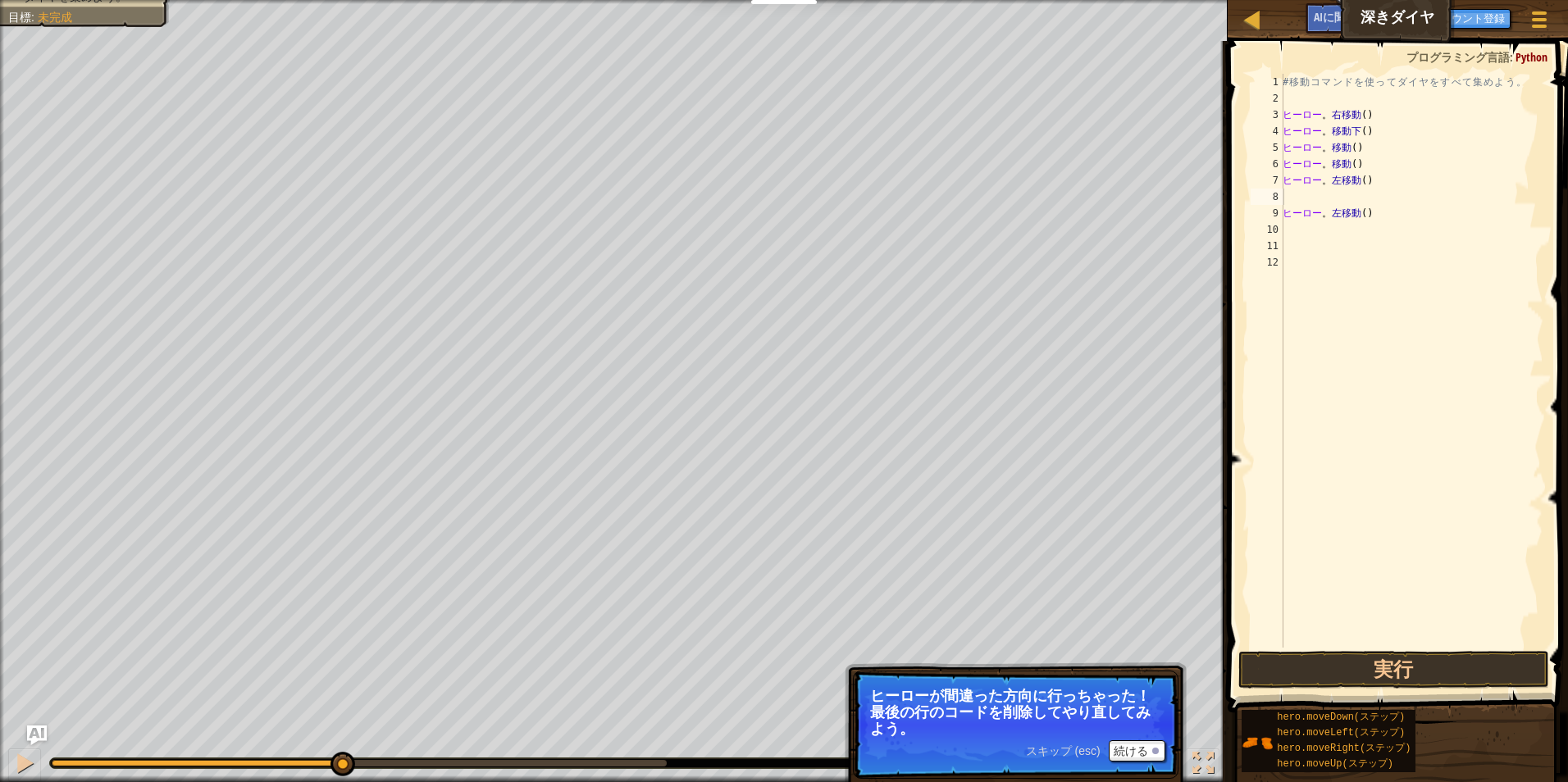
click at [1106, 745] on div "スキップ (esc) 続ける" at bounding box center [1095, 751] width 140 height 21
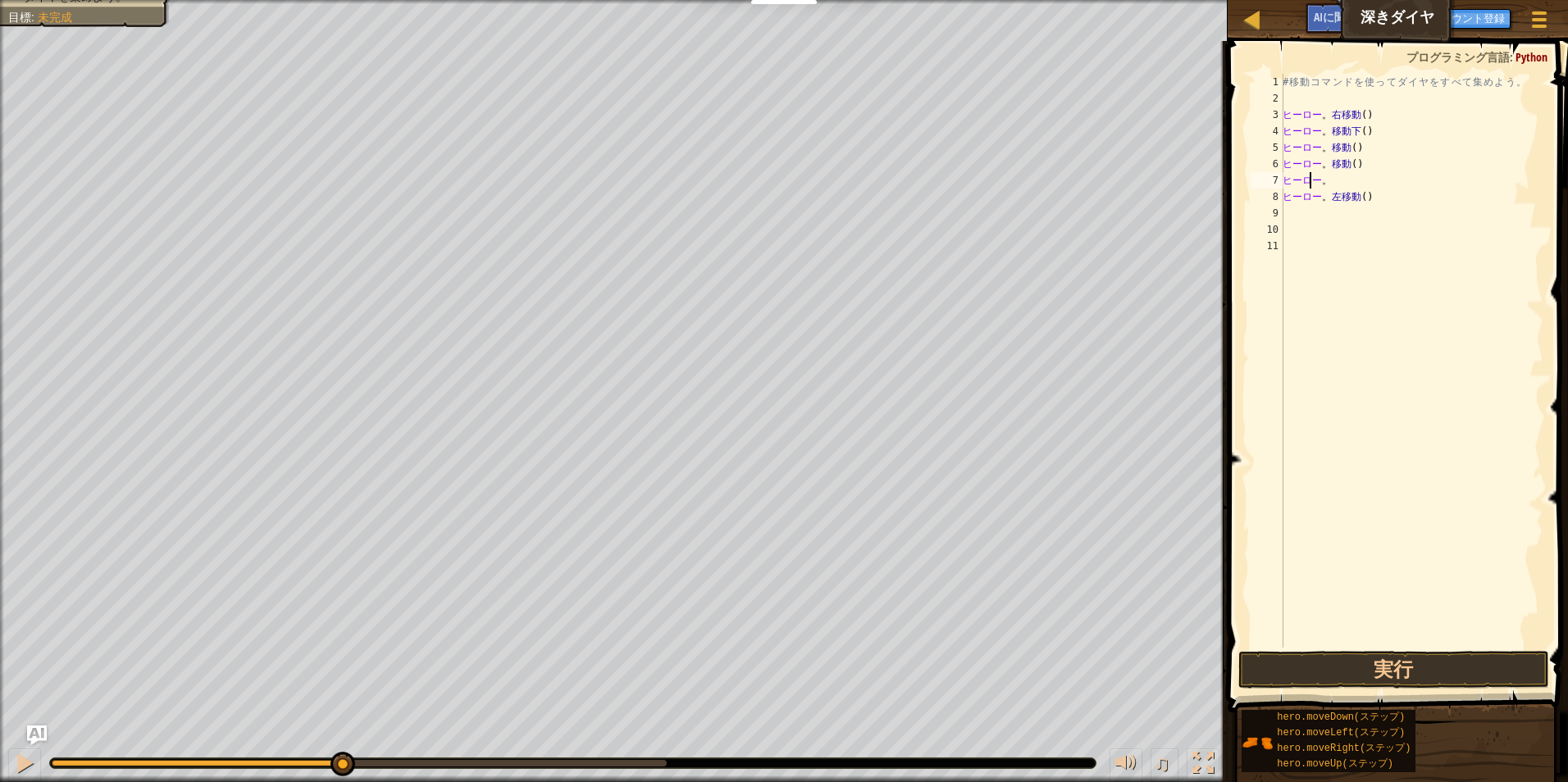
type textarea "h"
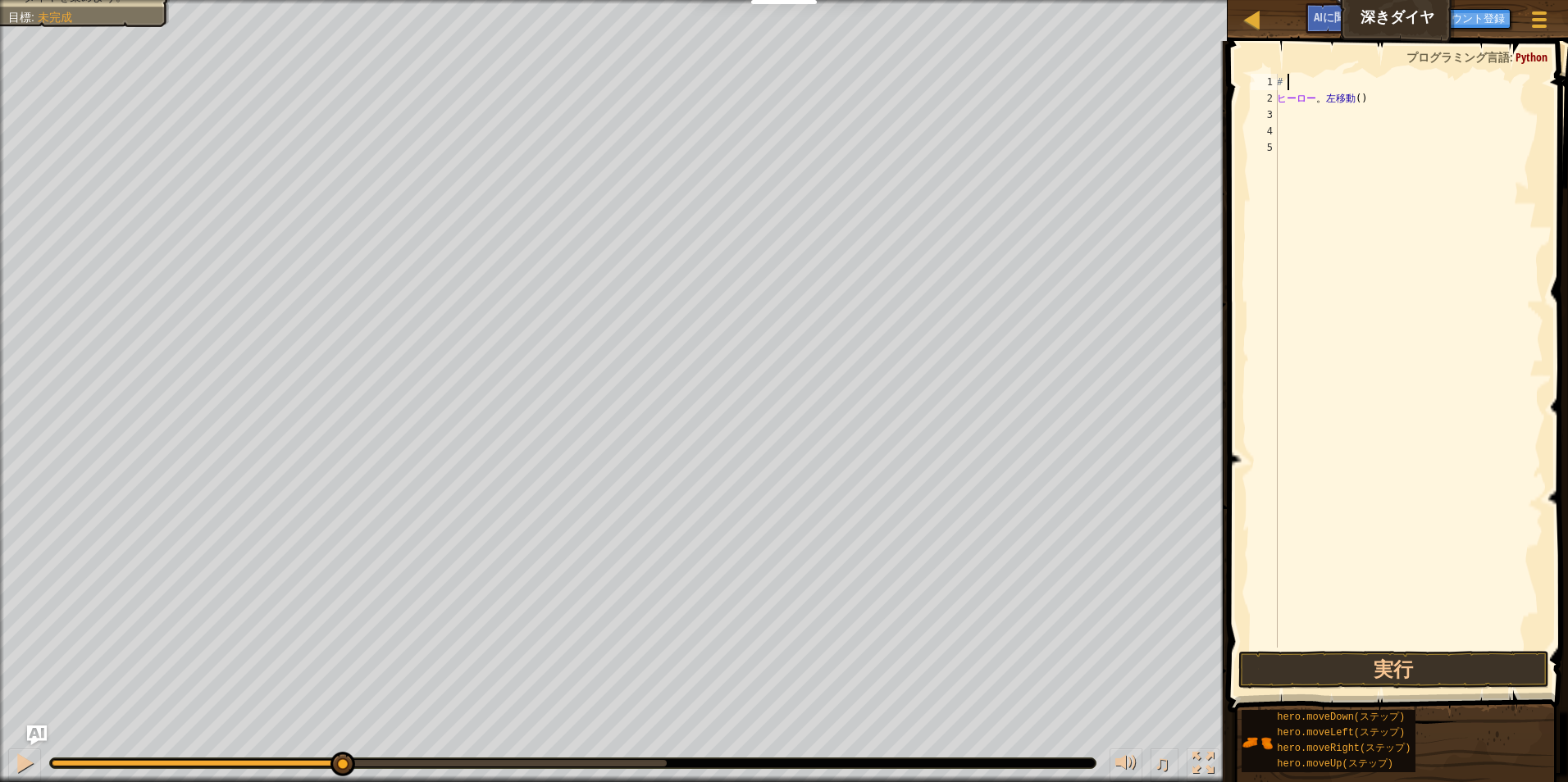
type textarea "#"
